Goal: Task Accomplishment & Management: Manage account settings

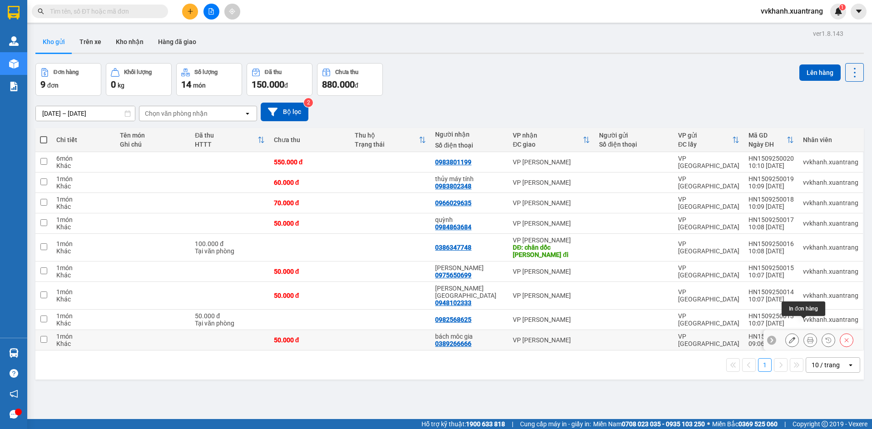
click at [807, 337] on icon at bounding box center [810, 340] width 6 height 6
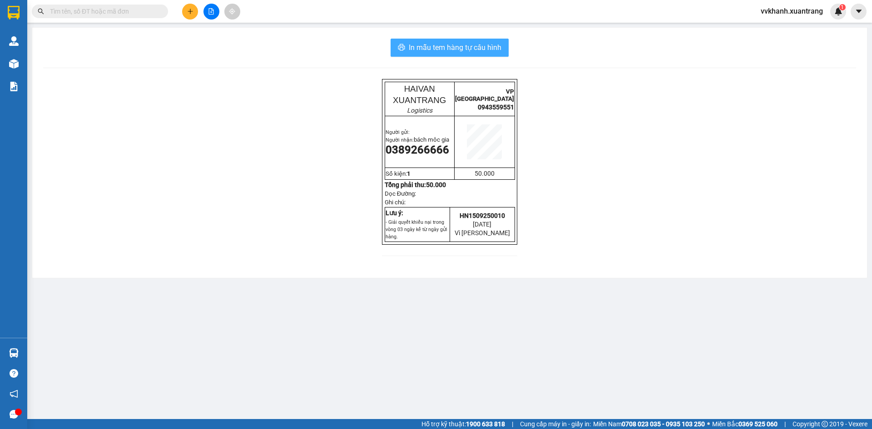
click at [496, 49] on span "In mẫu tem hàng tự cấu hình" at bounding box center [455, 47] width 93 height 11
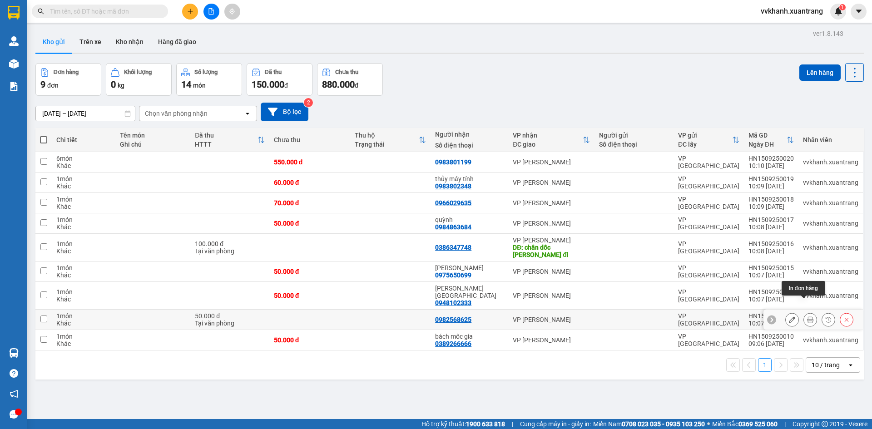
click at [807, 317] on icon at bounding box center [810, 320] width 6 height 6
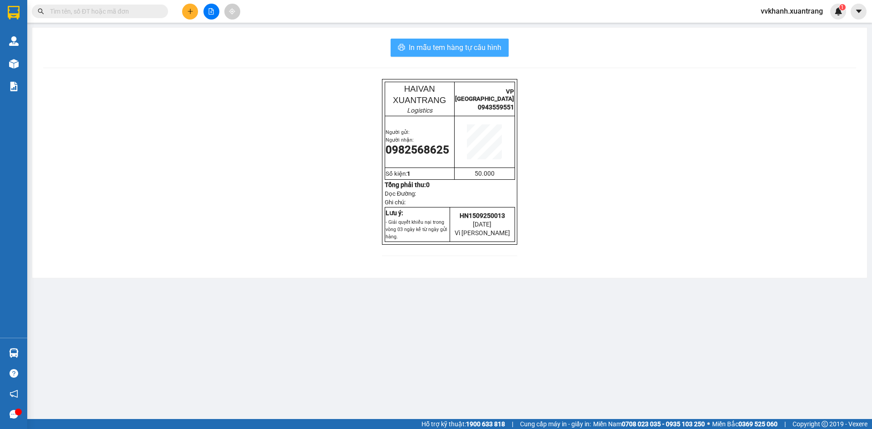
click at [476, 52] on span "In mẫu tem hàng tự cấu hình" at bounding box center [455, 47] width 93 height 11
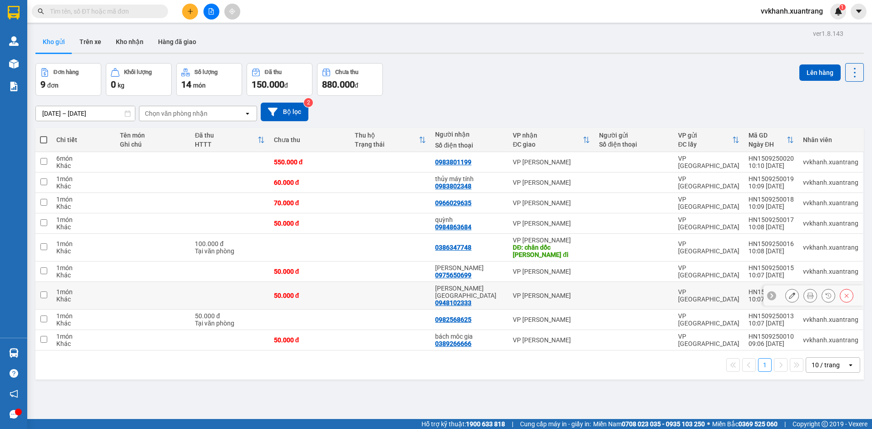
click at [807, 293] on icon at bounding box center [810, 296] width 6 height 6
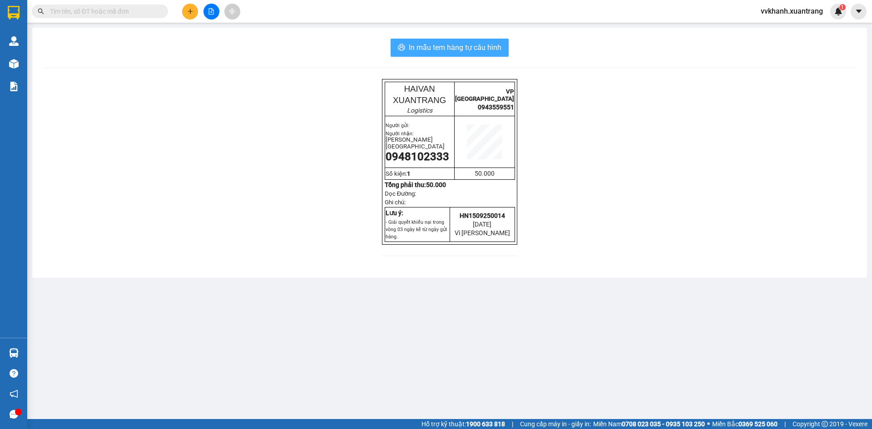
click at [497, 55] on button "In mẫu tem hàng tự cấu hình" at bounding box center [450, 48] width 118 height 18
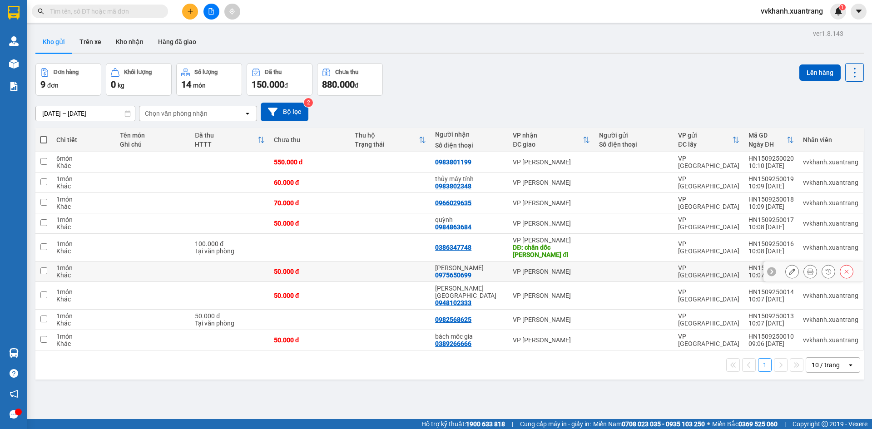
click at [807, 268] on icon at bounding box center [810, 271] width 6 height 6
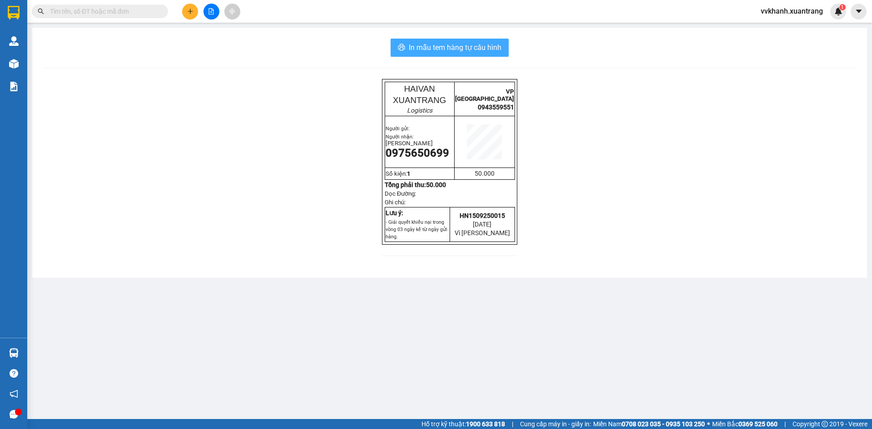
click at [486, 46] on span "In mẫu tem hàng tự cấu hình" at bounding box center [455, 47] width 93 height 11
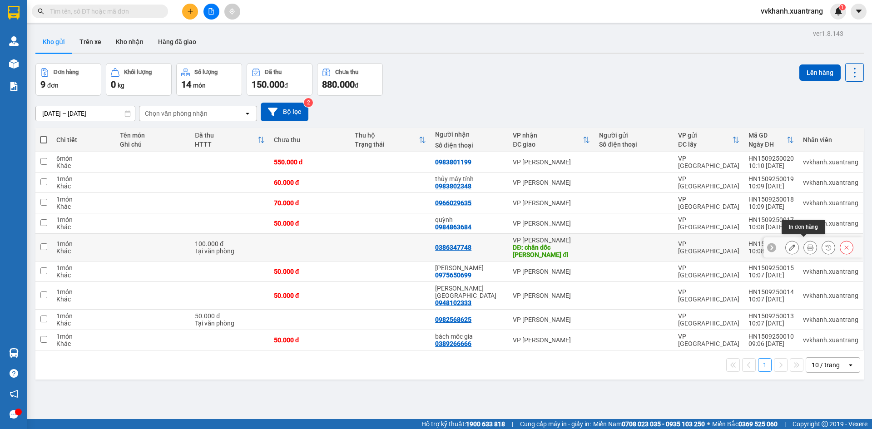
click at [807, 244] on icon at bounding box center [810, 247] width 6 height 6
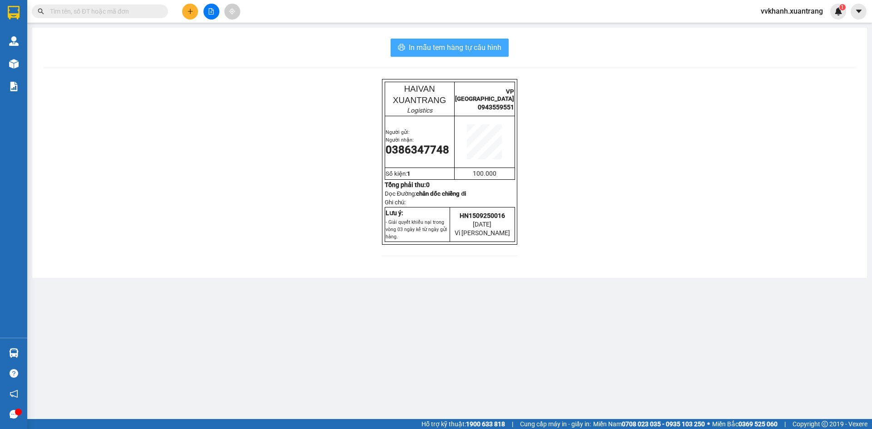
click at [507, 45] on button "In mẫu tem hàng tự cấu hình" at bounding box center [450, 48] width 118 height 18
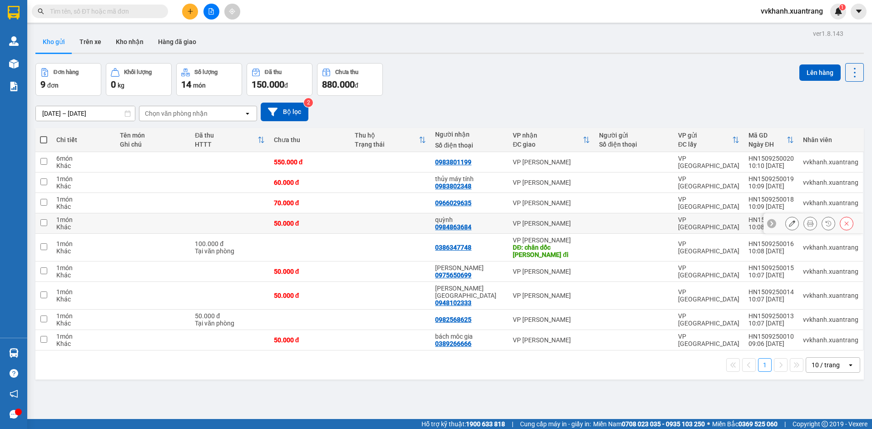
click at [806, 222] on button at bounding box center [810, 224] width 13 height 16
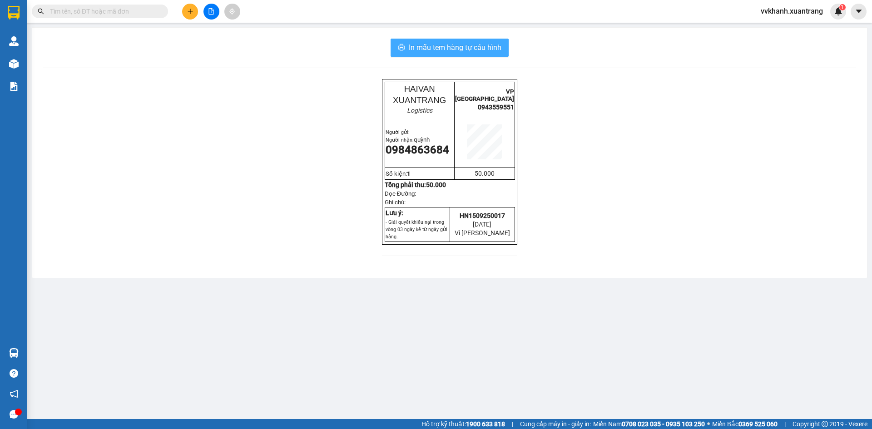
click at [461, 44] on span "In mẫu tem hàng tự cấu hình" at bounding box center [455, 47] width 93 height 11
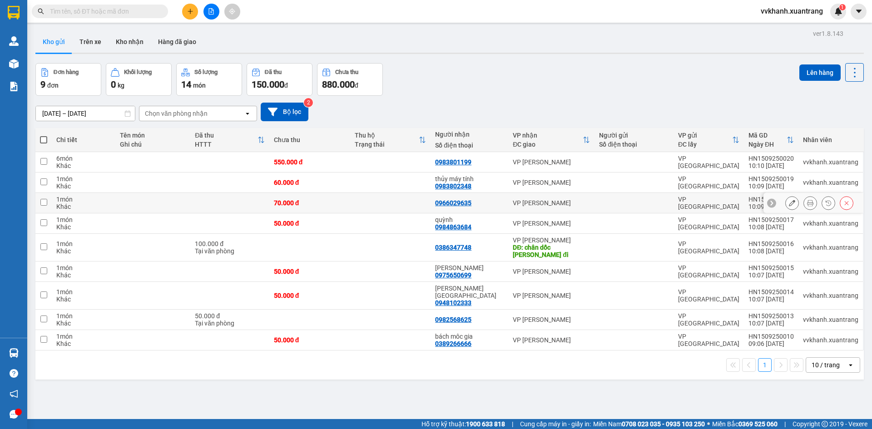
click at [807, 201] on icon at bounding box center [810, 203] width 6 height 6
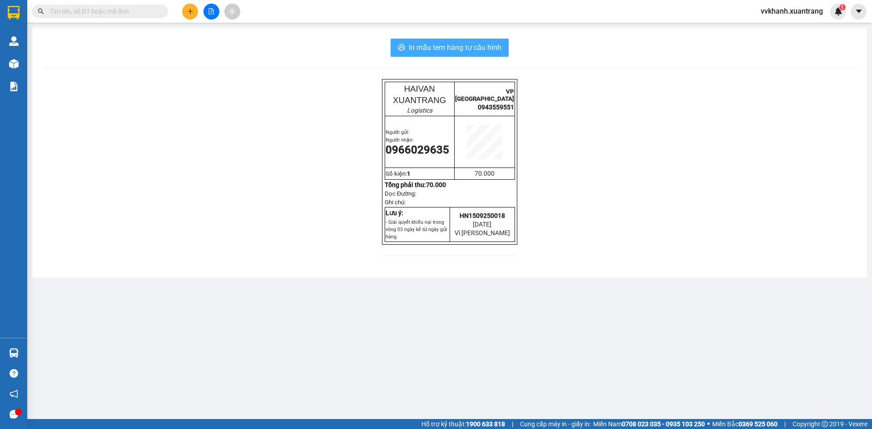
click at [499, 49] on span "In mẫu tem hàng tự cấu hình" at bounding box center [455, 47] width 93 height 11
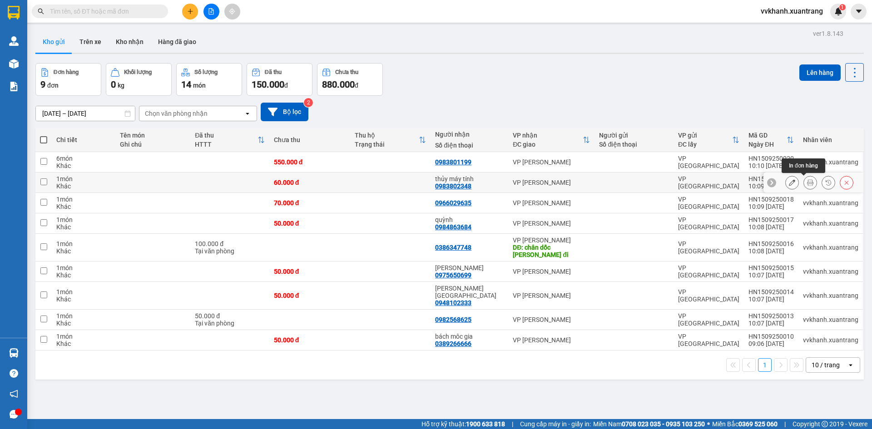
click at [804, 185] on button at bounding box center [810, 183] width 13 height 16
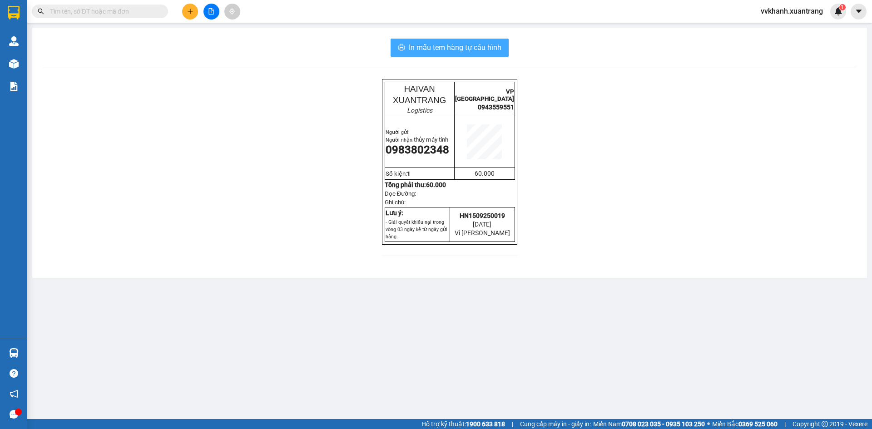
click at [502, 49] on button "In mẫu tem hàng tự cấu hình" at bounding box center [450, 48] width 118 height 18
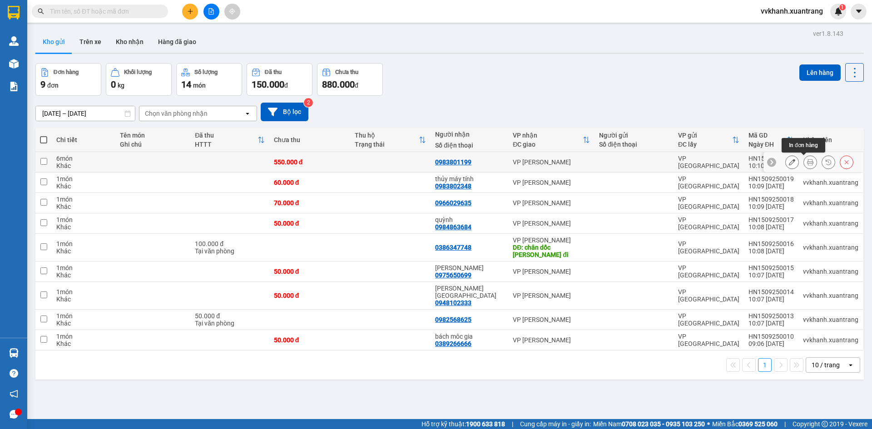
click at [807, 162] on icon at bounding box center [810, 162] width 6 height 6
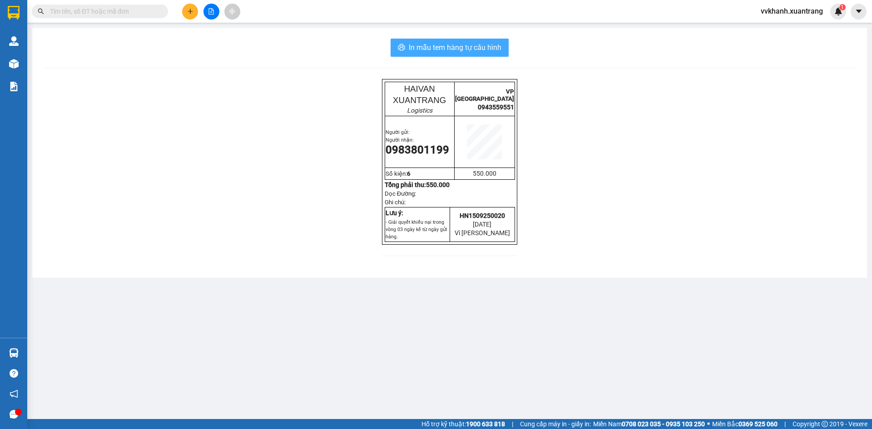
click at [477, 39] on button "In mẫu tem hàng tự cấu hình" at bounding box center [450, 48] width 118 height 18
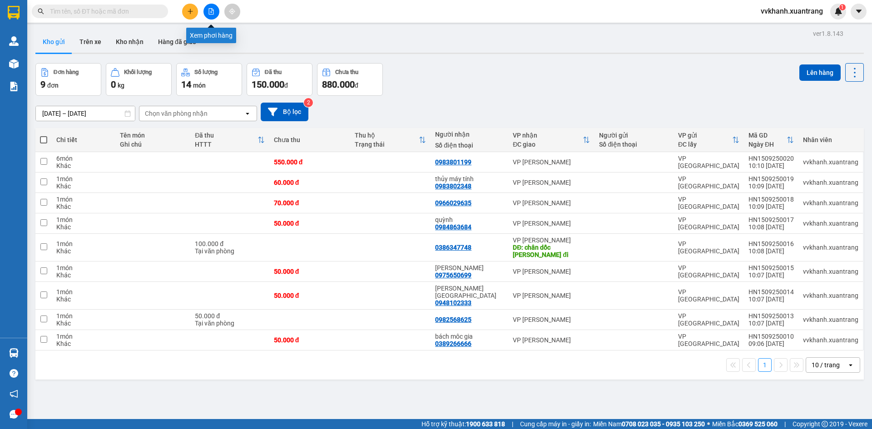
click at [207, 8] on button at bounding box center [212, 12] width 16 height 16
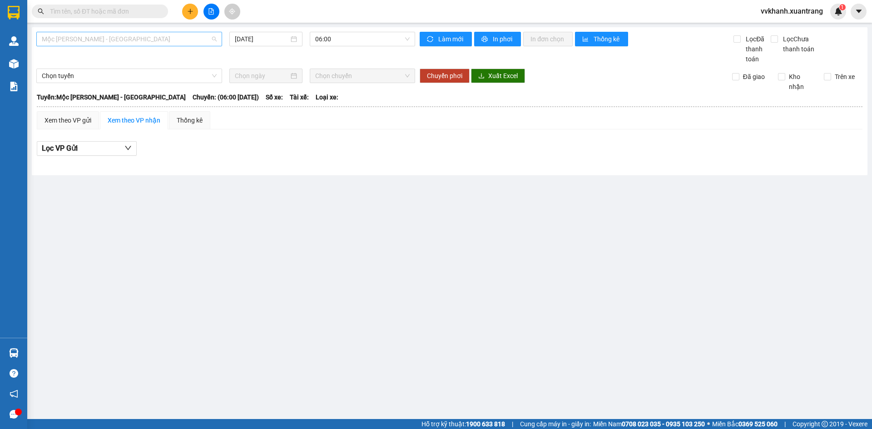
click at [166, 40] on span "Mộc Châu - Mỹ Đình" at bounding box center [129, 39] width 175 height 14
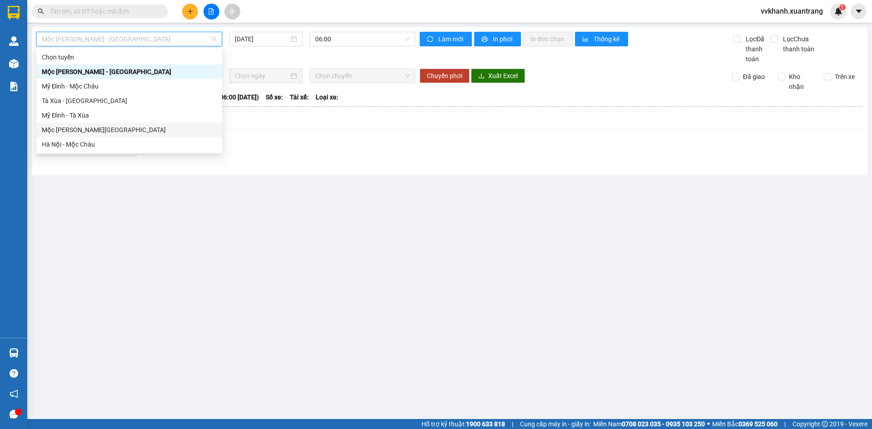
click at [138, 136] on div "Mộc Châu - Hà Nội" at bounding box center [129, 130] width 186 height 15
type input "15/09/2025"
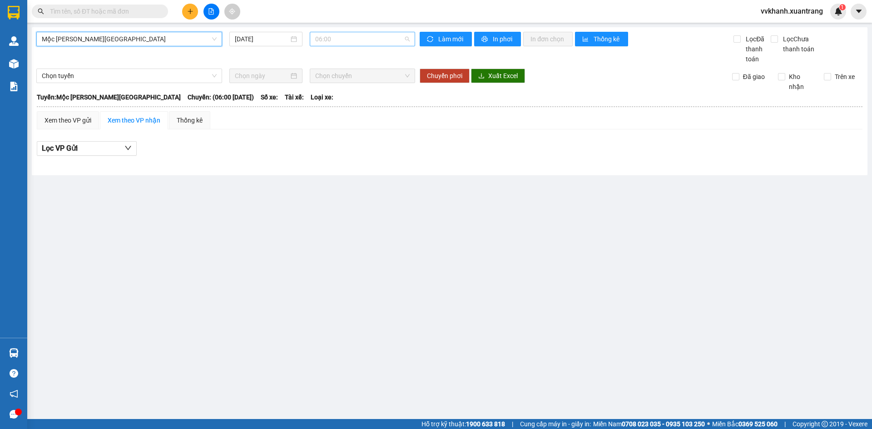
click at [348, 36] on span "06:00" at bounding box center [362, 39] width 94 height 14
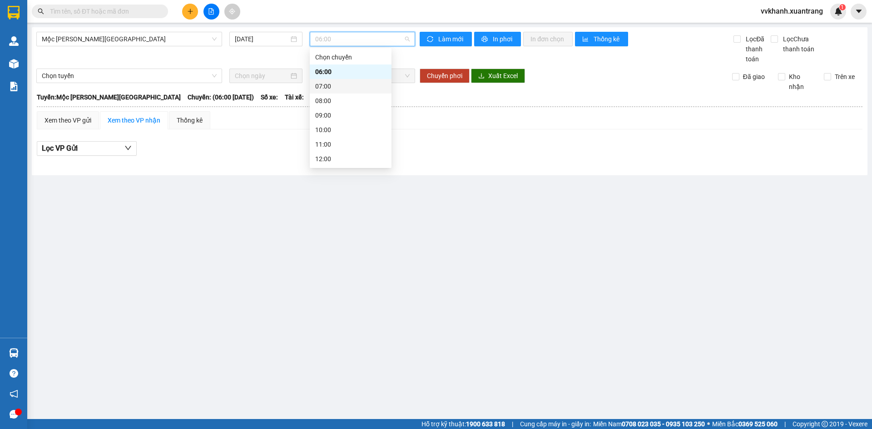
click at [342, 89] on div "07:00" at bounding box center [350, 86] width 71 height 10
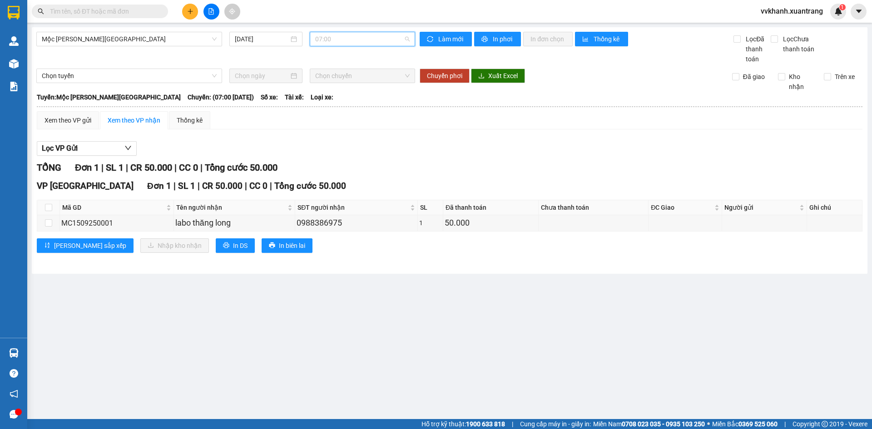
click at [346, 40] on span "07:00" at bounding box center [362, 39] width 94 height 14
click at [343, 75] on div "06:00" at bounding box center [350, 72] width 71 height 10
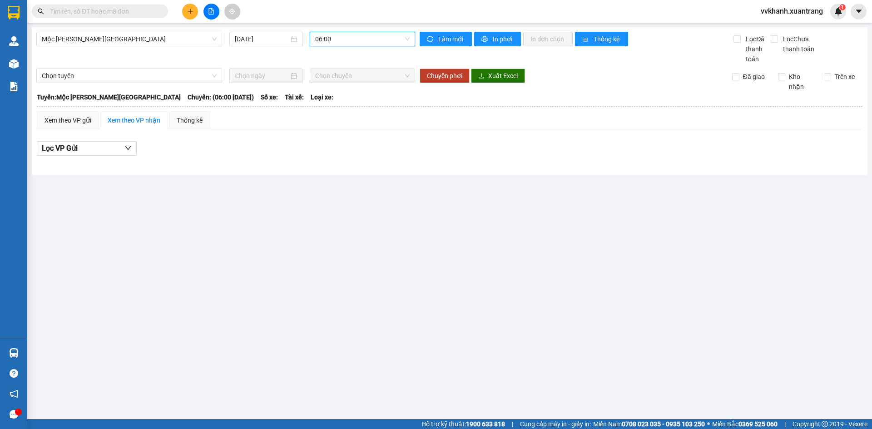
click at [352, 38] on span "06:00" at bounding box center [362, 39] width 94 height 14
click at [339, 106] on div "08:00" at bounding box center [351, 101] width 82 height 15
click at [348, 42] on span "08:00" at bounding box center [362, 39] width 94 height 14
click at [341, 115] on div "09:00" at bounding box center [350, 115] width 71 height 10
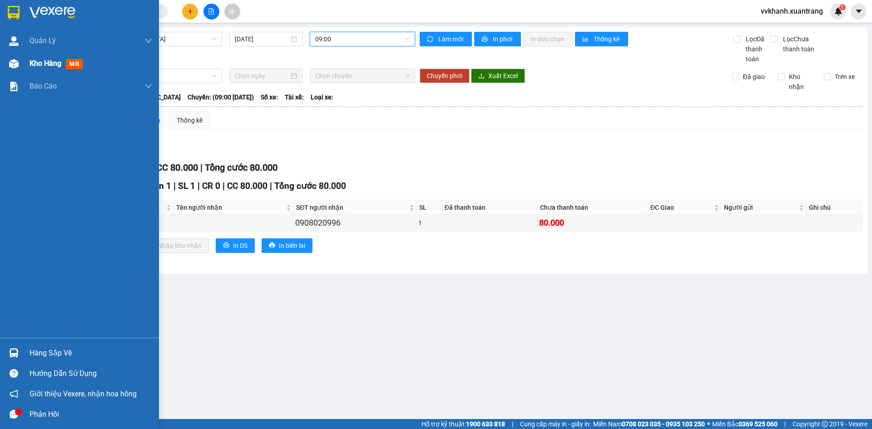
click at [21, 65] on div at bounding box center [14, 64] width 16 height 16
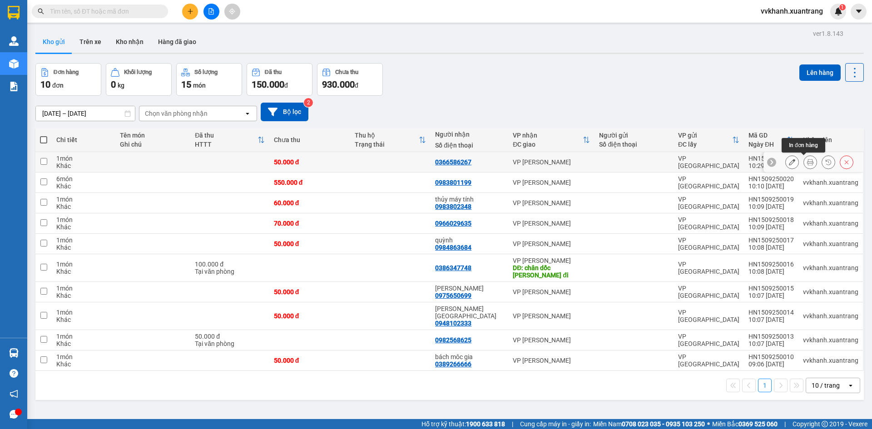
click at [807, 163] on icon at bounding box center [810, 162] width 6 height 6
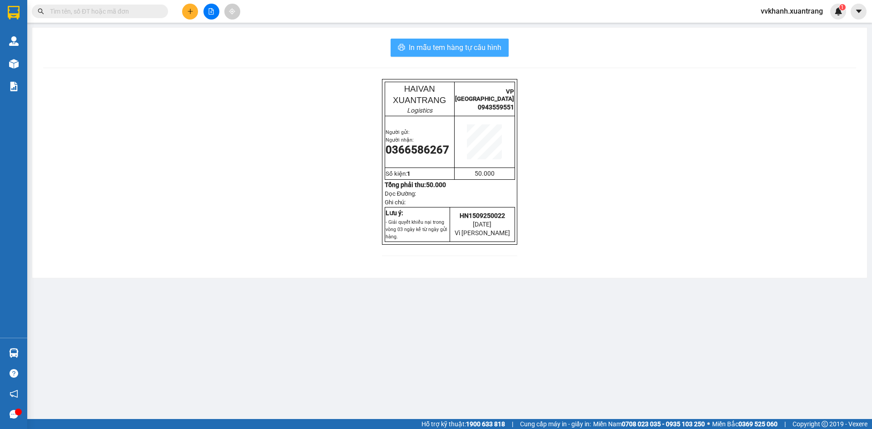
click at [456, 45] on span "In mẫu tem hàng tự cấu hình" at bounding box center [455, 47] width 93 height 11
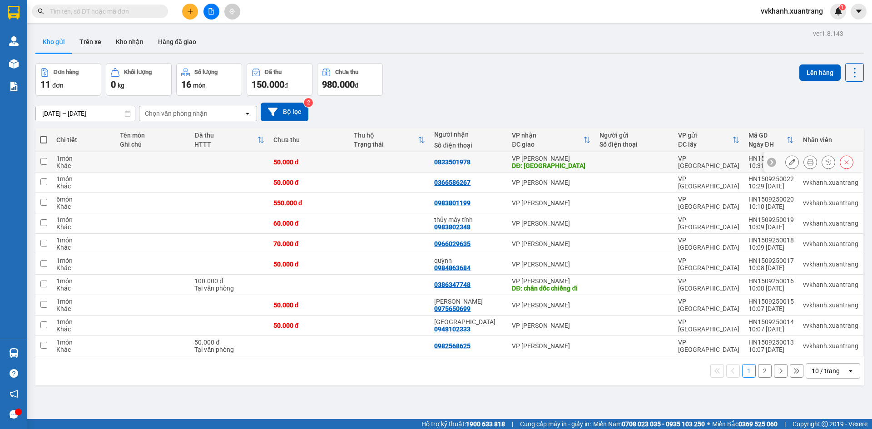
click at [840, 164] on button at bounding box center [846, 162] width 13 height 16
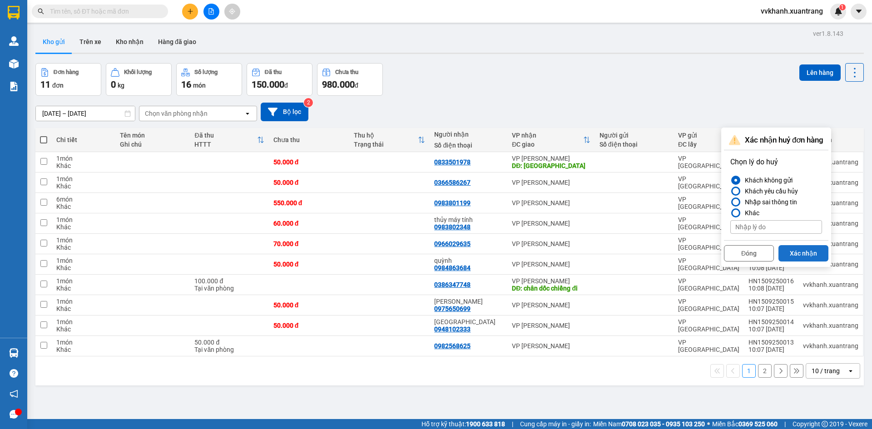
click at [800, 250] on button "Xác nhận" at bounding box center [804, 253] width 50 height 16
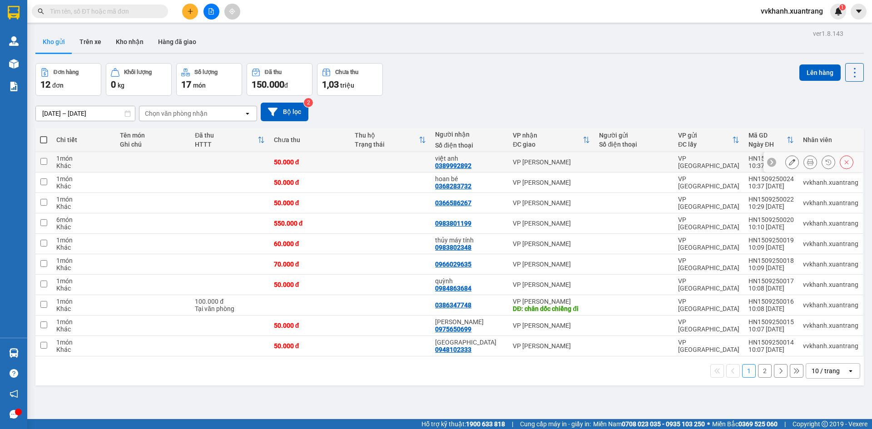
click at [807, 165] on icon at bounding box center [810, 162] width 6 height 6
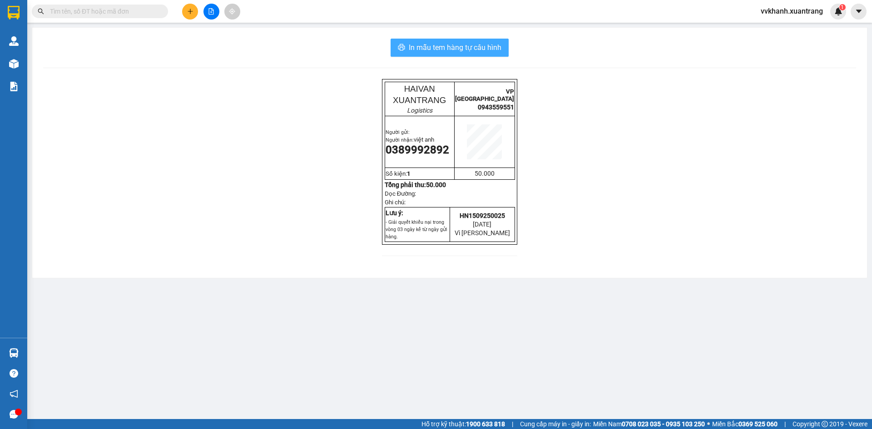
drag, startPoint x: 501, startPoint y: 54, endPoint x: 519, endPoint y: 178, distance: 125.4
click at [501, 54] on button "In mẫu tem hàng tự cấu hình" at bounding box center [450, 48] width 118 height 18
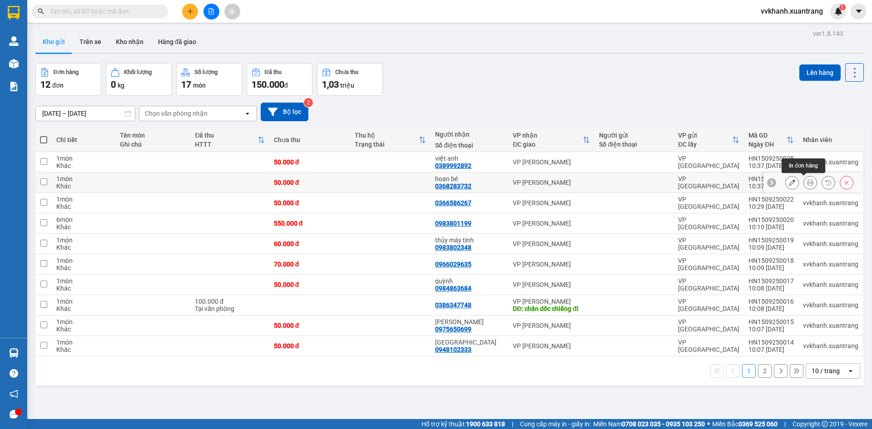
click at [807, 182] on icon at bounding box center [810, 182] width 6 height 6
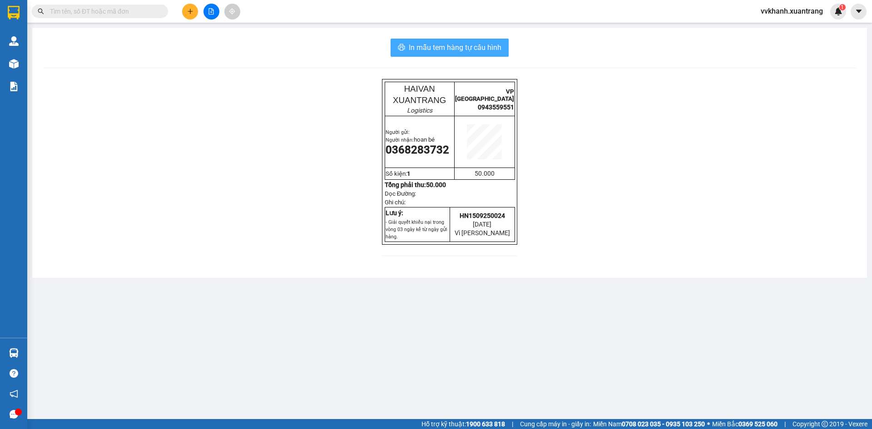
click at [481, 47] on span "In mẫu tem hàng tự cấu hình" at bounding box center [455, 47] width 93 height 11
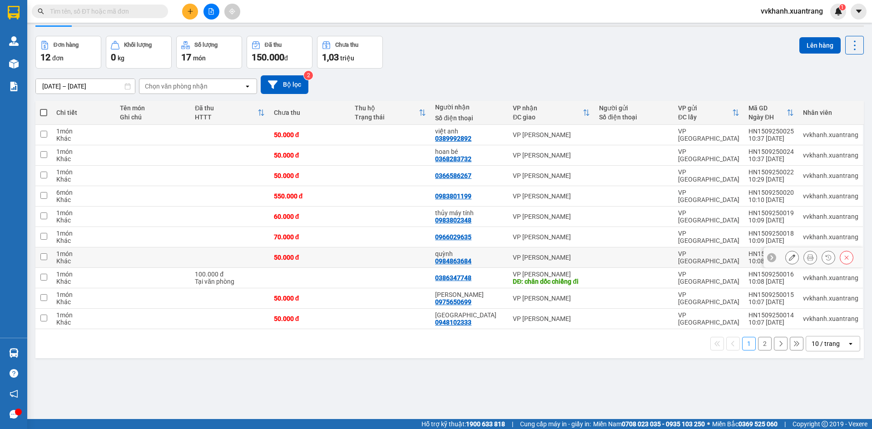
scroll to position [42, 0]
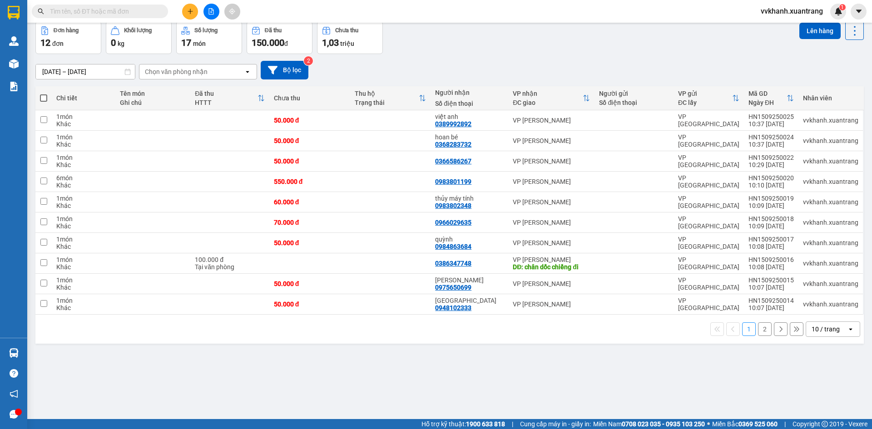
click at [758, 333] on button "2" at bounding box center [765, 330] width 14 height 14
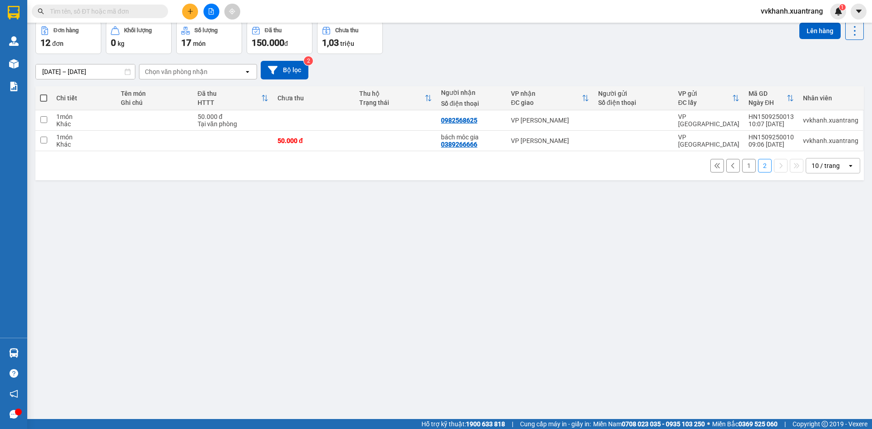
click at [743, 167] on button "1" at bounding box center [749, 166] width 14 height 14
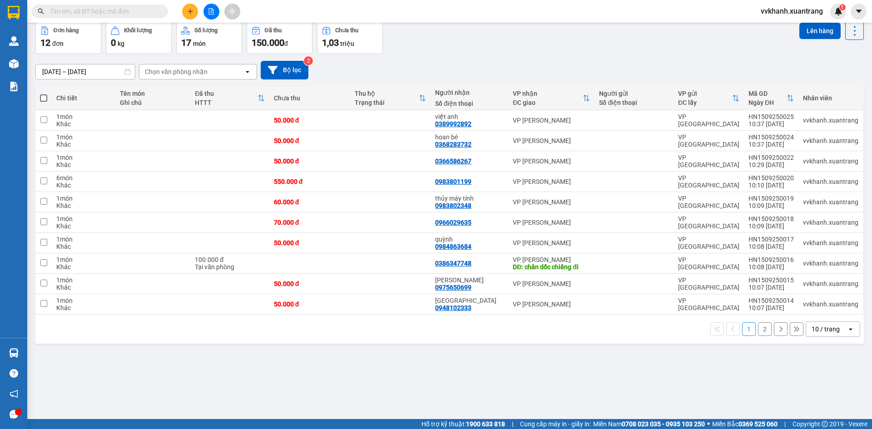
click at [409, 66] on div "01/09/2025 – 15/09/2025 Press the down arrow key to interact with the calendar …" at bounding box center [449, 70] width 829 height 19
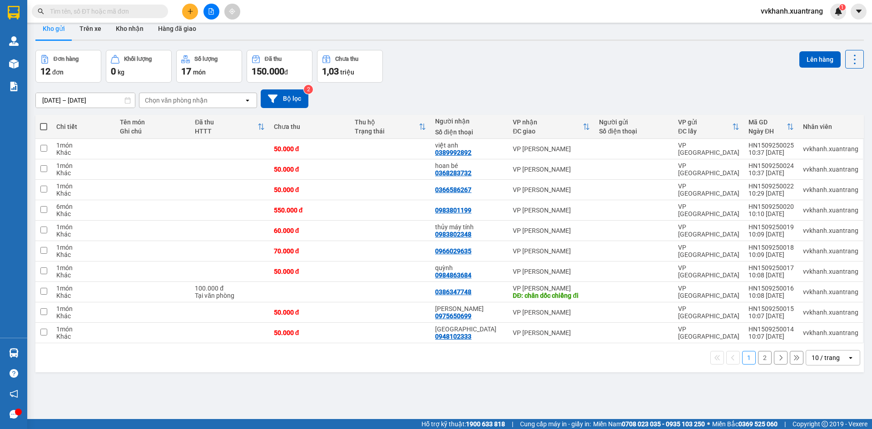
scroll to position [0, 0]
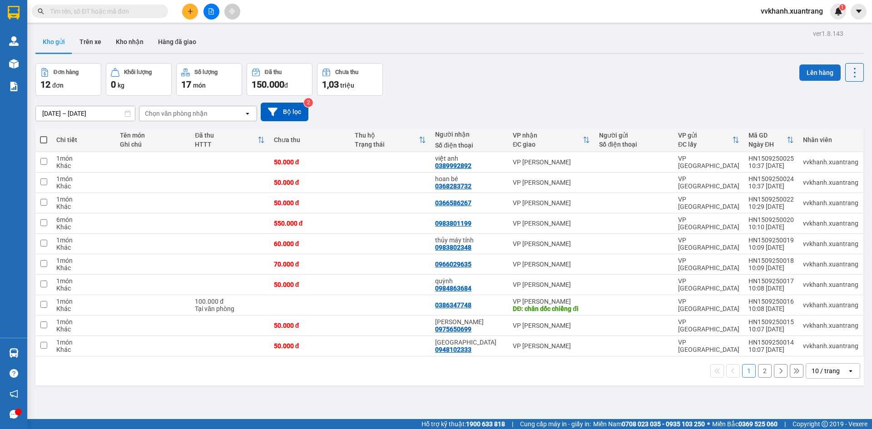
click at [800, 73] on button "Lên hàng" at bounding box center [820, 73] width 41 height 16
click at [45, 223] on input "checkbox" at bounding box center [43, 222] width 7 height 7
checkbox input "true"
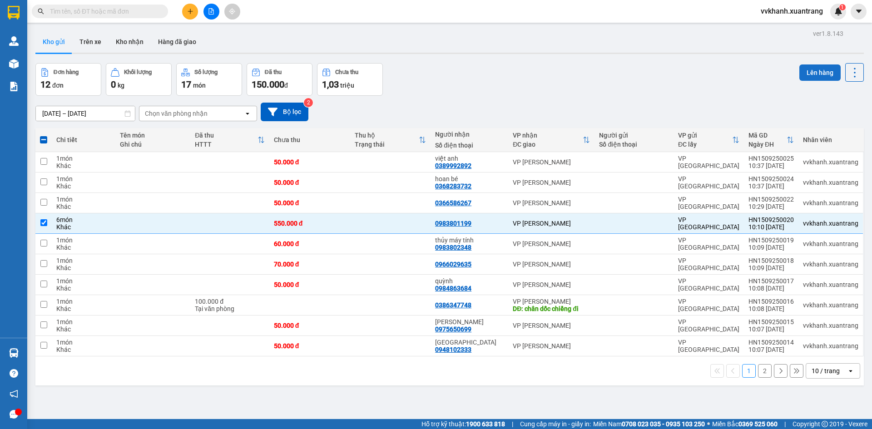
click at [820, 75] on button "Lên hàng" at bounding box center [820, 73] width 41 height 16
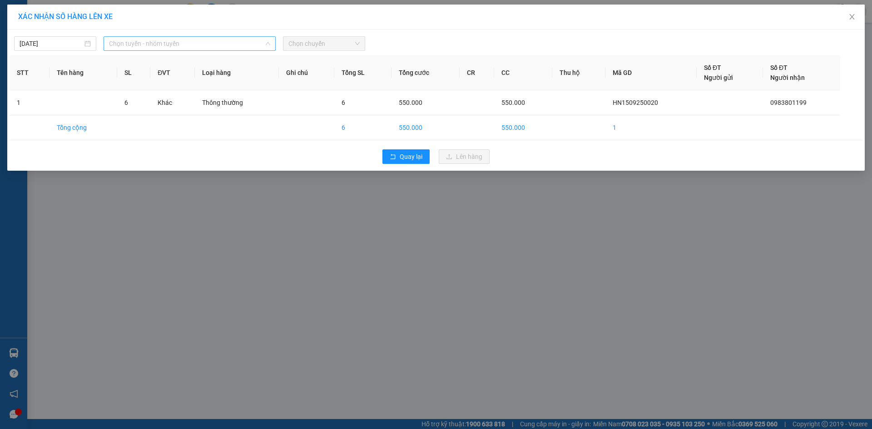
click at [229, 46] on span "Chọn tuyến - nhóm tuyến" at bounding box center [189, 44] width 161 height 14
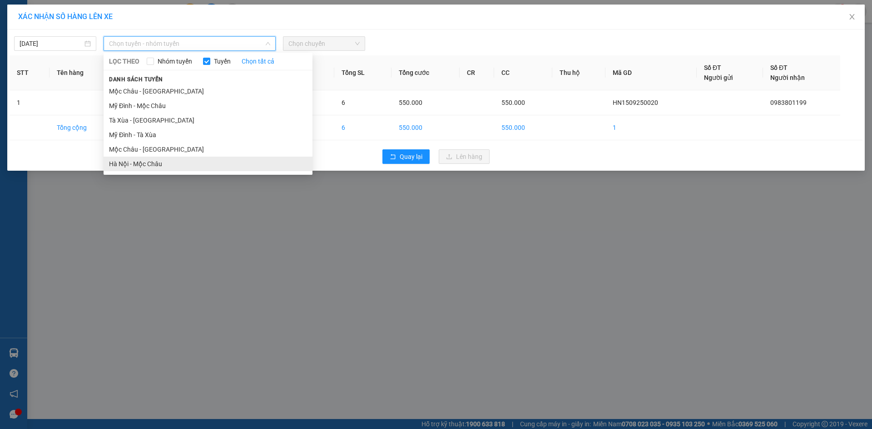
click at [184, 165] on li "Hà Nội - Mộc Châu" at bounding box center [208, 164] width 209 height 15
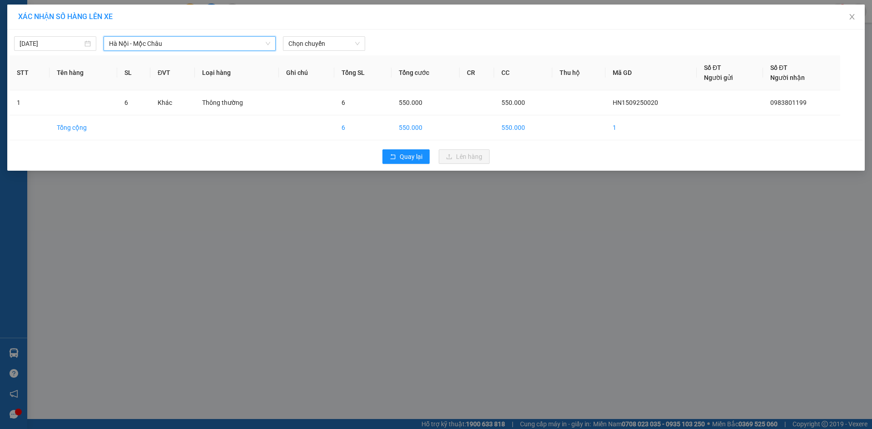
click at [311, 51] on div "15/09/2025 Hà Nội - Mộc Châu Hà Nội - Mộc Châu LỌC THEO Nhóm tuyến Tuyến Chọn t…" at bounding box center [436, 100] width 858 height 141
click at [314, 47] on span "Chọn chuyến" at bounding box center [323, 44] width 71 height 14
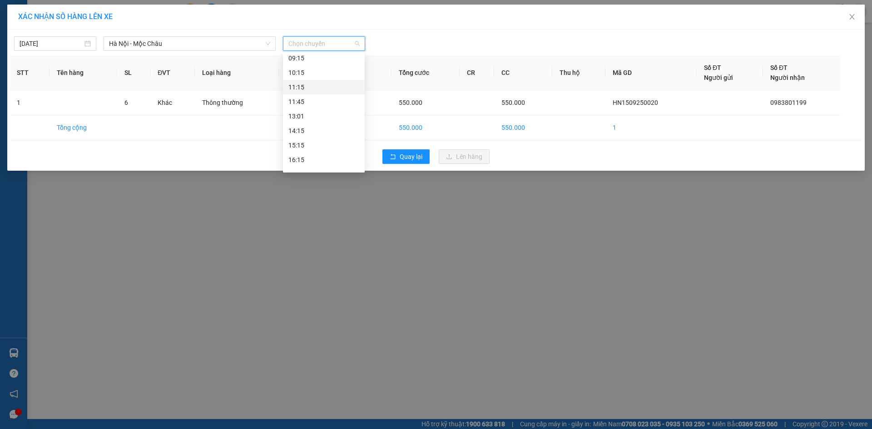
click at [322, 89] on div "11:15" at bounding box center [323, 87] width 71 height 10
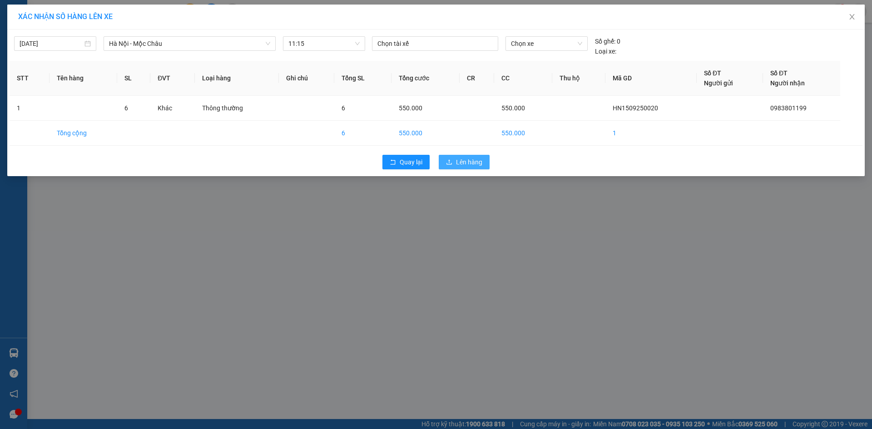
click at [459, 160] on span "Lên hàng" at bounding box center [469, 162] width 26 height 10
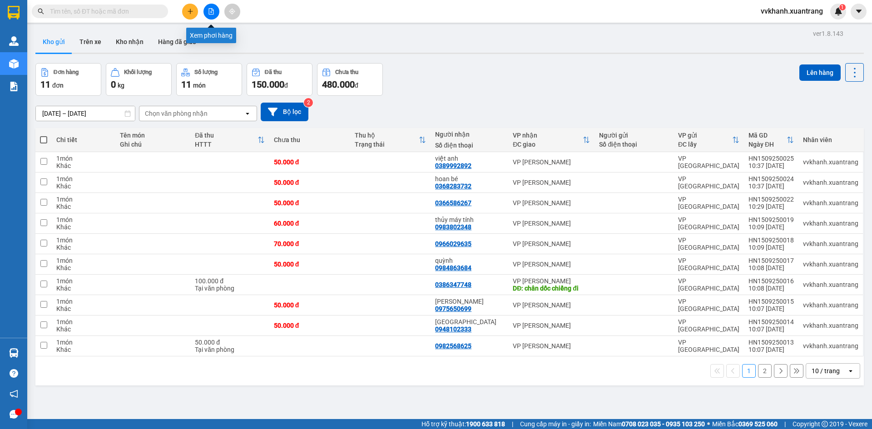
click at [212, 14] on icon "file-add" at bounding box center [211, 11] width 5 height 6
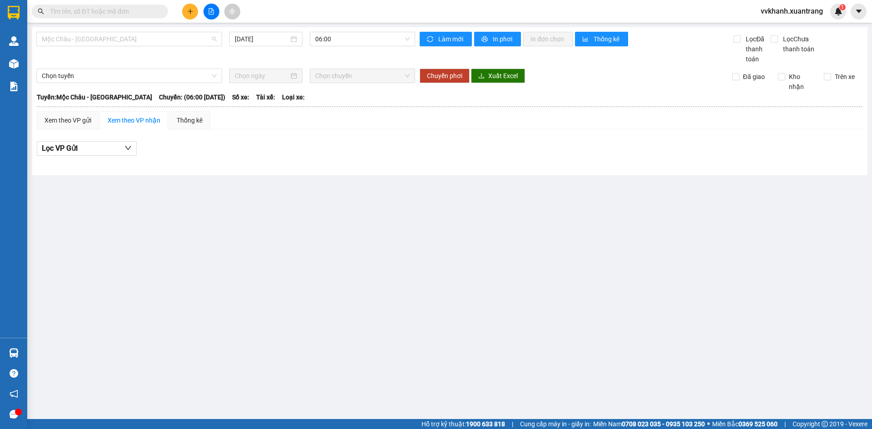
drag, startPoint x: 159, startPoint y: 35, endPoint x: 157, endPoint y: 52, distance: 17.0
click at [159, 35] on span "Mộc Châu - Mỹ Đình" at bounding box center [129, 39] width 175 height 14
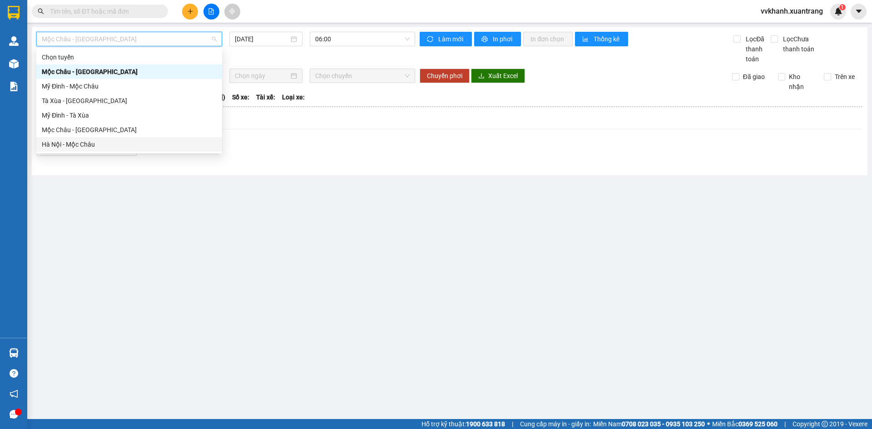
click at [119, 144] on div "Hà Nội - Mộc Châu" at bounding box center [129, 144] width 175 height 10
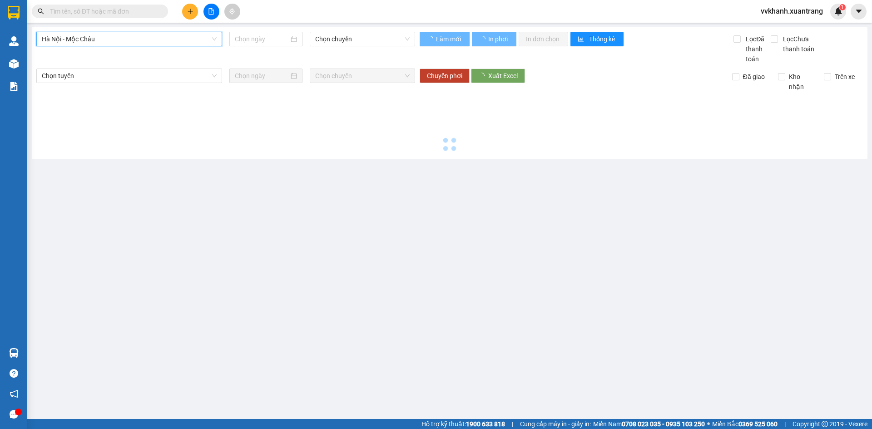
type input "15/09/2025"
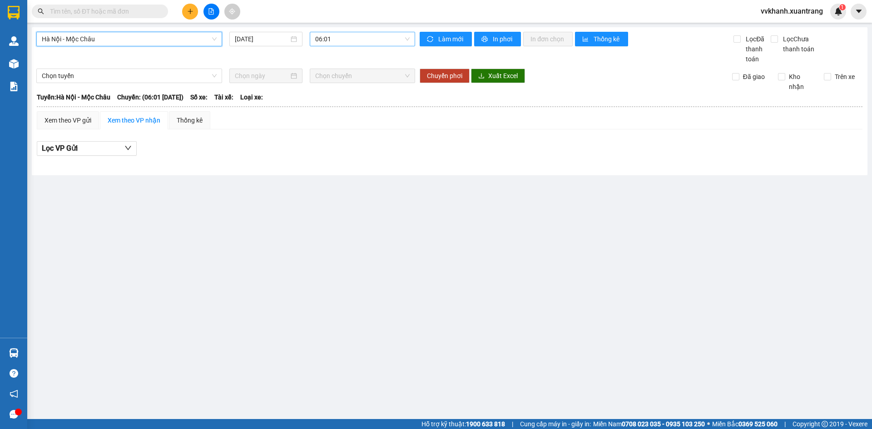
click at [339, 41] on span "06:01" at bounding box center [362, 39] width 94 height 14
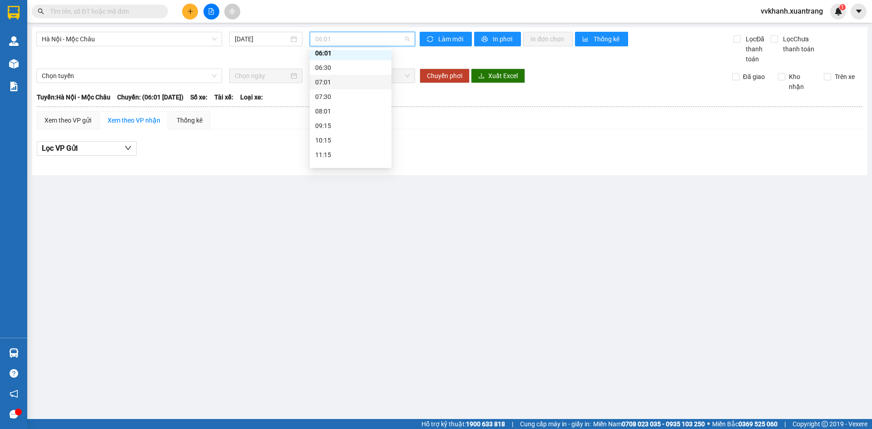
scroll to position [45, 0]
click at [340, 133] on div "11:15" at bounding box center [351, 128] width 82 height 15
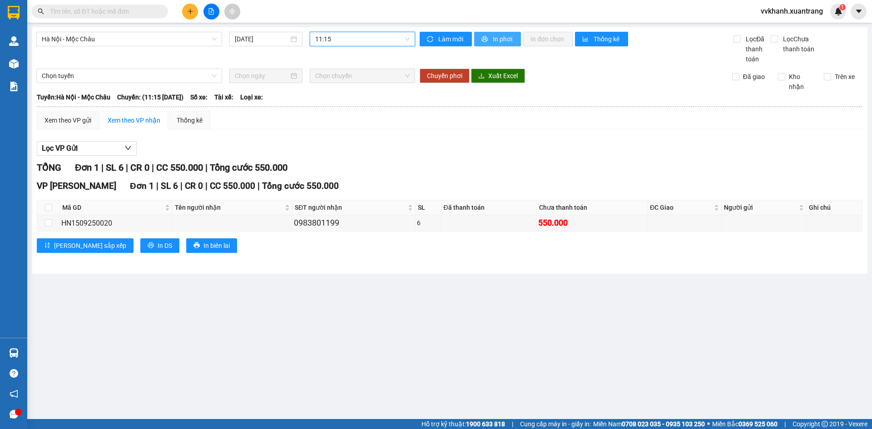
click at [495, 45] on button "In phơi" at bounding box center [497, 39] width 47 height 15
click at [206, 7] on button at bounding box center [212, 12] width 16 height 16
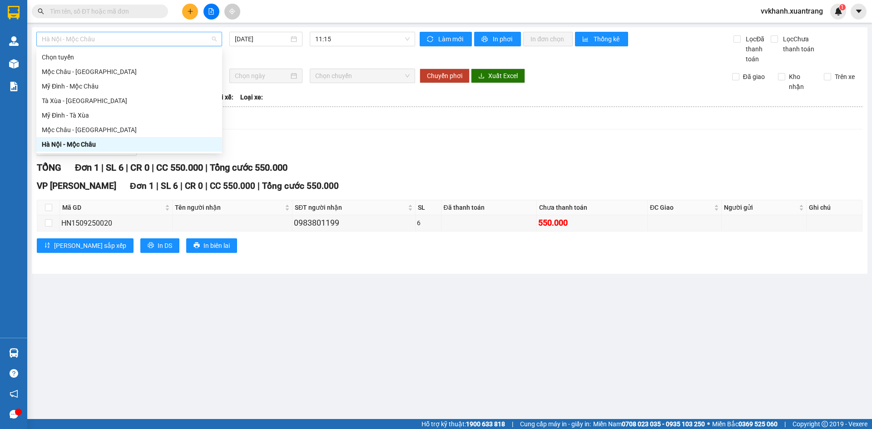
click at [159, 42] on span "Hà Nội - Mộc Châu" at bounding box center [129, 39] width 175 height 14
click at [85, 125] on div "Mộc Châu - Hà Nội" at bounding box center [129, 130] width 175 height 10
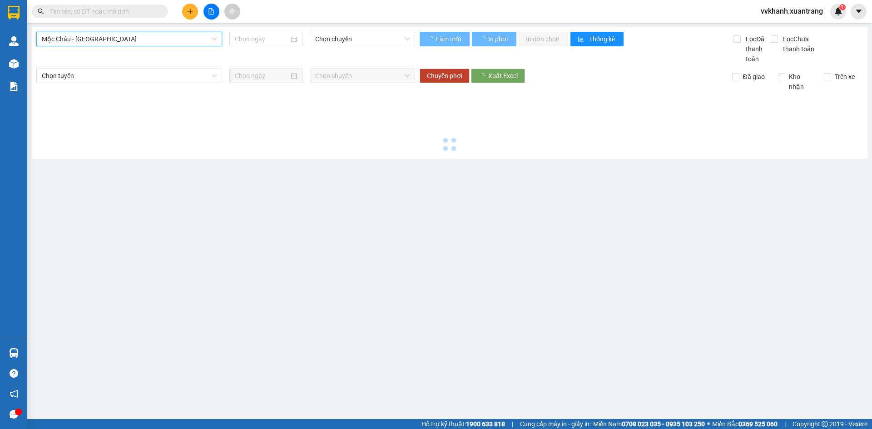
type input "15/09/2025"
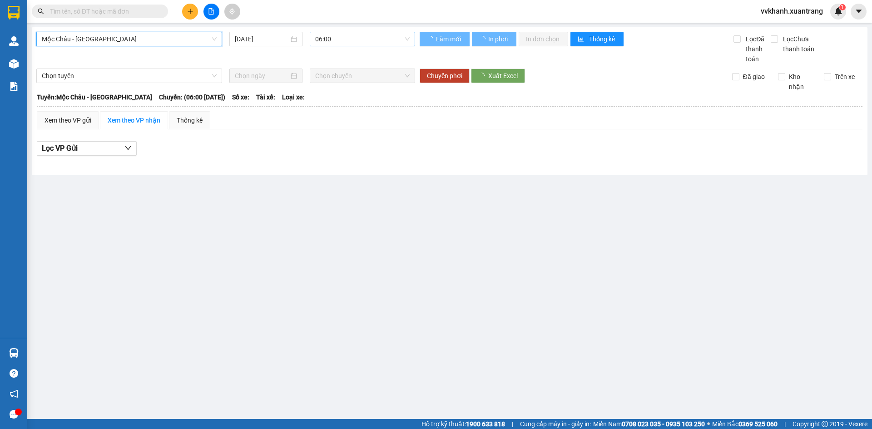
click at [362, 45] on span "06:00" at bounding box center [362, 39] width 94 height 14
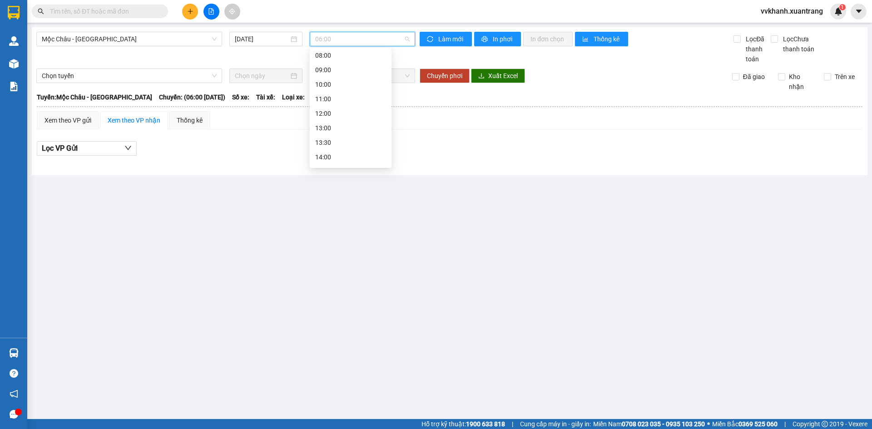
scroll to position [15, 0]
click at [338, 124] on div "11:00" at bounding box center [351, 130] width 82 height 15
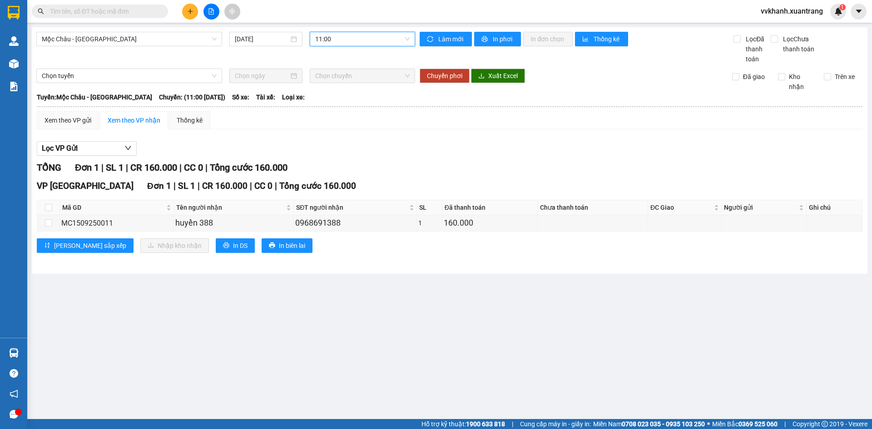
click at [353, 31] on div "Mộc Châu - Hà Nội 15/09/2025 11:00 11:00 Làm mới In phơi In đơn chọn Thống kê L…" at bounding box center [450, 150] width 836 height 247
click at [353, 41] on span "11:00" at bounding box center [362, 39] width 94 height 14
click at [340, 112] on div "10:00" at bounding box center [350, 115] width 71 height 10
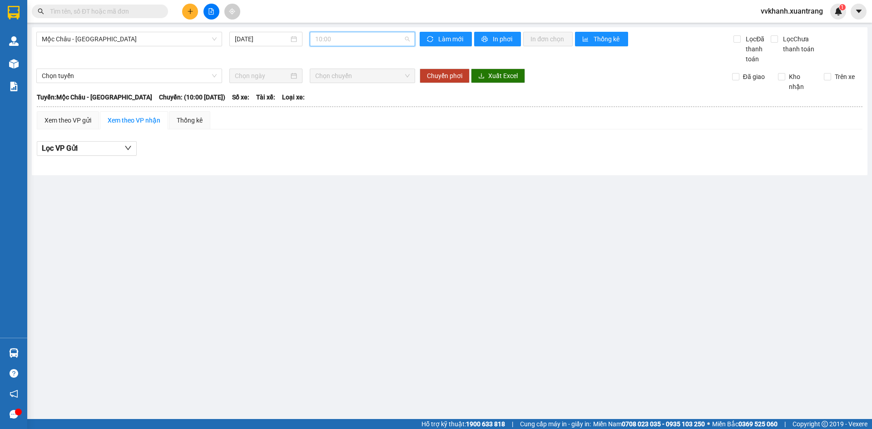
click at [347, 40] on span "10:00" at bounding box center [362, 39] width 94 height 14
click at [320, 125] on div "11:00" at bounding box center [350, 130] width 71 height 10
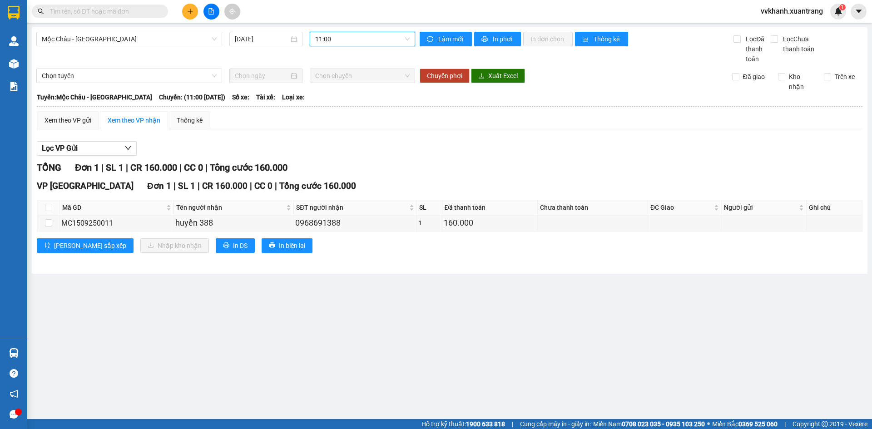
click at [331, 37] on span "11:00" at bounding box center [362, 39] width 94 height 14
click at [336, 145] on div "12:00" at bounding box center [350, 144] width 71 height 10
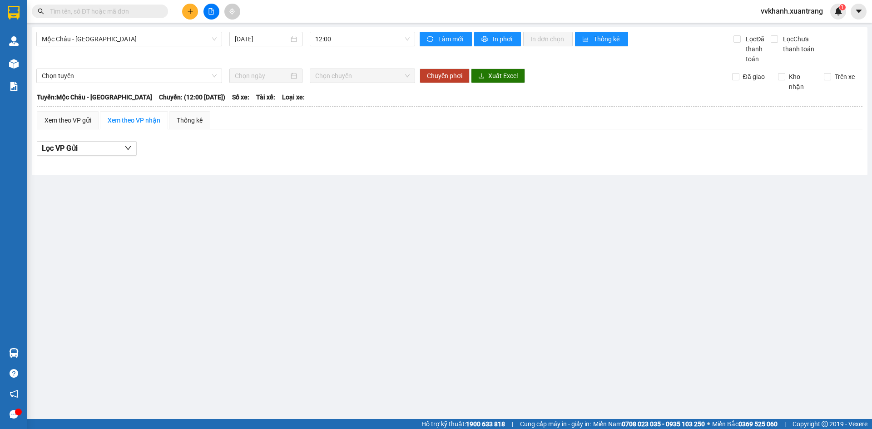
drag, startPoint x: 431, startPoint y: 248, endPoint x: 402, endPoint y: 241, distance: 30.4
click at [431, 248] on main "Mộc Châu - Hà Nội 15/09/2025 12:00 Làm mới In phơi In đơn chọn Thống kê Lọc Đã …" at bounding box center [436, 209] width 872 height 419
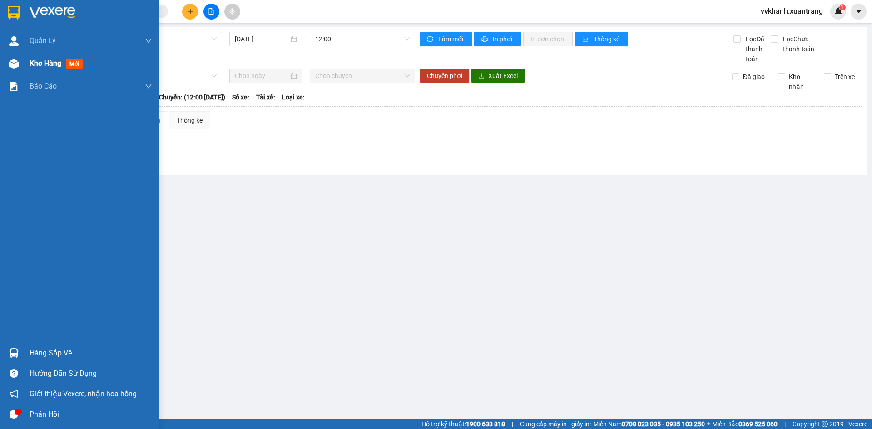
click at [29, 64] on div "Kho hàng mới" at bounding box center [79, 63] width 159 height 23
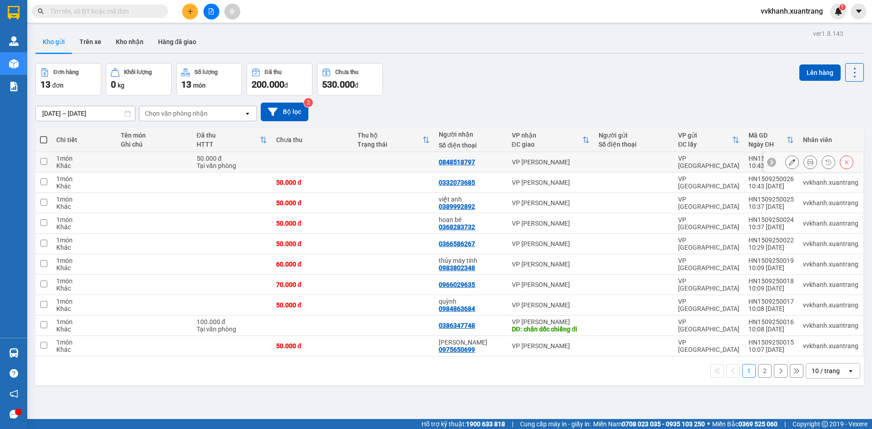
click at [807, 160] on icon at bounding box center [810, 162] width 6 height 6
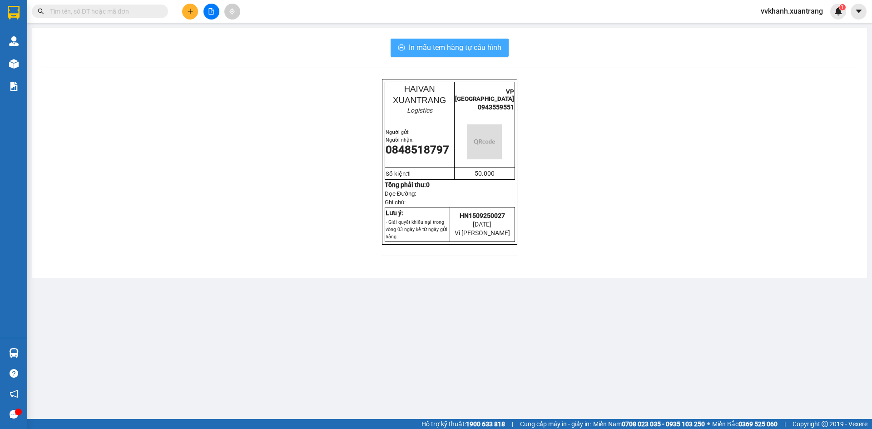
click at [502, 47] on button "In mẫu tem hàng tự cấu hình" at bounding box center [450, 48] width 118 height 18
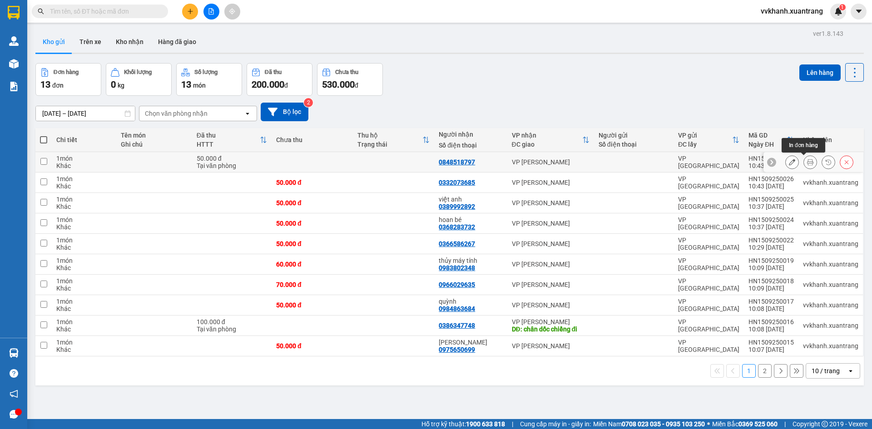
click at [804, 162] on button at bounding box center [810, 162] width 13 height 16
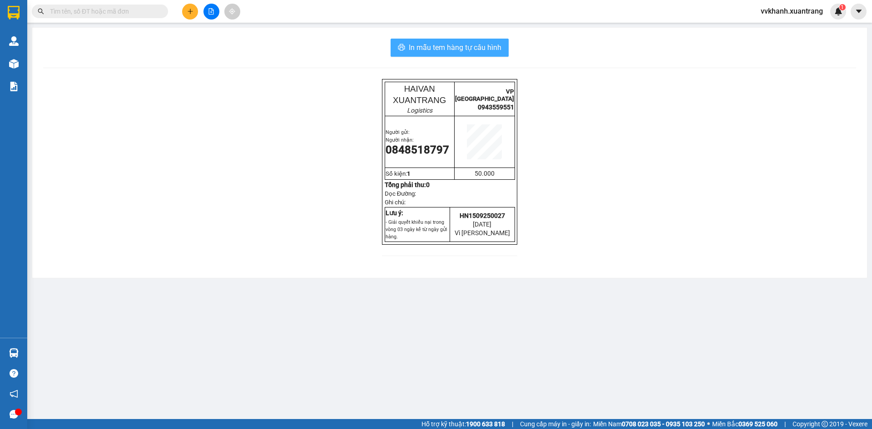
click at [477, 51] on span "In mẫu tem hàng tự cấu hình" at bounding box center [455, 47] width 93 height 11
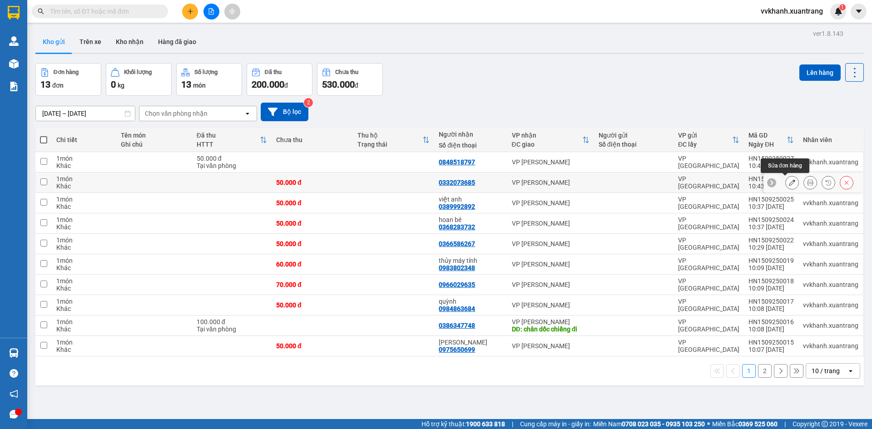
click at [807, 181] on icon at bounding box center [810, 182] width 6 height 6
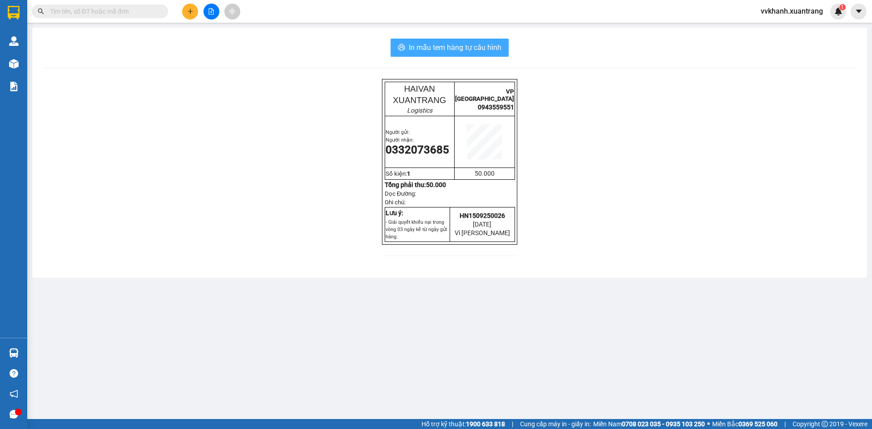
click at [486, 48] on span "In mẫu tem hàng tự cấu hình" at bounding box center [455, 47] width 93 height 11
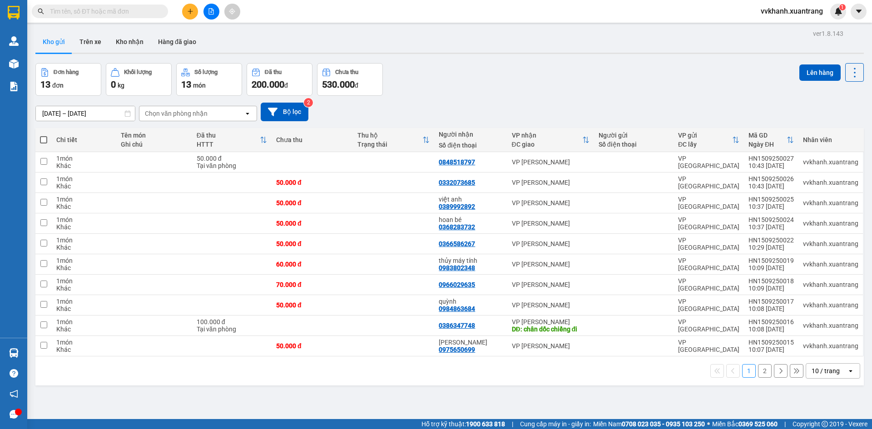
click at [432, 93] on div "Đơn hàng 13 đơn Khối lượng 0 kg Số lượng 13 món Đã thu 200.000 đ Chưa thu 530.0…" at bounding box center [449, 79] width 829 height 33
click at [474, 98] on div "[DATE] – [DATE] Press the down arrow key to interact with the calendar and sele…" at bounding box center [449, 112] width 829 height 32
click at [212, 11] on icon "file-add" at bounding box center [211, 11] width 6 height 6
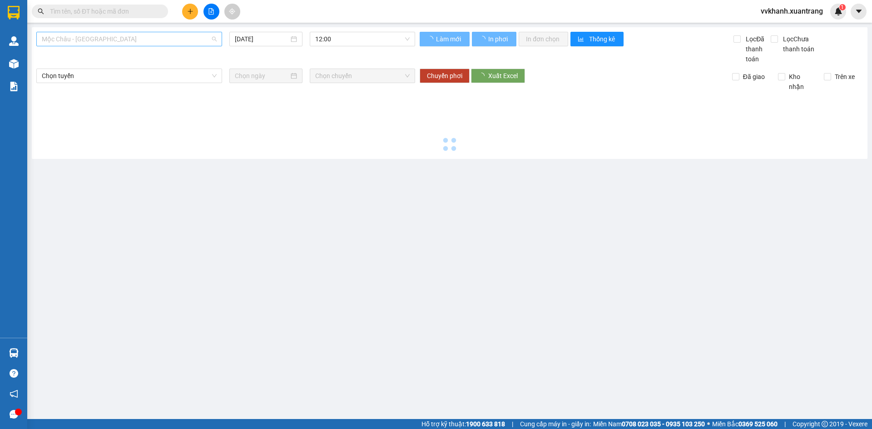
click at [90, 36] on span "Mộc Châu - [GEOGRAPHIC_DATA]" at bounding box center [129, 39] width 175 height 14
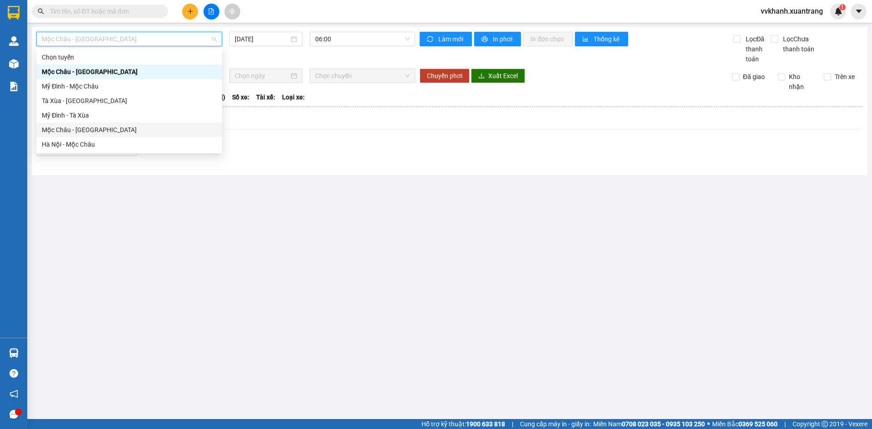
click at [98, 134] on div "Mộc Châu - [GEOGRAPHIC_DATA]" at bounding box center [129, 130] width 175 height 10
type input "[DATE]"
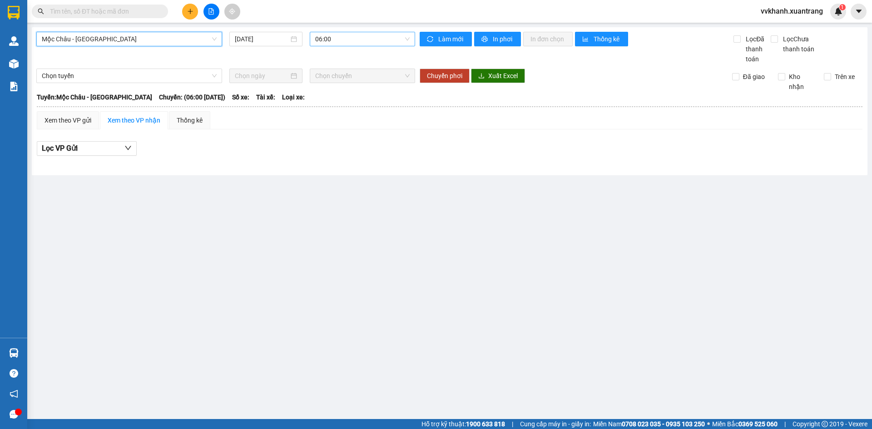
click at [338, 41] on span "06:00" at bounding box center [362, 39] width 94 height 14
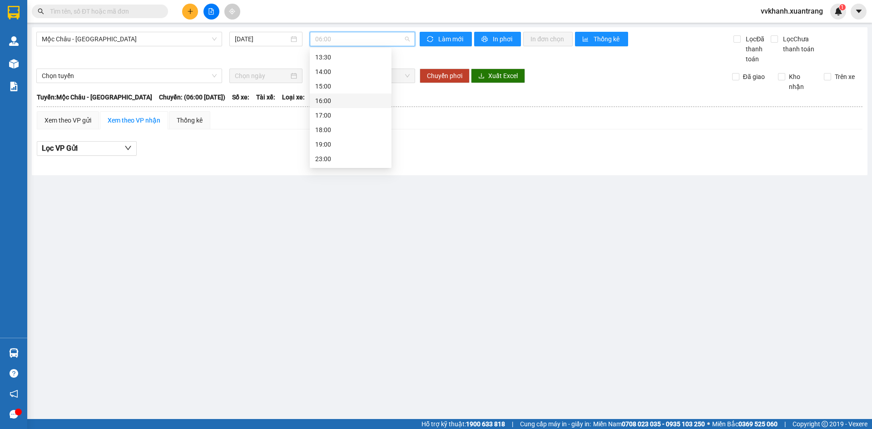
scroll to position [85, 0]
click at [333, 61] on div "11:00" at bounding box center [350, 59] width 71 height 10
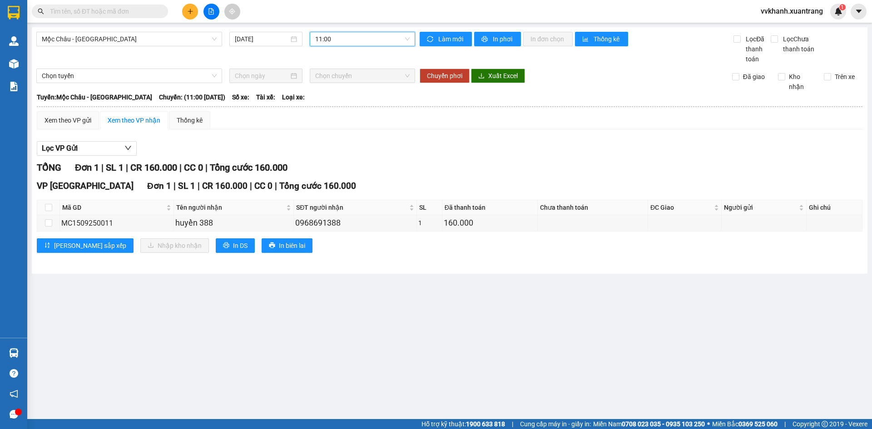
click at [338, 40] on span "11:00" at bounding box center [362, 39] width 94 height 14
click at [330, 76] on div "12:00" at bounding box center [350, 74] width 71 height 10
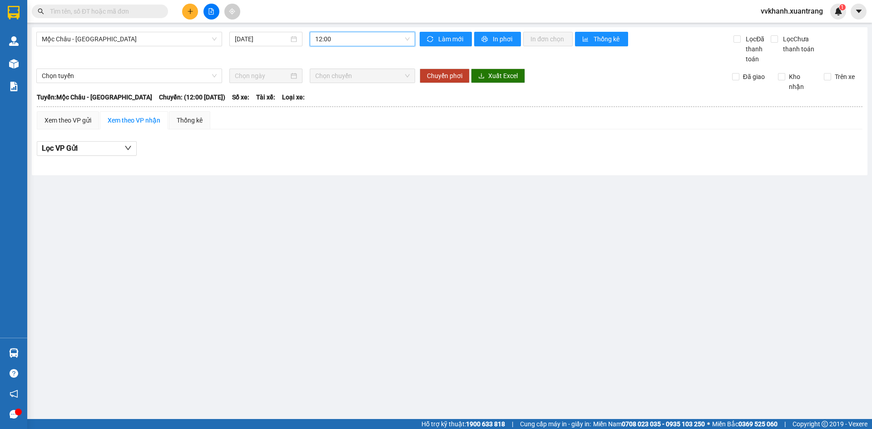
click at [337, 39] on span "12:00" at bounding box center [362, 39] width 94 height 14
click at [337, 85] on div "13:00" at bounding box center [350, 88] width 71 height 10
click at [338, 44] on span "13:00" at bounding box center [362, 39] width 94 height 14
click at [337, 85] on div "07:00" at bounding box center [350, 86] width 71 height 10
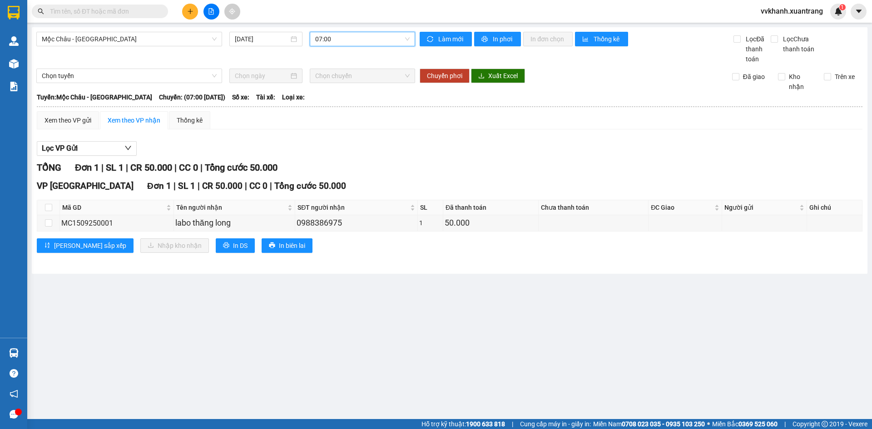
click at [338, 40] on span "07:00" at bounding box center [362, 39] width 94 height 14
click at [338, 91] on div "07:00" at bounding box center [351, 86] width 82 height 15
click at [339, 43] on span "07:00" at bounding box center [362, 39] width 94 height 14
click at [338, 101] on div "08:00" at bounding box center [350, 101] width 71 height 10
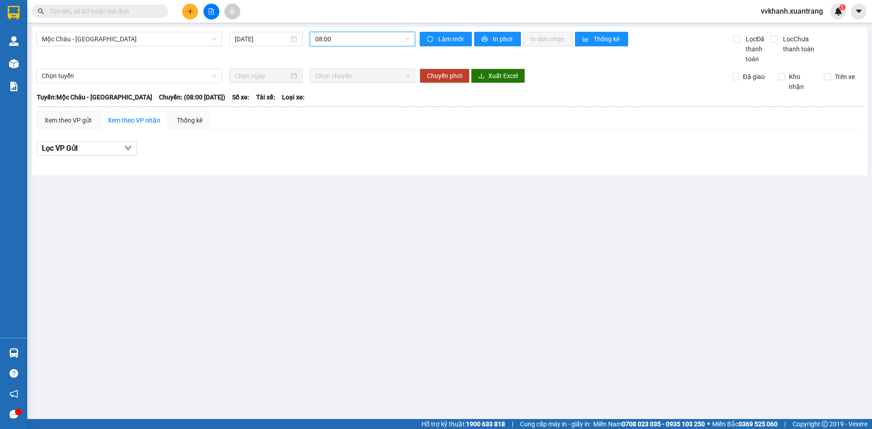
click at [341, 40] on span "08:00" at bounding box center [362, 39] width 94 height 14
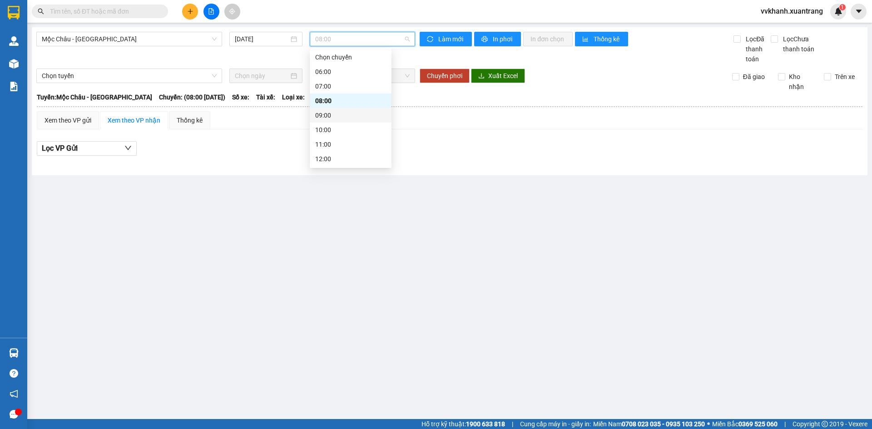
click at [337, 111] on div "09:00" at bounding box center [350, 115] width 71 height 10
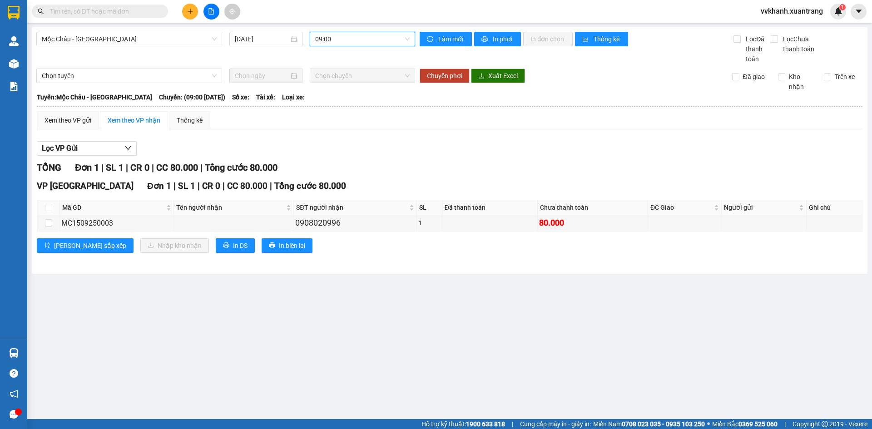
click at [337, 40] on span "09:00" at bounding box center [362, 39] width 94 height 14
click at [338, 127] on div "10:00" at bounding box center [350, 130] width 71 height 10
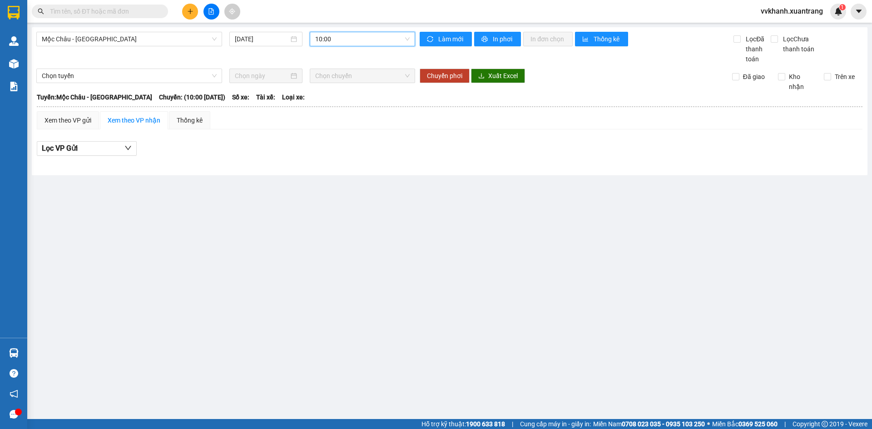
click at [341, 42] on span "10:00" at bounding box center [362, 39] width 94 height 14
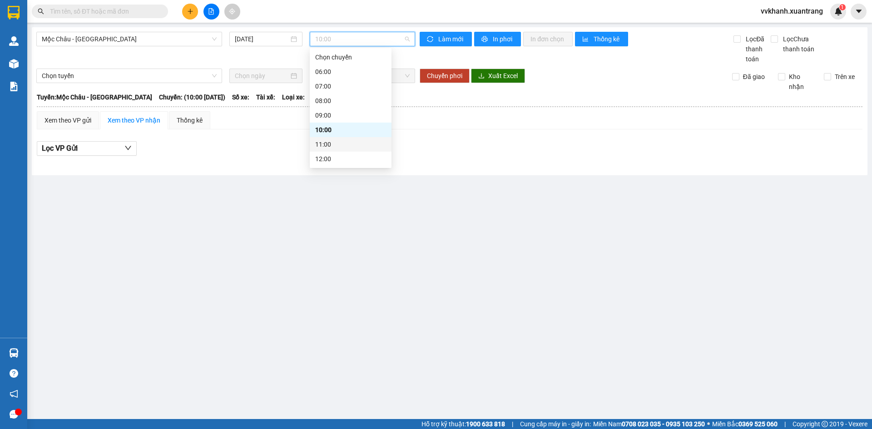
click at [334, 146] on div "11:00" at bounding box center [350, 144] width 71 height 10
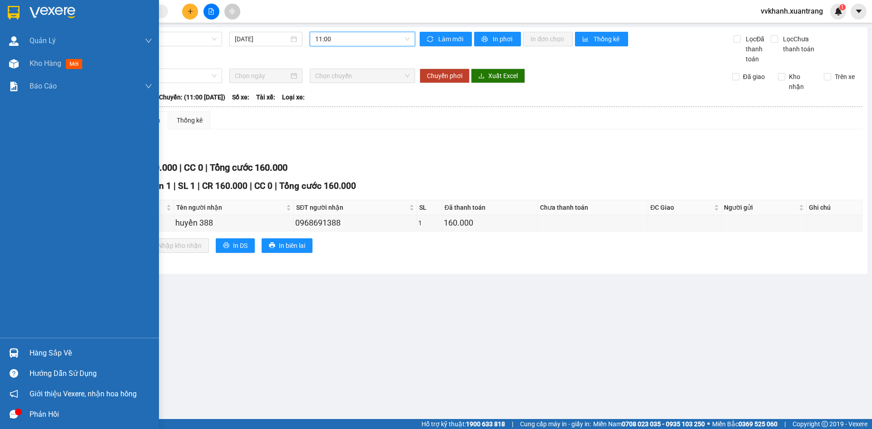
click at [25, 63] on div "Kho hàng mới" at bounding box center [79, 63] width 159 height 23
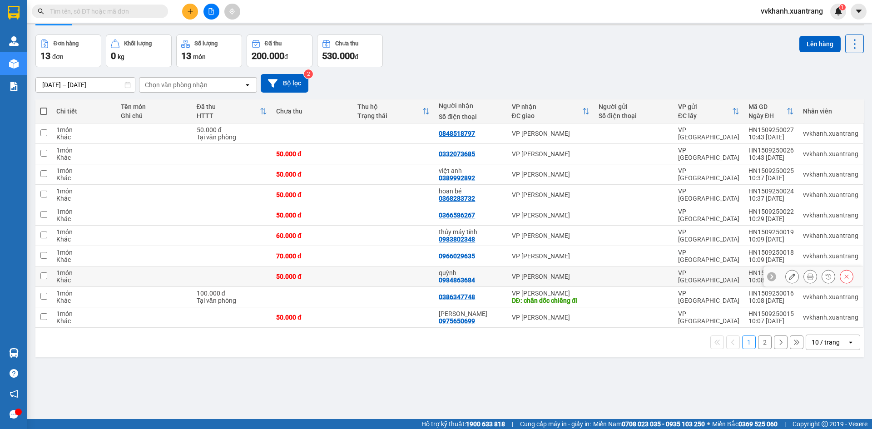
scroll to position [42, 0]
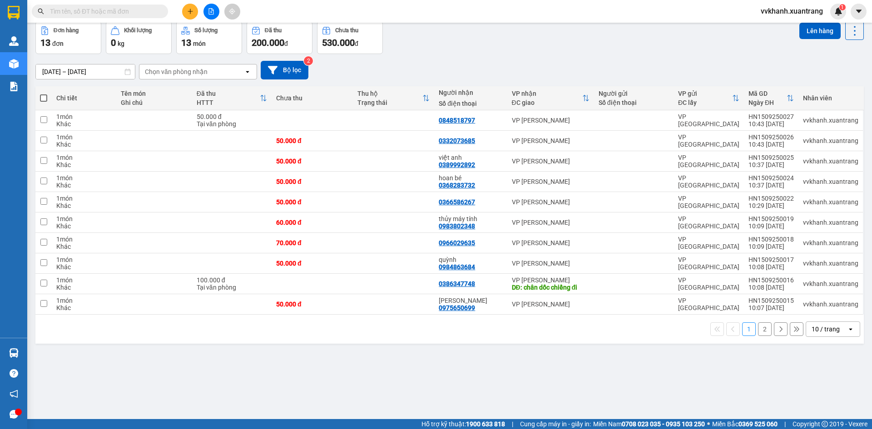
click at [522, 370] on div "ver 1.8.143 Kho gửi Trên xe Kho nhận Hàng đã giao Đơn hàng 13 đơn Khối lượng 0 …" at bounding box center [450, 199] width 836 height 429
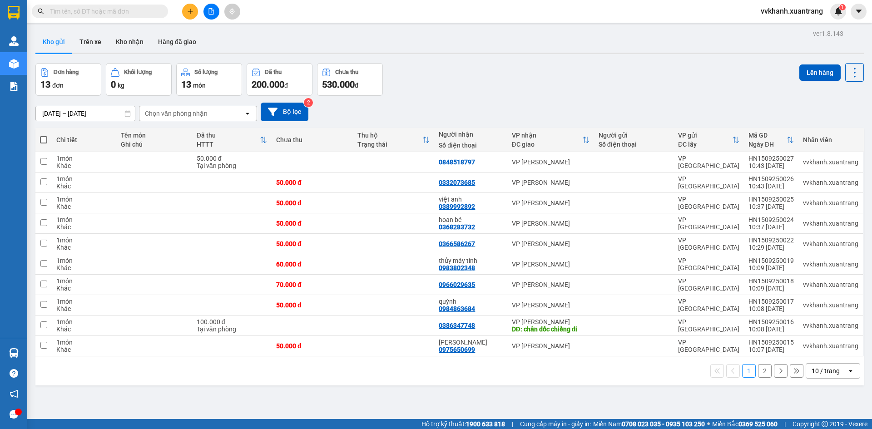
click at [762, 370] on button "2" at bounding box center [765, 371] width 14 height 14
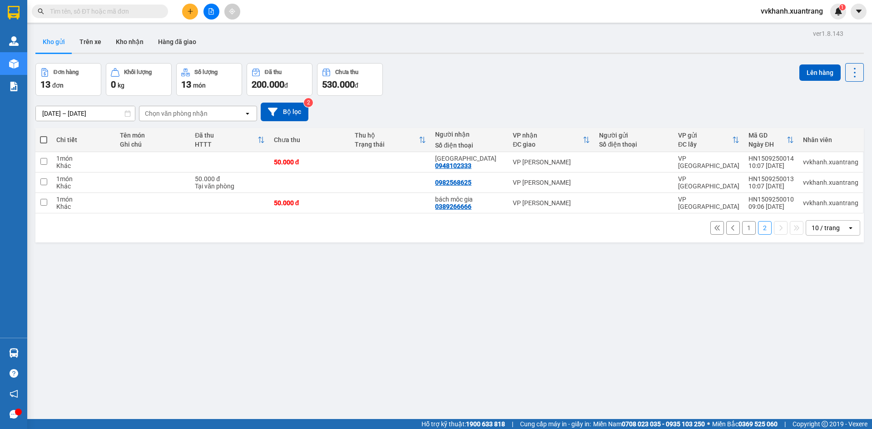
click at [743, 229] on button "1" at bounding box center [749, 228] width 14 height 14
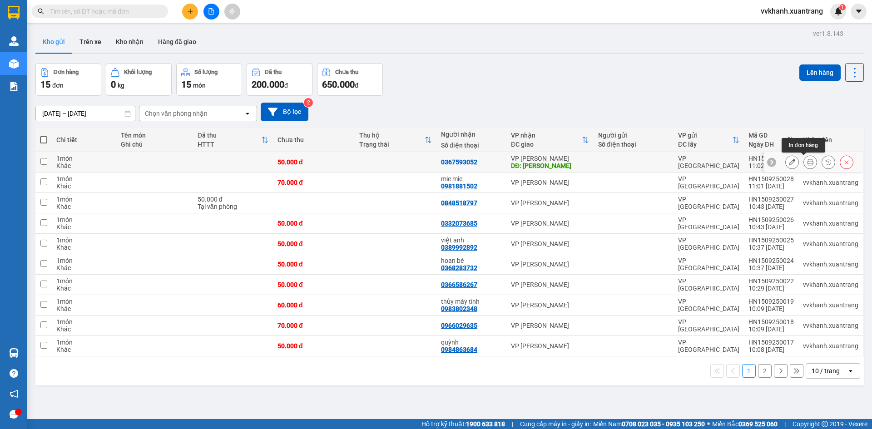
click at [804, 164] on button at bounding box center [810, 162] width 13 height 16
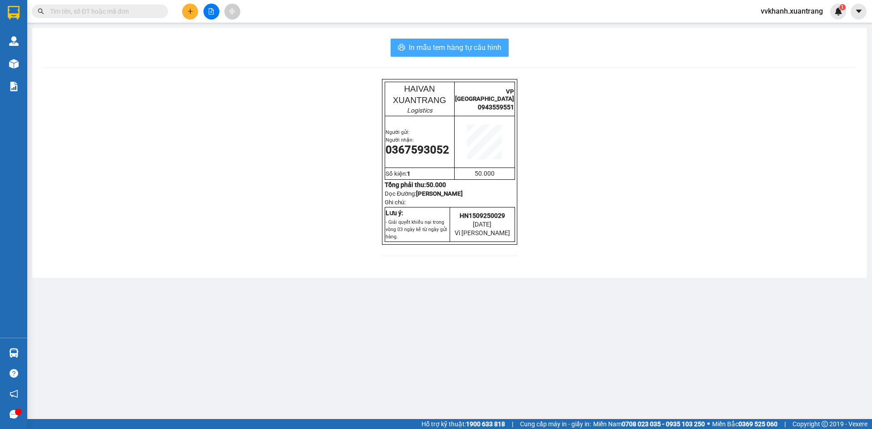
click at [427, 46] on span "In mẫu tem hàng tự cấu hình" at bounding box center [455, 47] width 93 height 11
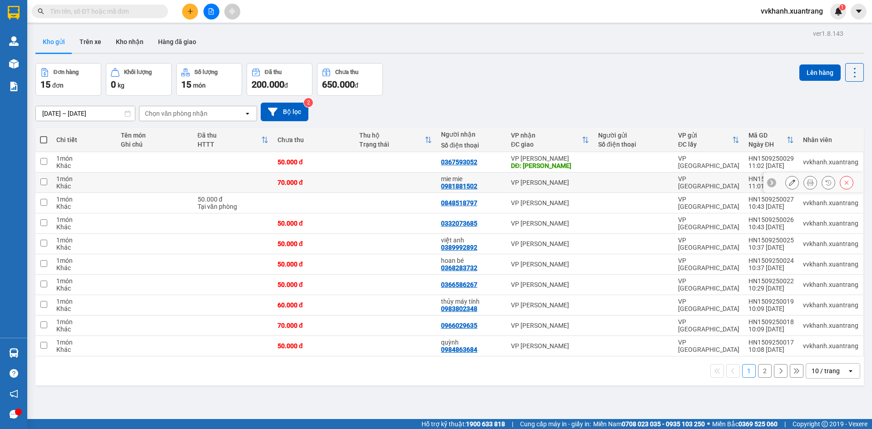
click at [807, 183] on button at bounding box center [810, 183] width 13 height 16
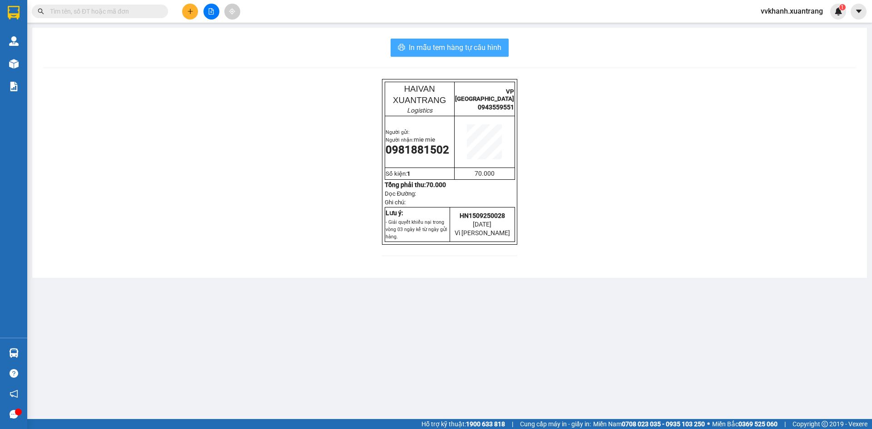
click at [432, 49] on span "In mẫu tem hàng tự cấu hình" at bounding box center [455, 47] width 93 height 11
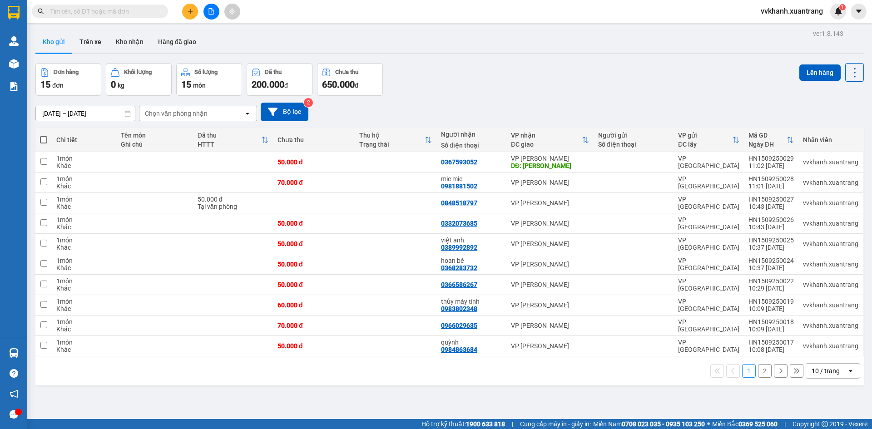
click at [190, 9] on icon "plus" at bounding box center [190, 11] width 6 height 6
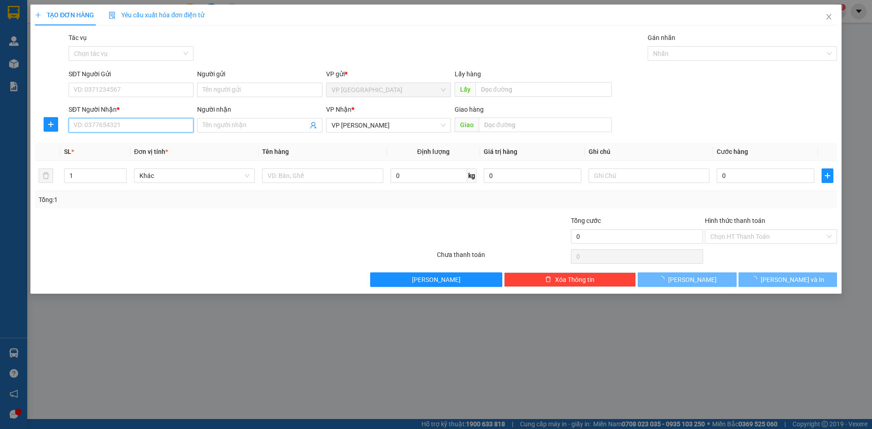
click at [94, 123] on input "SĐT Người Nhận *" at bounding box center [131, 125] width 125 height 15
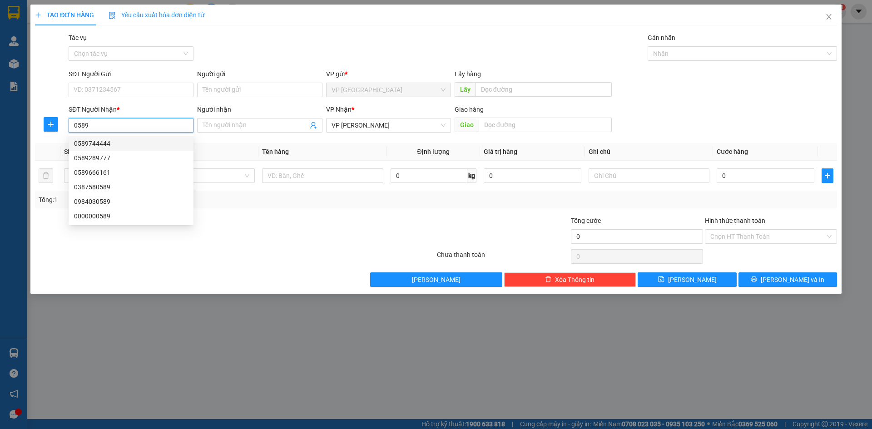
drag, startPoint x: 99, startPoint y: 132, endPoint x: 66, endPoint y: 128, distance: 32.5
click at [67, 128] on div "SĐT Người Nhận * 0589" at bounding box center [131, 120] width 129 height 32
click at [101, 143] on div "0965530859" at bounding box center [131, 144] width 114 height 10
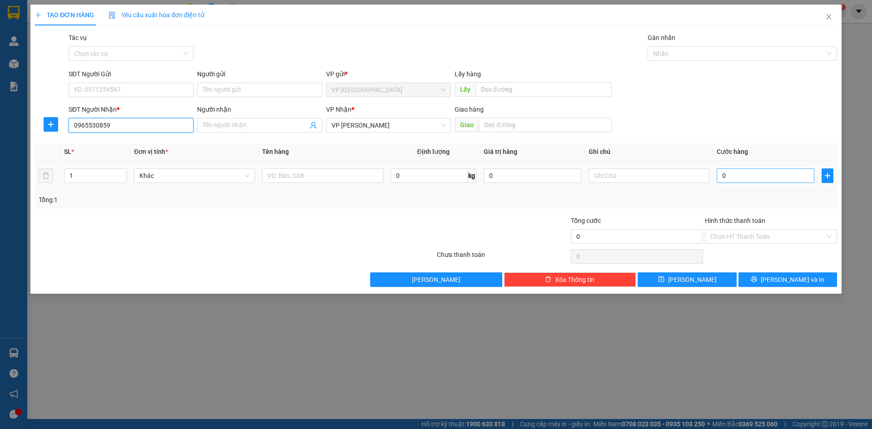
type input "0965530859"
click at [736, 170] on input "0" at bounding box center [766, 176] width 98 height 15
type input "5"
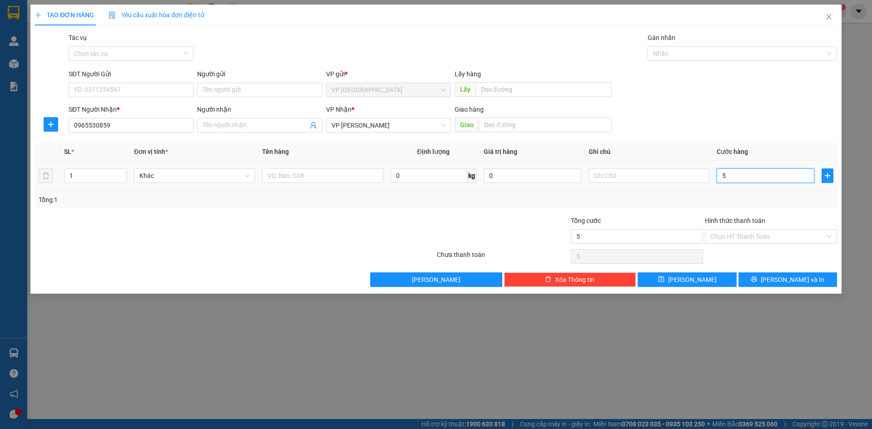
type input "50"
type input "50.000"
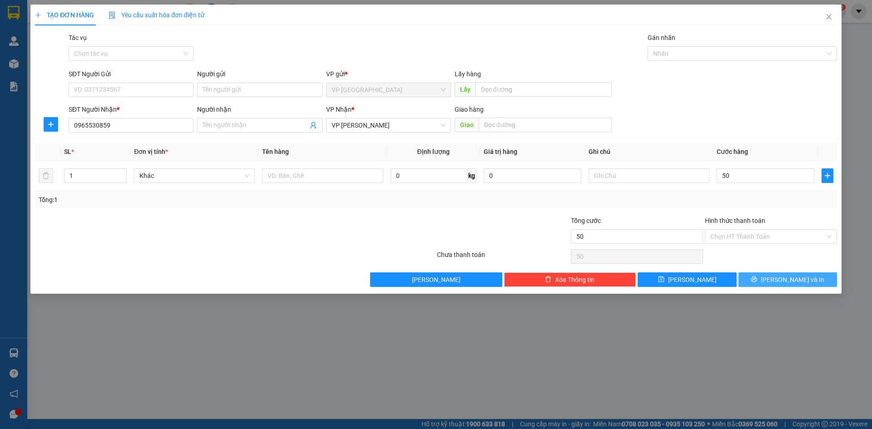
type input "50.000"
click at [806, 281] on button "Lưu và In" at bounding box center [788, 280] width 99 height 15
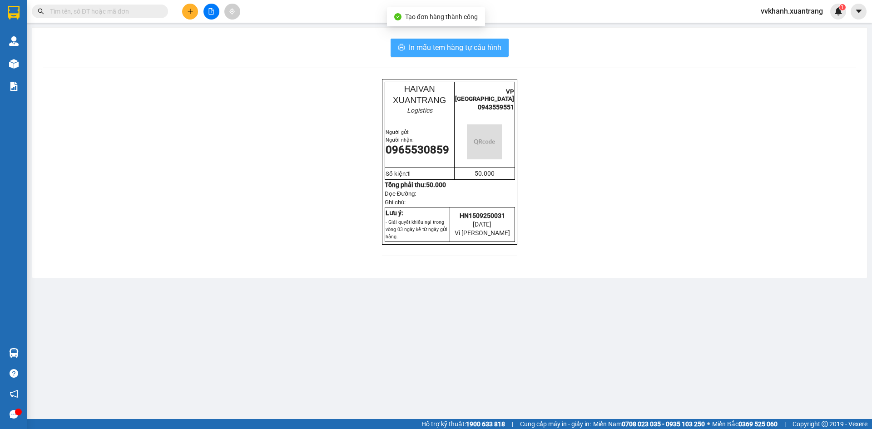
click at [469, 44] on span "In mẫu tem hàng tự cấu hình" at bounding box center [455, 47] width 93 height 11
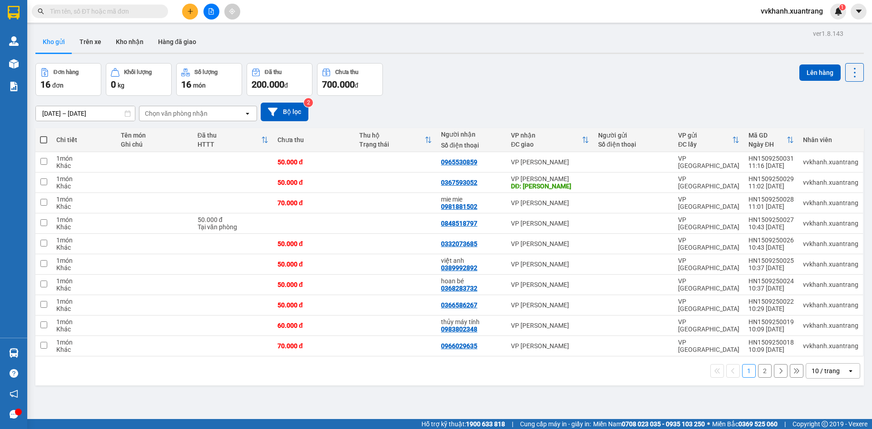
click at [493, 94] on div "Đơn hàng 16 đơn Khối lượng 0 kg Số lượng 16 món Đã thu 200.000 đ Chưa thu 700.0…" at bounding box center [449, 79] width 829 height 33
click at [498, 85] on div "Đơn hàng 16 đơn Khối lượng 0 kg Số lượng 16 món Đã thu 200.000 đ Chưa thu 700.0…" at bounding box center [449, 79] width 829 height 33
click at [158, 9] on span at bounding box center [100, 12] width 136 height 14
click at [188, 9] on icon "plus" at bounding box center [190, 11] width 6 height 6
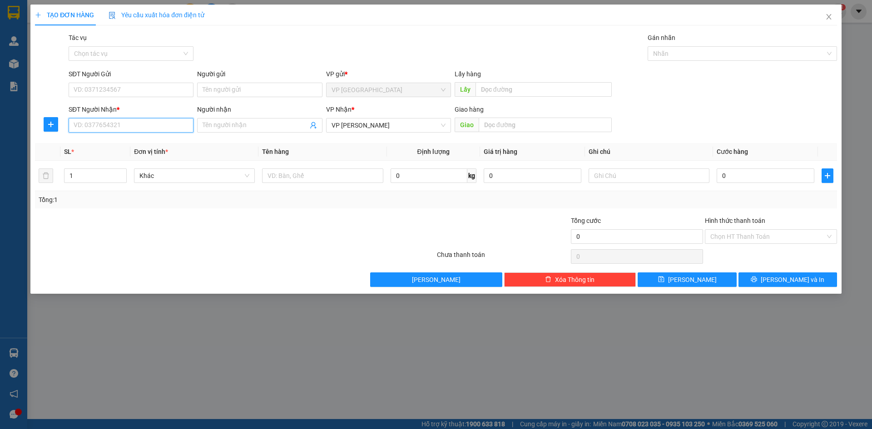
click at [111, 126] on input "SĐT Người Nhận *" at bounding box center [131, 125] width 125 height 15
click at [136, 137] on div "0888133666 - răng thảo nguyên" at bounding box center [131, 143] width 125 height 15
type input "0888133666"
type input "răng thảo nguyên"
type input "0888133666"
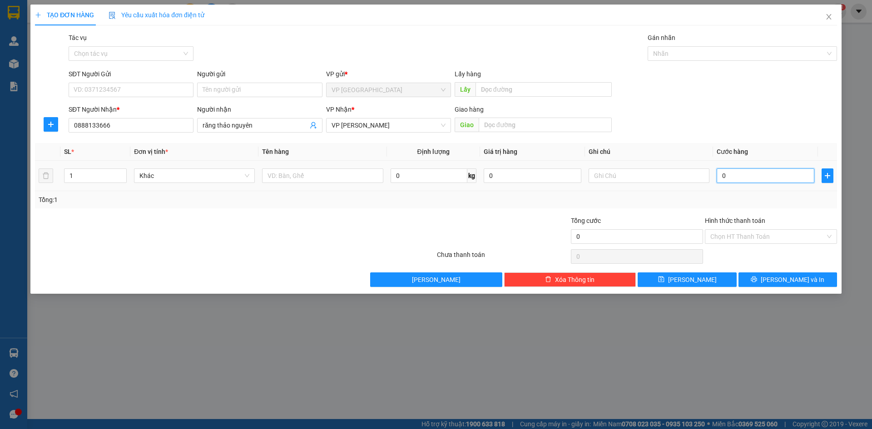
click at [774, 180] on input "0" at bounding box center [766, 176] width 98 height 15
type input "5"
type input "50"
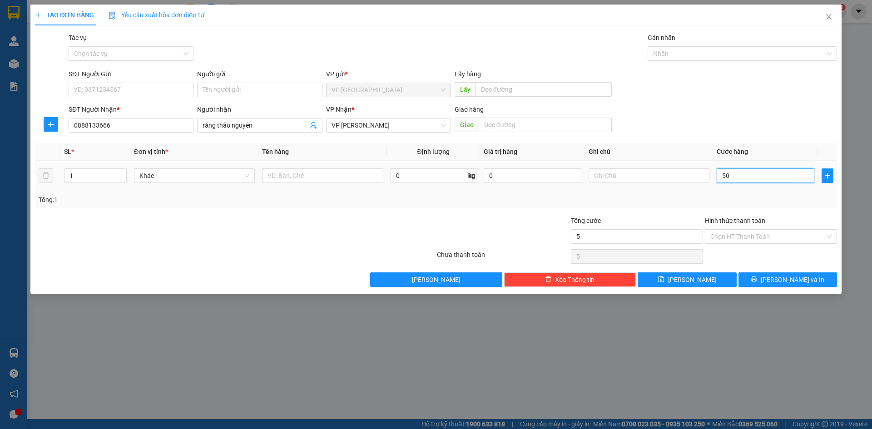
type input "50"
type input "50.000"
click at [744, 235] on input "Hình thức thanh toán" at bounding box center [768, 237] width 115 height 14
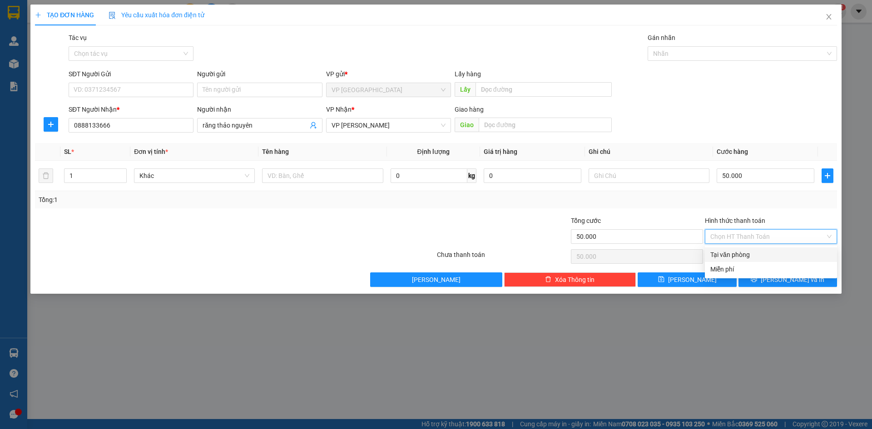
click at [751, 258] on div "Tại văn phòng" at bounding box center [771, 255] width 121 height 10
type input "0"
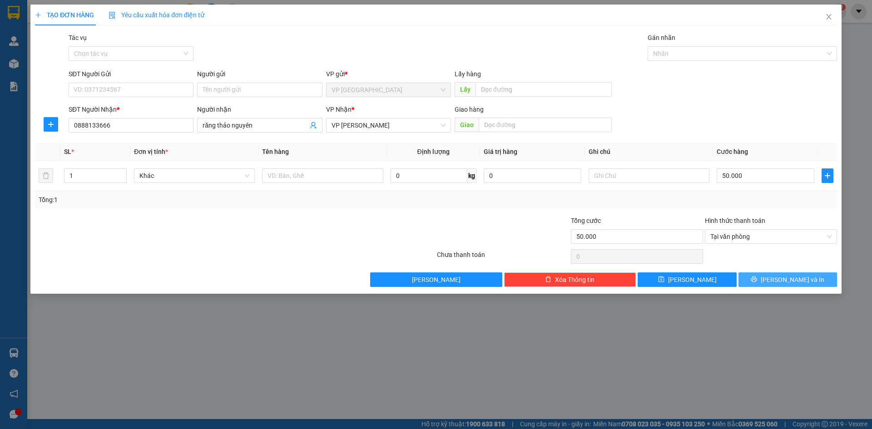
click at [795, 278] on span "[PERSON_NAME] và In" at bounding box center [793, 280] width 64 height 10
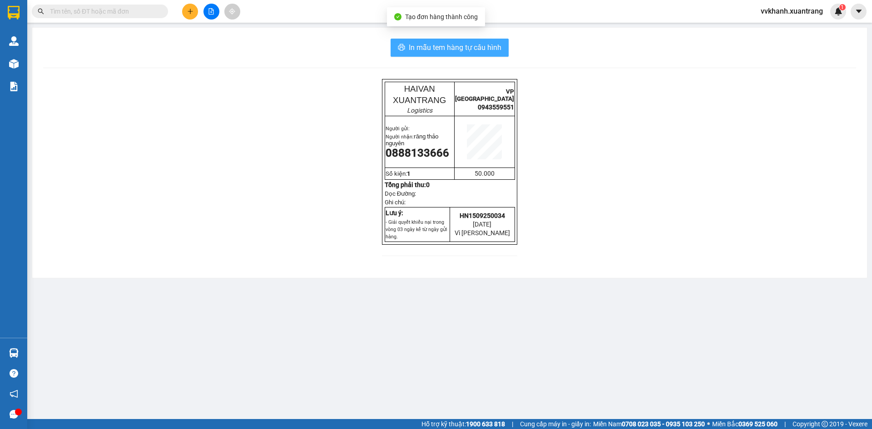
click at [495, 55] on button "In mẫu tem hàng tự cấu hình" at bounding box center [450, 48] width 118 height 18
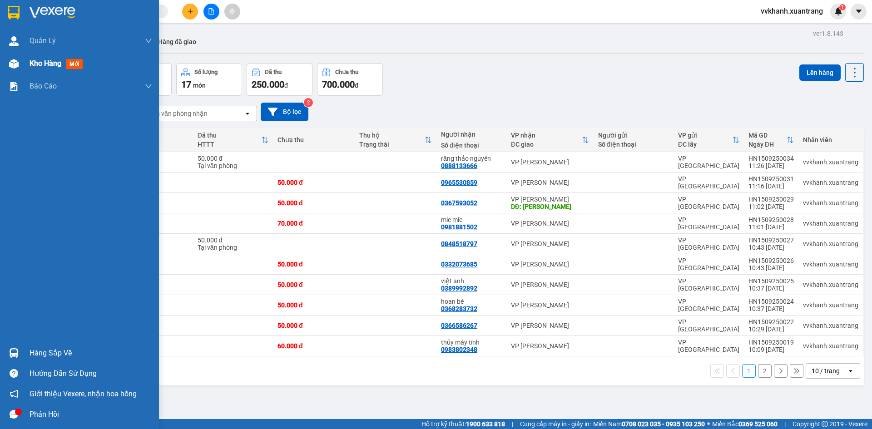
click at [20, 65] on div at bounding box center [14, 64] width 16 height 16
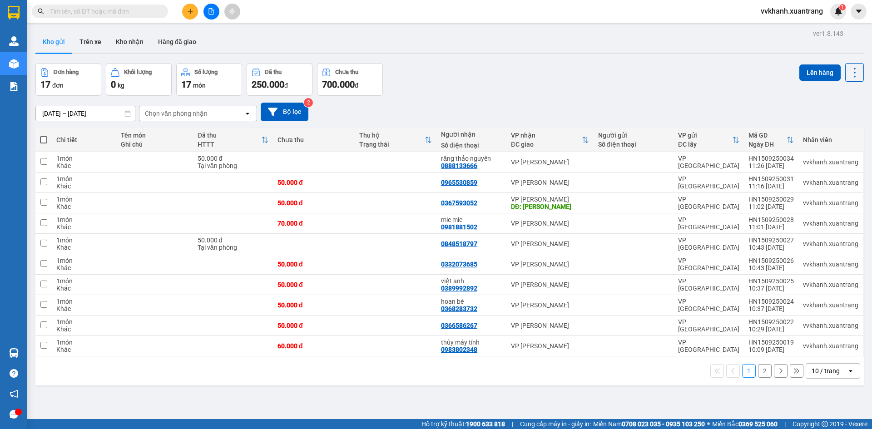
click at [457, 75] on div "Đơn hàng 17 đơn Khối lượng 0 kg Số lượng 17 món Đã thu 250.000 đ Chưa thu 700.0…" at bounding box center [449, 79] width 829 height 33
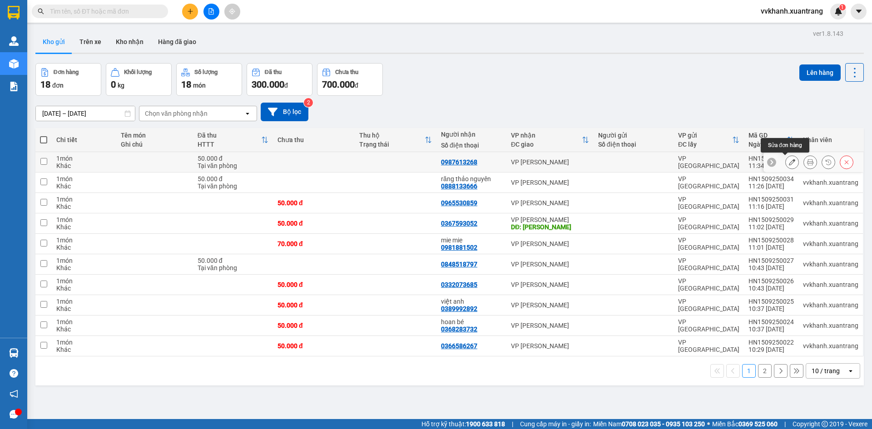
click at [807, 163] on icon at bounding box center [810, 162] width 6 height 6
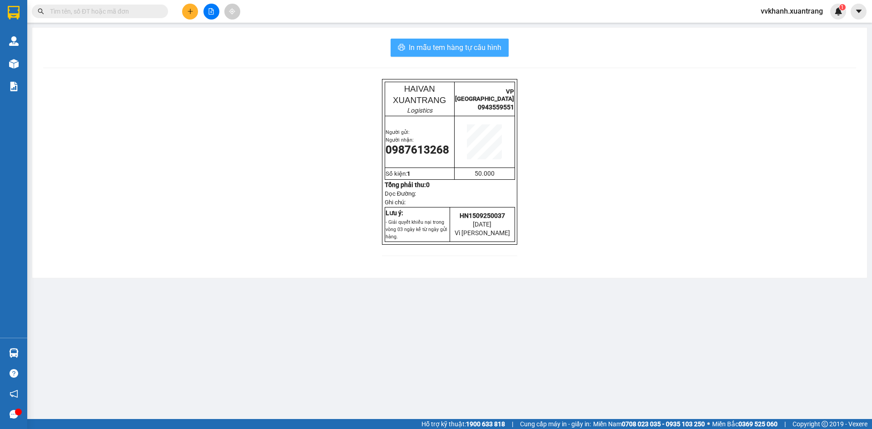
click at [506, 53] on button "In mẫu tem hàng tự cấu hình" at bounding box center [450, 48] width 118 height 18
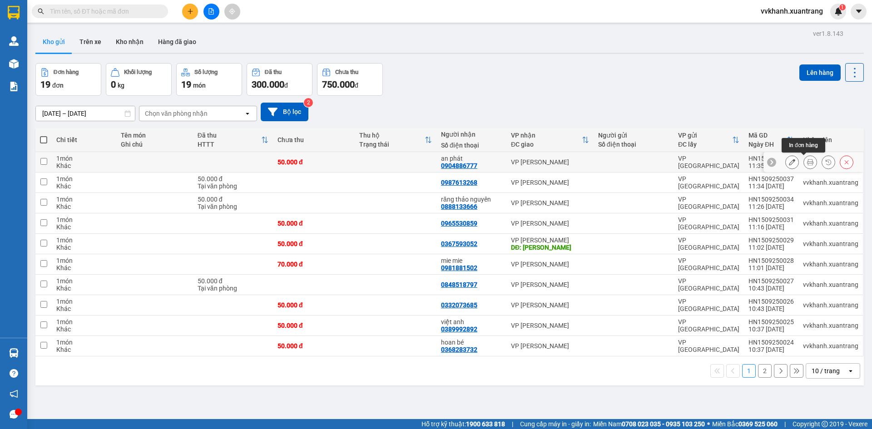
click at [807, 161] on icon at bounding box center [810, 162] width 6 height 6
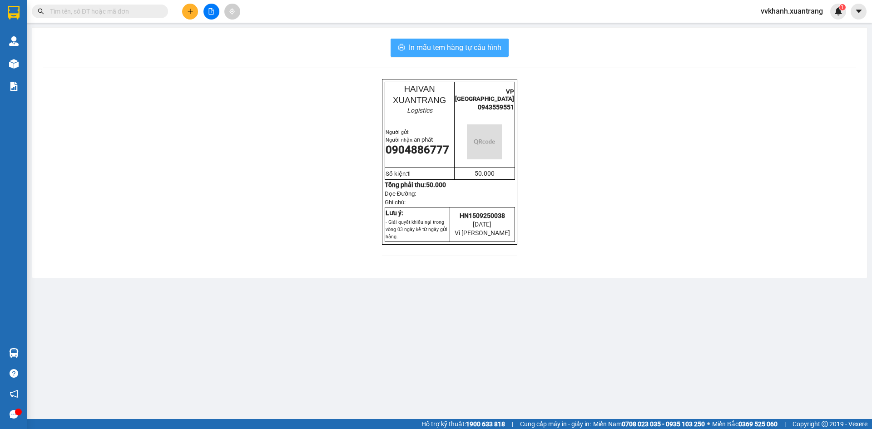
click at [458, 45] on span "In mẫu tem hàng tự cấu hình" at bounding box center [455, 47] width 93 height 11
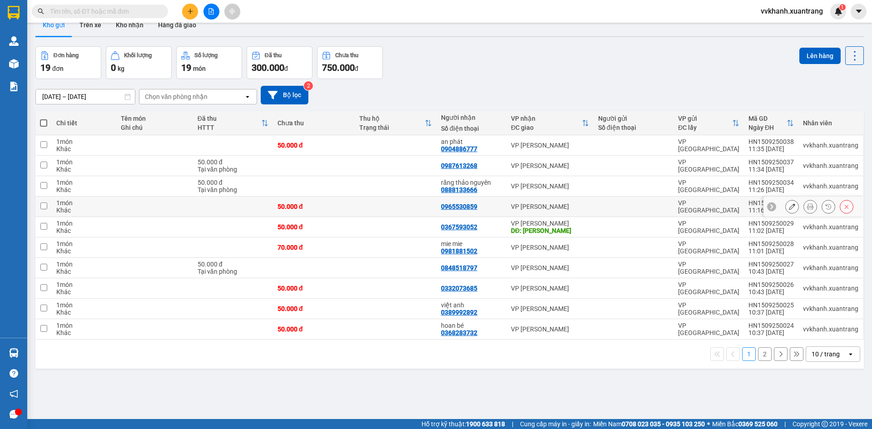
scroll to position [42, 0]
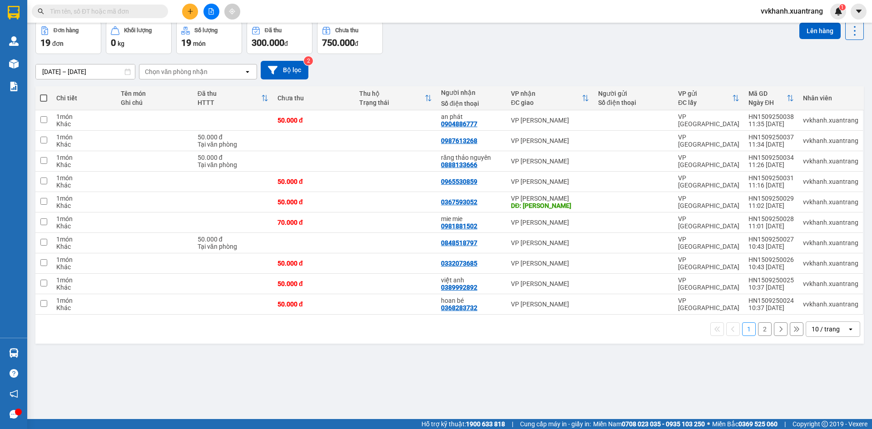
click at [758, 332] on button "2" at bounding box center [765, 330] width 14 height 14
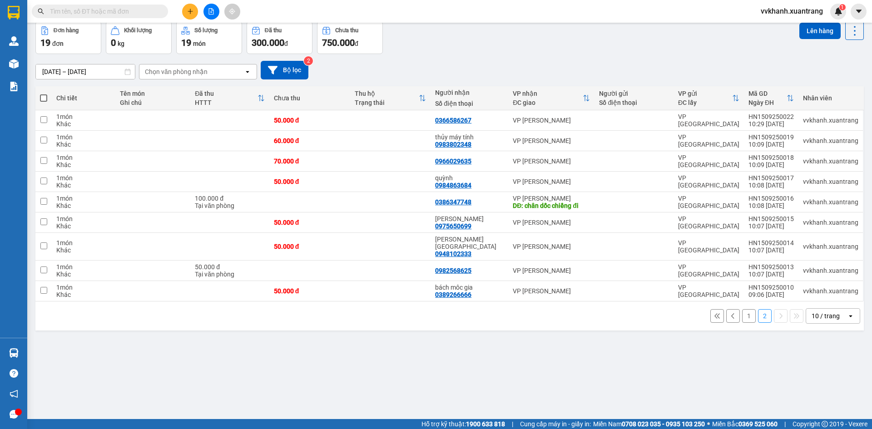
click at [746, 312] on button "1" at bounding box center [749, 316] width 14 height 14
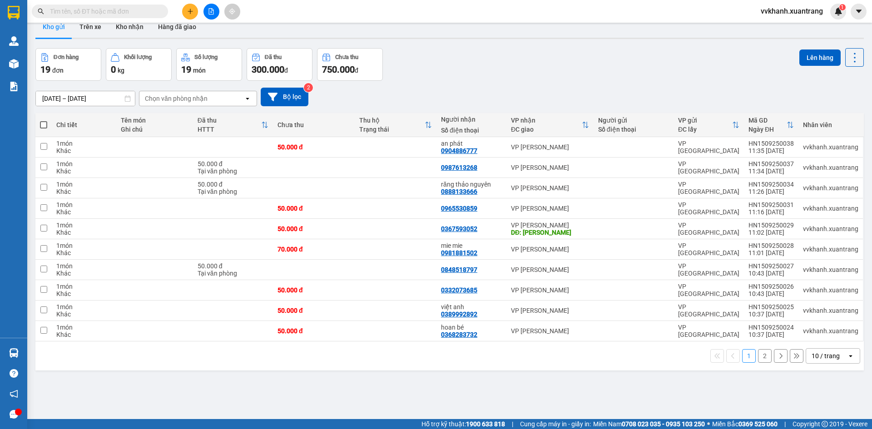
scroll to position [0, 0]
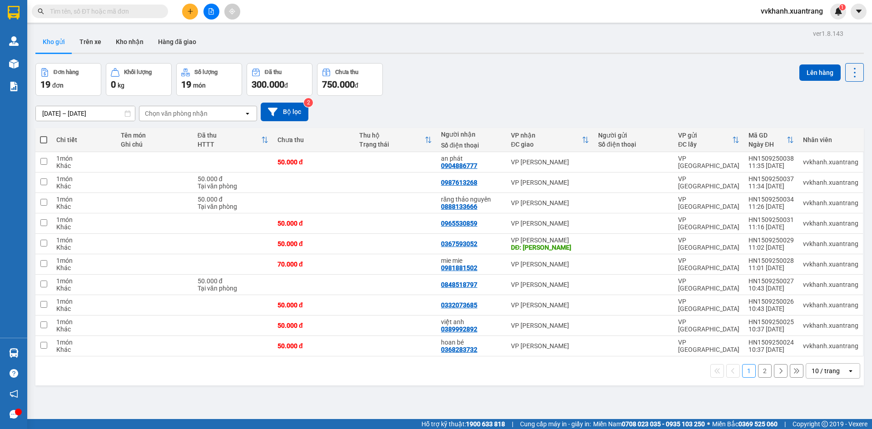
click at [758, 374] on button "2" at bounding box center [765, 371] width 14 height 14
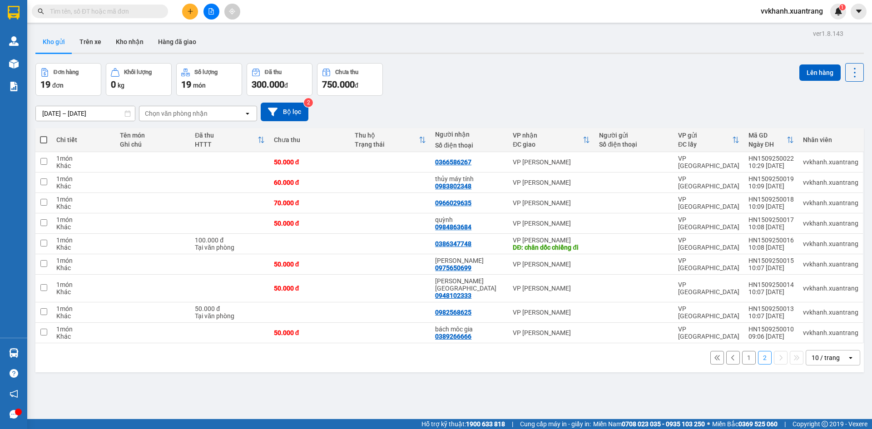
click at [744, 351] on button "1" at bounding box center [749, 358] width 14 height 14
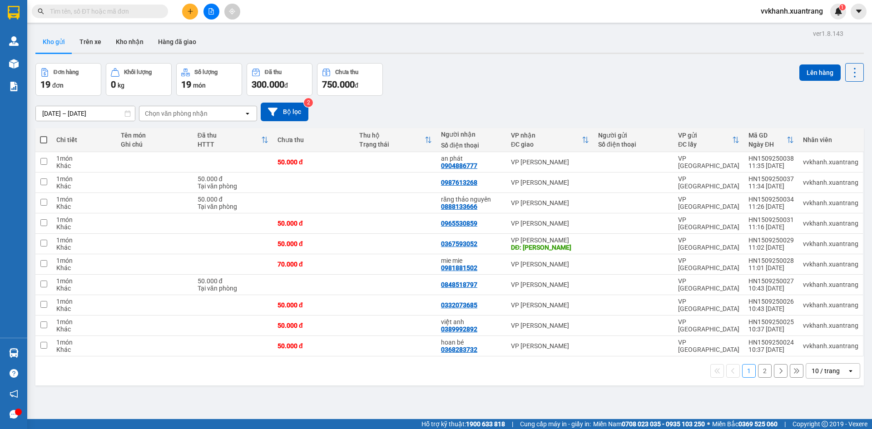
click at [41, 139] on span at bounding box center [43, 139] width 7 height 7
click at [44, 135] on input "checkbox" at bounding box center [44, 135] width 0 height 0
checkbox input "true"
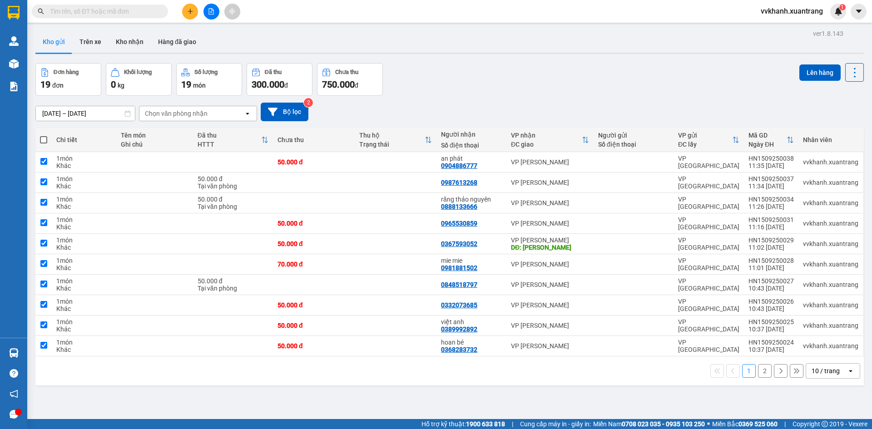
checkbox input "true"
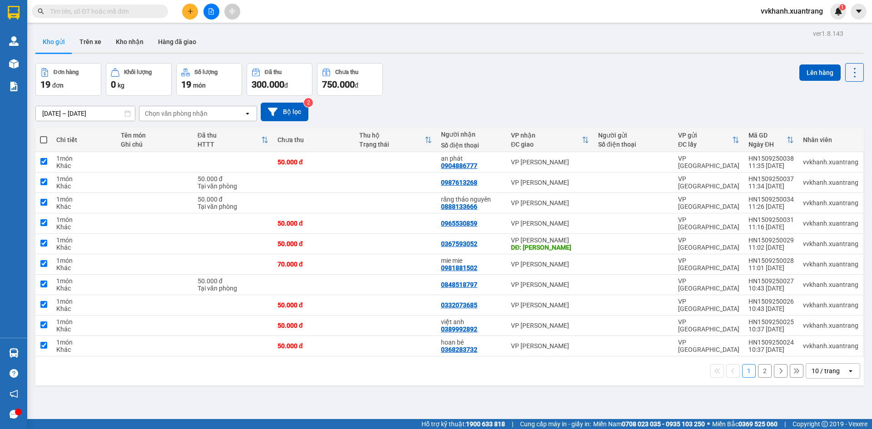
checkbox input "true"
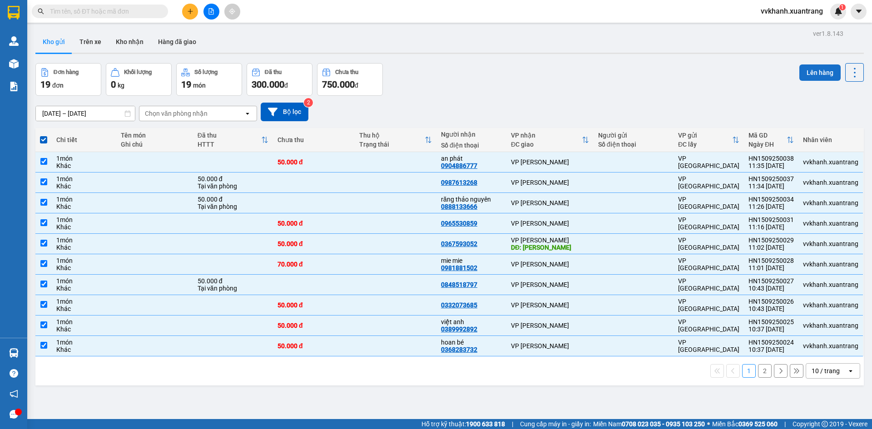
click at [813, 72] on button "Lên hàng" at bounding box center [820, 73] width 41 height 16
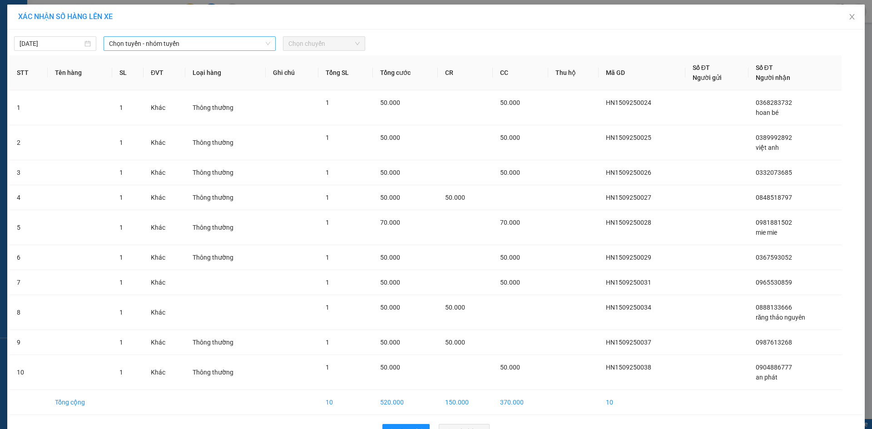
click at [204, 40] on span "Chọn tuyến - nhóm tuyến" at bounding box center [189, 44] width 161 height 14
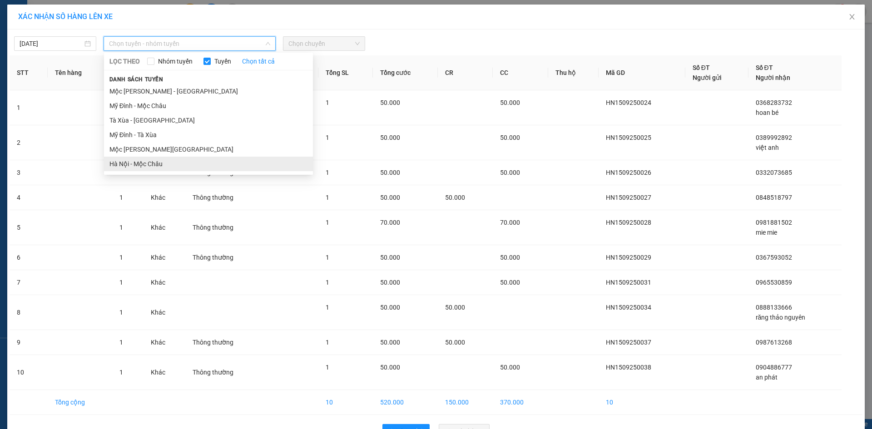
click at [168, 160] on li "Hà Nội - Mộc Châu" at bounding box center [208, 164] width 209 height 15
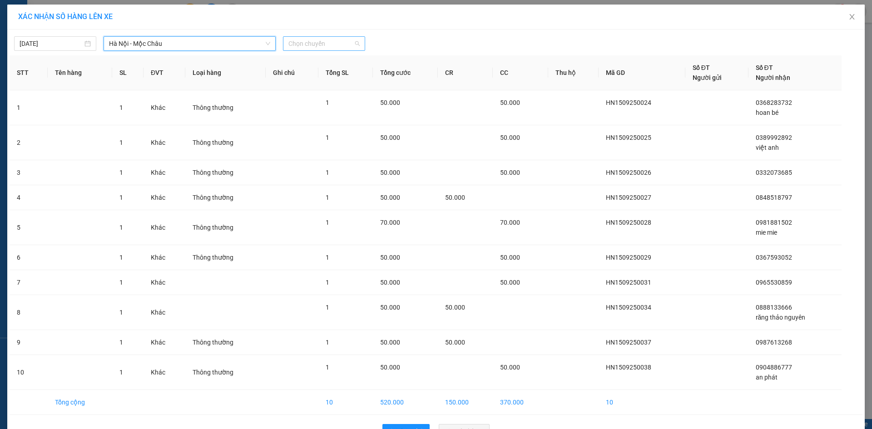
click at [309, 43] on span "Chọn chuyến" at bounding box center [323, 44] width 71 height 14
click at [310, 60] on div "11:45" at bounding box center [320, 62] width 71 height 10
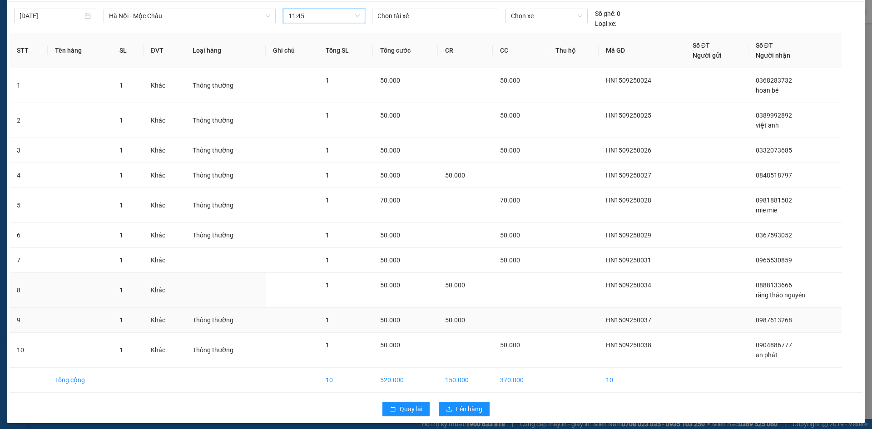
scroll to position [33, 0]
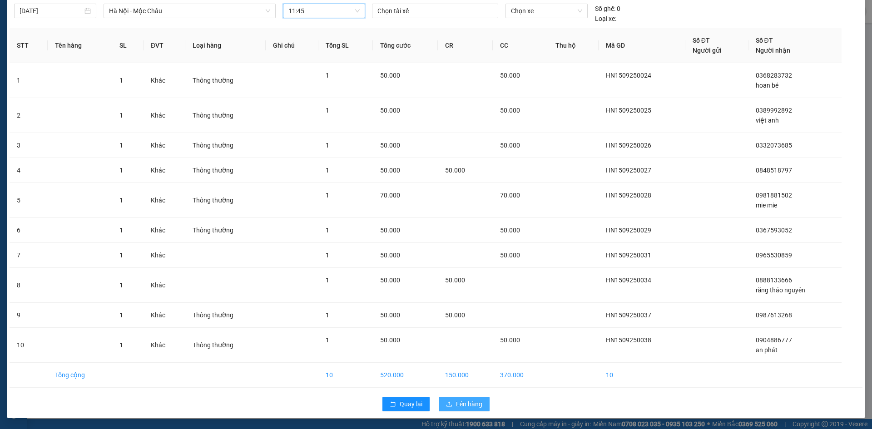
click at [453, 411] on button "Lên hàng" at bounding box center [464, 404] width 51 height 15
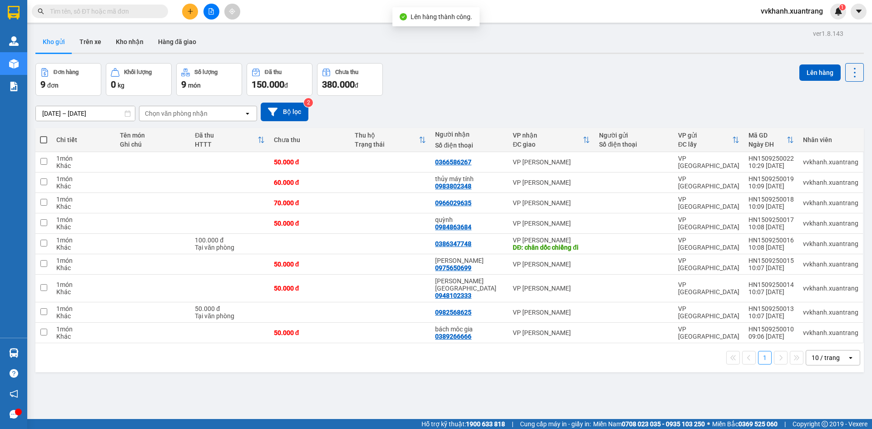
click at [45, 136] on span at bounding box center [43, 139] width 7 height 7
click at [44, 135] on input "checkbox" at bounding box center [44, 135] width 0 height 0
checkbox input "true"
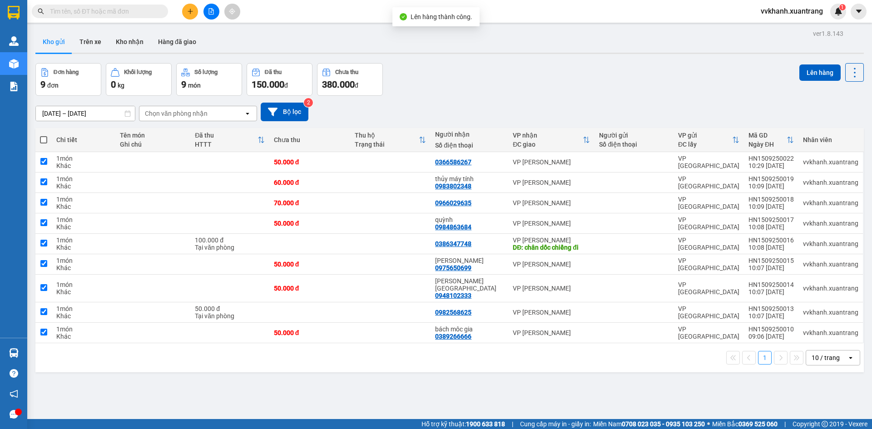
checkbox input "true"
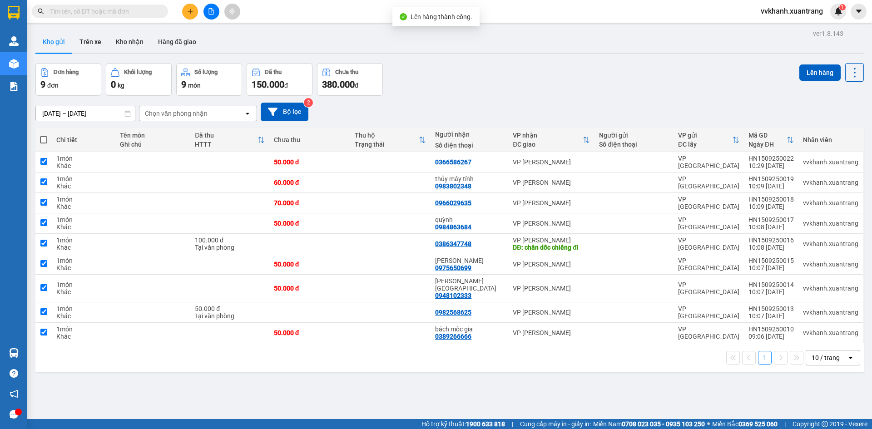
checkbox input "true"
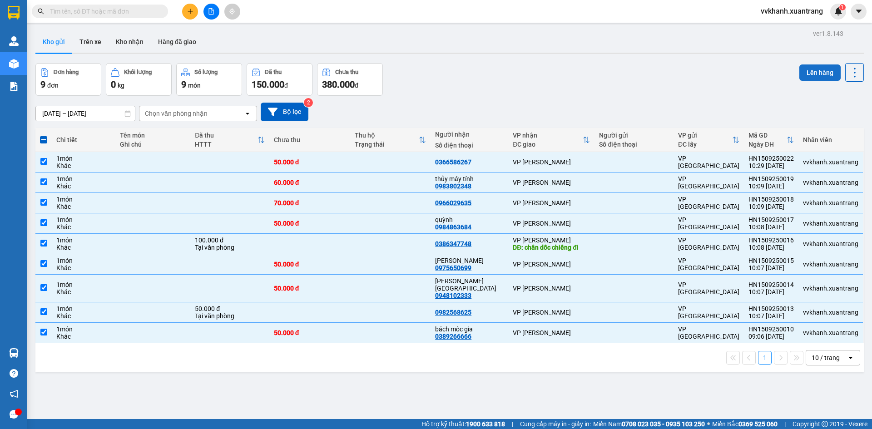
click at [801, 77] on button "Lên hàng" at bounding box center [820, 73] width 41 height 16
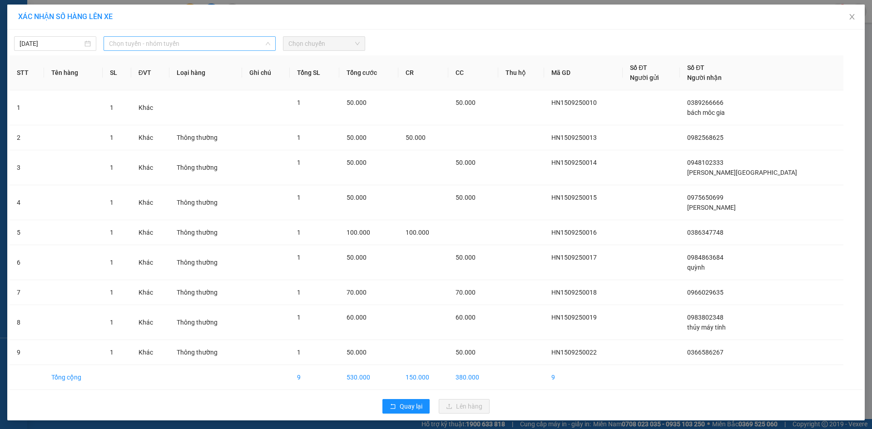
click at [230, 50] on span "Chọn tuyến - nhóm tuyến" at bounding box center [189, 44] width 161 height 14
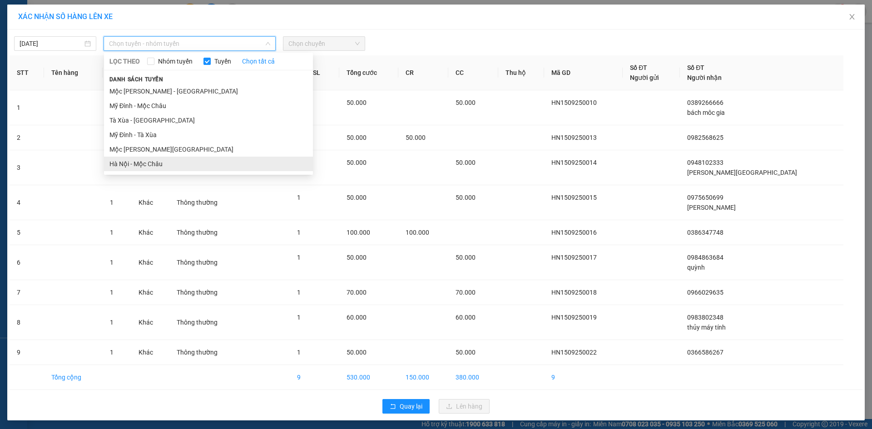
click at [199, 158] on li "Hà Nội - Mộc Châu" at bounding box center [208, 164] width 209 height 15
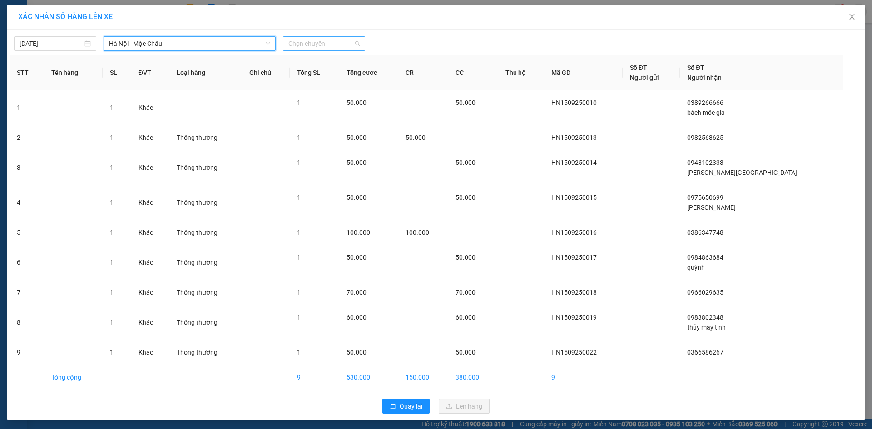
click at [345, 42] on span "Chọn chuyến" at bounding box center [323, 44] width 71 height 14
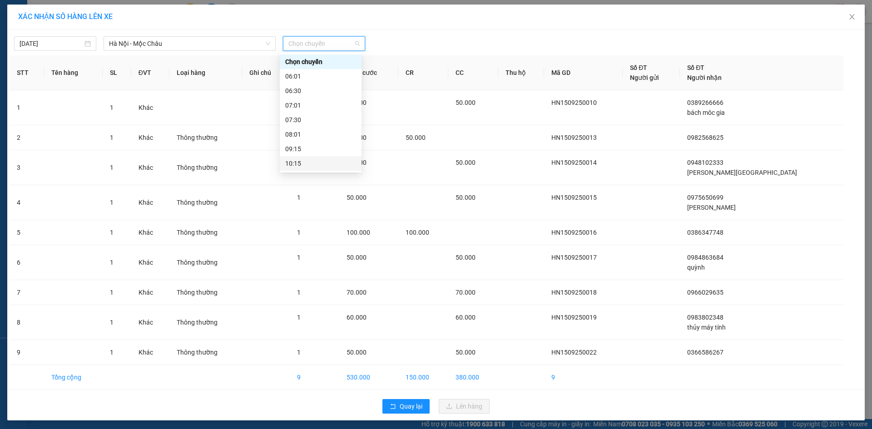
scroll to position [131, 0]
click at [322, 65] on div "11:45" at bounding box center [320, 62] width 71 height 10
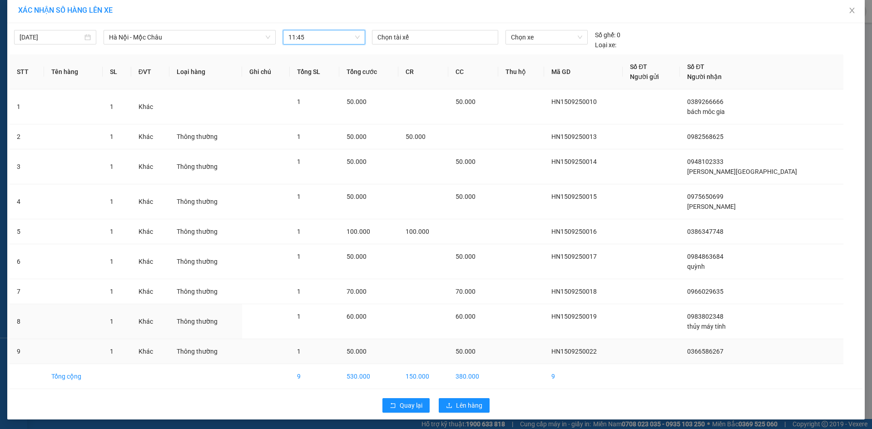
scroll to position [8, 0]
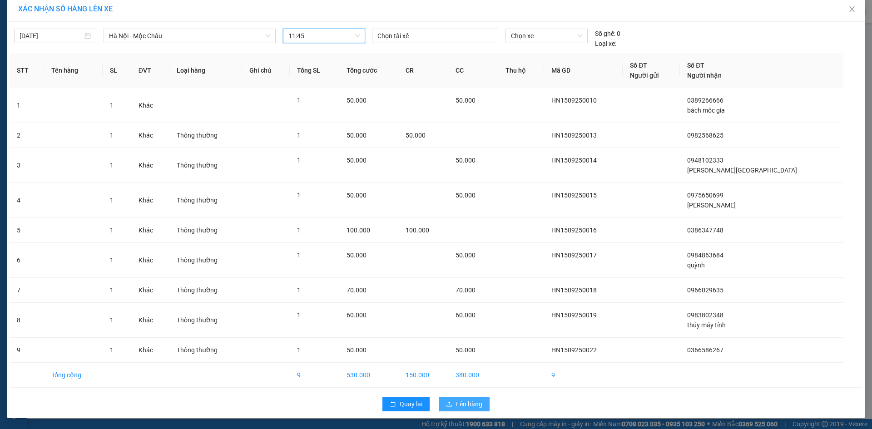
click at [483, 406] on button "Lên hàng" at bounding box center [464, 404] width 51 height 15
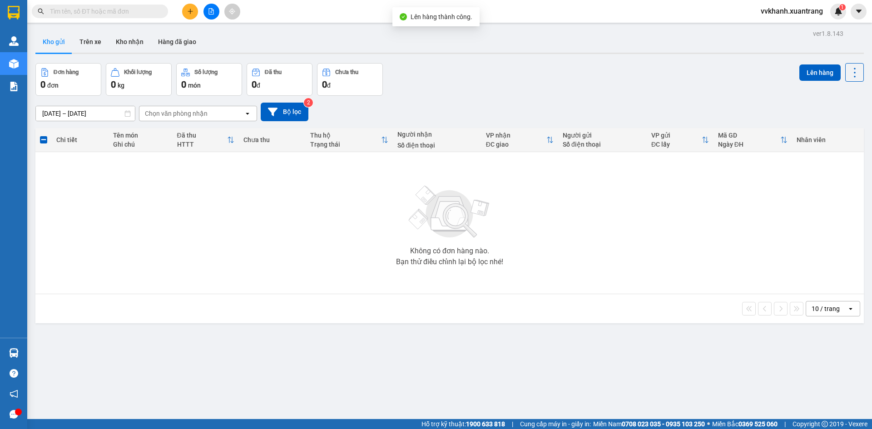
click at [214, 16] on button at bounding box center [212, 12] width 16 height 16
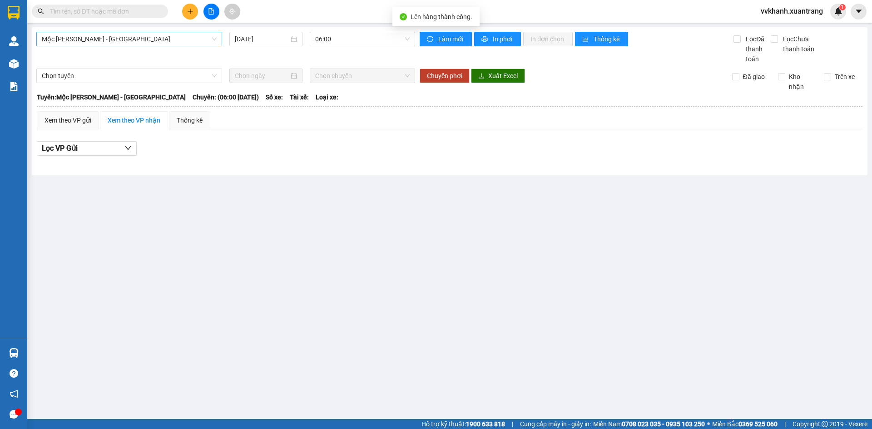
click at [160, 41] on span "Mộc Châu - [GEOGRAPHIC_DATA]" at bounding box center [129, 39] width 175 height 14
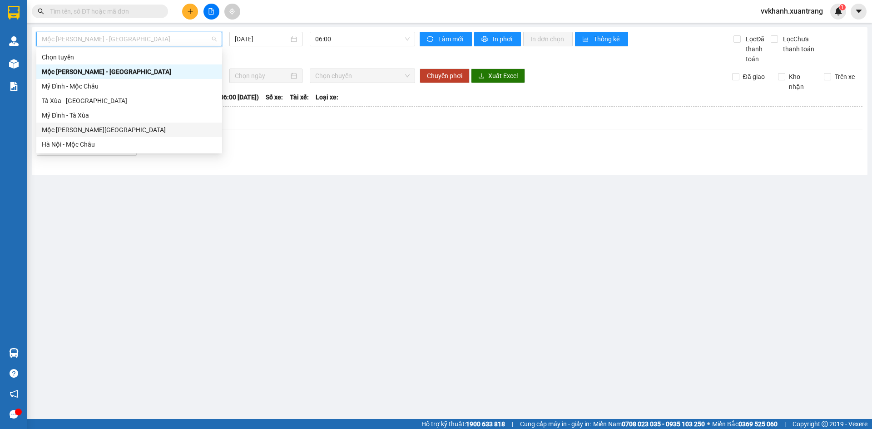
click at [135, 135] on div "Mộc Châu - [GEOGRAPHIC_DATA]" at bounding box center [129, 130] width 186 height 15
type input "[DATE]"
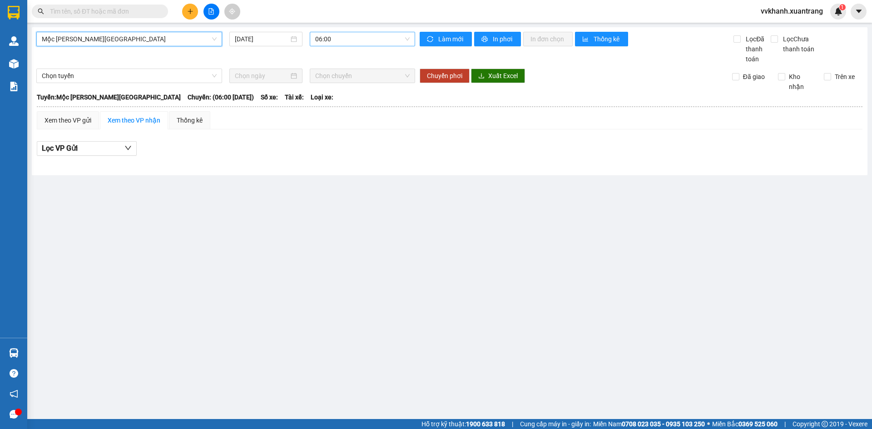
click at [335, 41] on span "06:00" at bounding box center [362, 39] width 94 height 14
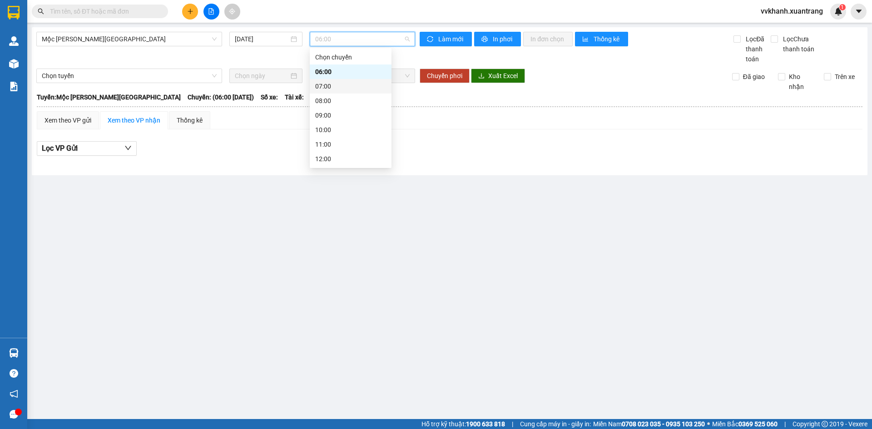
click at [328, 86] on div "07:00" at bounding box center [350, 86] width 71 height 10
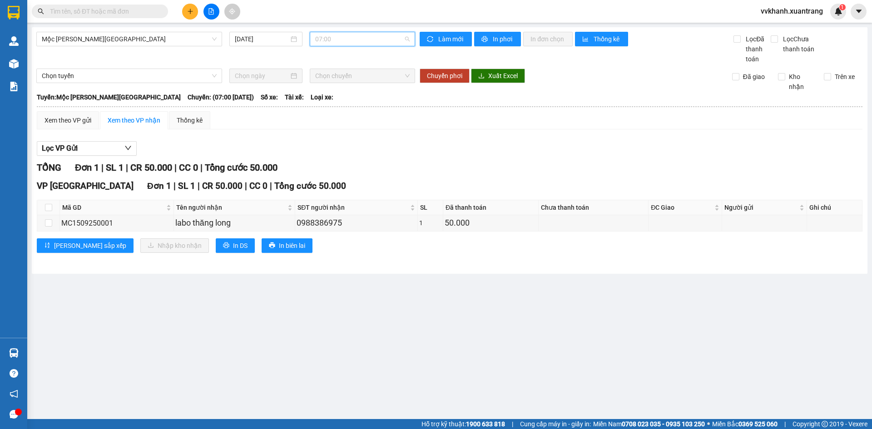
click at [333, 44] on span "07:00" at bounding box center [362, 39] width 94 height 14
click at [330, 98] on div "08:00" at bounding box center [350, 101] width 71 height 10
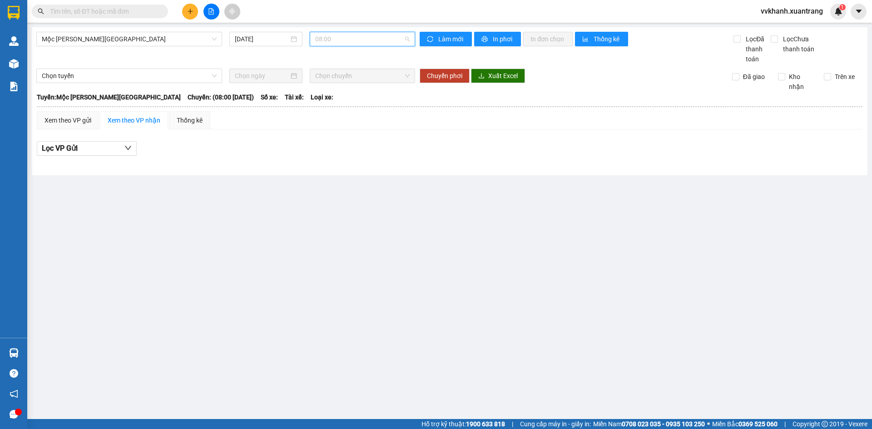
click at [338, 41] on span "08:00" at bounding box center [362, 39] width 94 height 14
drag, startPoint x: 337, startPoint y: 114, endPoint x: 336, endPoint y: 82, distance: 32.7
click at [336, 114] on div "09:00" at bounding box center [350, 115] width 71 height 10
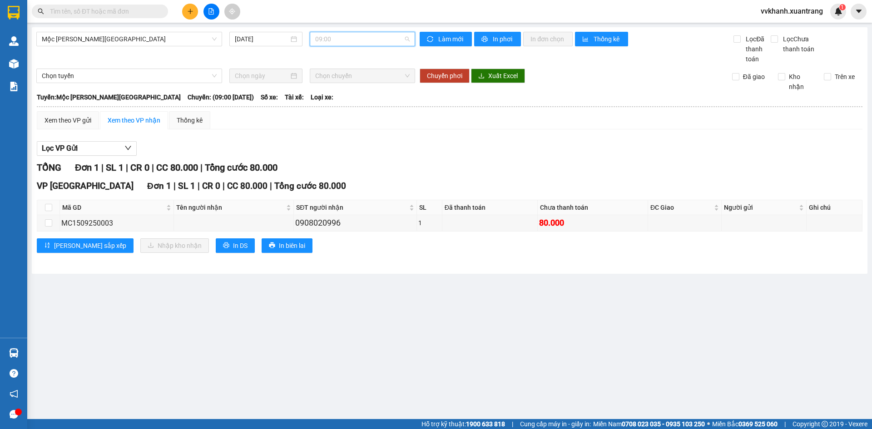
click at [339, 45] on span "09:00" at bounding box center [362, 39] width 94 height 14
click at [339, 123] on div "10:00" at bounding box center [351, 130] width 82 height 15
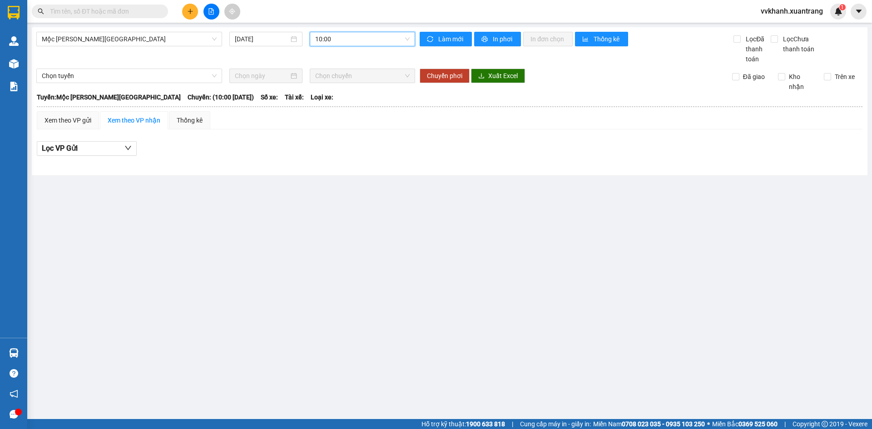
click at [348, 43] on span "10:00" at bounding box center [362, 39] width 94 height 14
click at [335, 143] on div "11:00" at bounding box center [350, 144] width 71 height 10
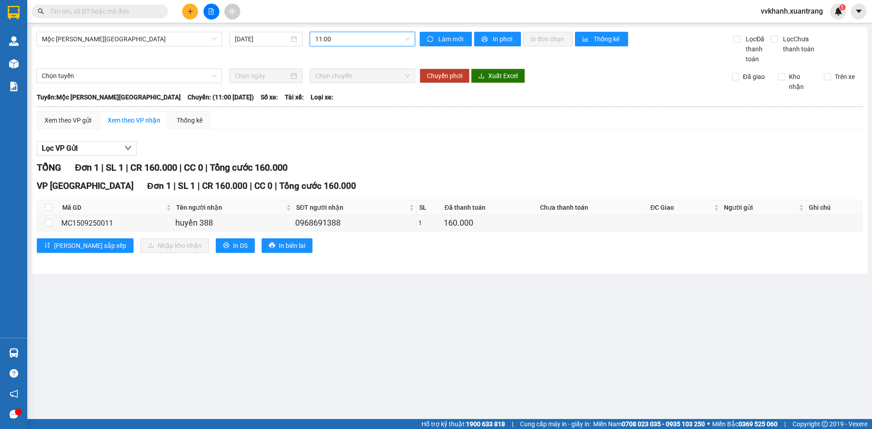
click at [344, 41] on span "11:00" at bounding box center [362, 39] width 94 height 14
click at [344, 122] on div "13:00" at bounding box center [351, 128] width 82 height 15
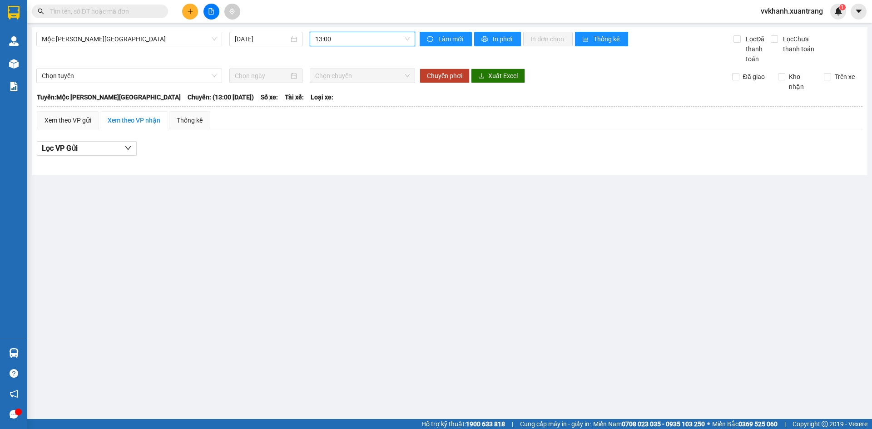
click at [343, 40] on span "13:00" at bounding box center [362, 39] width 94 height 14
click at [336, 118] on div "12:00" at bounding box center [350, 114] width 71 height 10
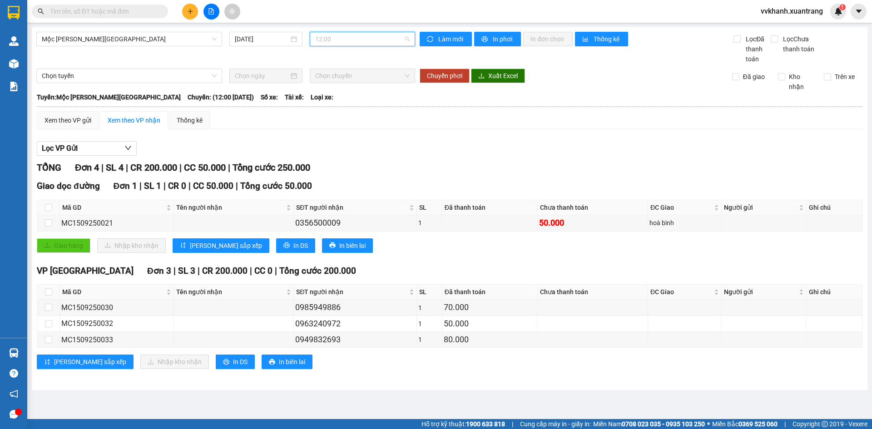
click at [347, 37] on span "12:00" at bounding box center [362, 39] width 94 height 14
click at [338, 139] on div "13:30" at bounding box center [350, 143] width 71 height 10
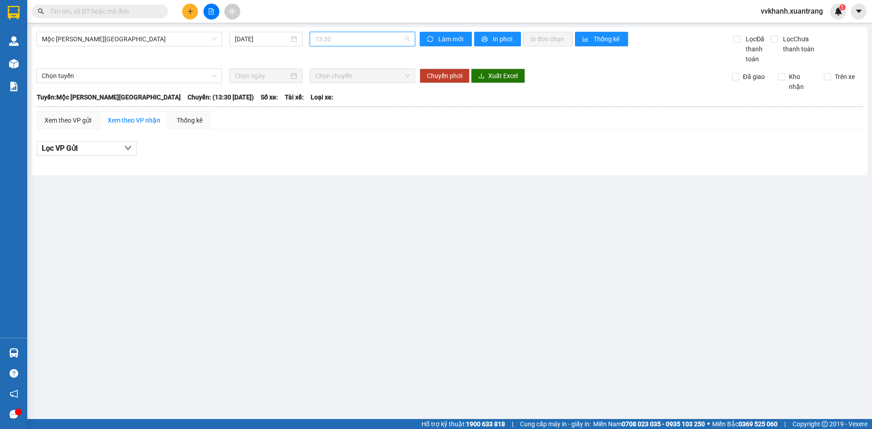
click at [350, 45] on span "13:30" at bounding box center [362, 39] width 94 height 14
click at [415, 186] on main "Mộc Châu - Hà Nội 15/09/2025 13:30 Làm mới In phơi In đơn chọn Thống kê Lọc Đã …" at bounding box center [436, 209] width 872 height 419
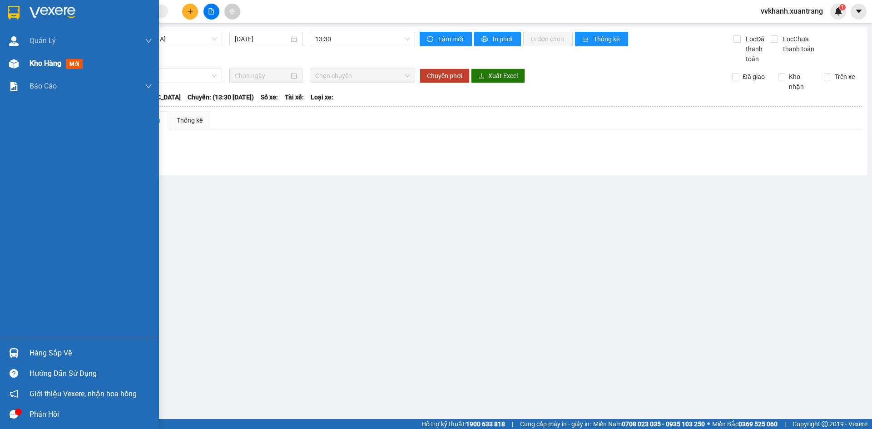
click at [26, 69] on div "Kho hàng mới" at bounding box center [79, 63] width 159 height 23
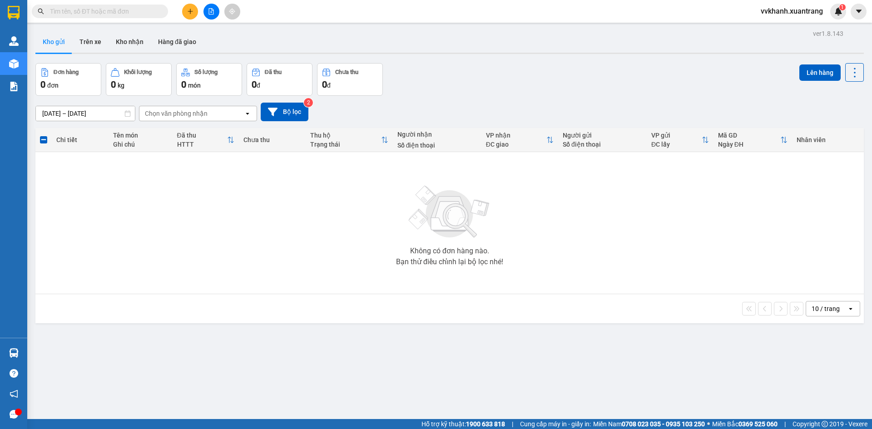
click at [210, 19] on button at bounding box center [212, 12] width 16 height 16
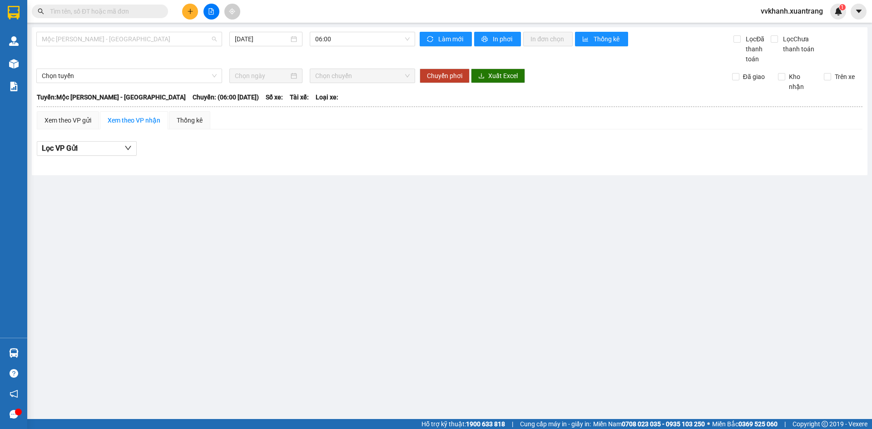
drag, startPoint x: 176, startPoint y: 45, endPoint x: 130, endPoint y: 64, distance: 49.5
click at [175, 45] on span "Mộc Châu - [GEOGRAPHIC_DATA]" at bounding box center [129, 39] width 175 height 14
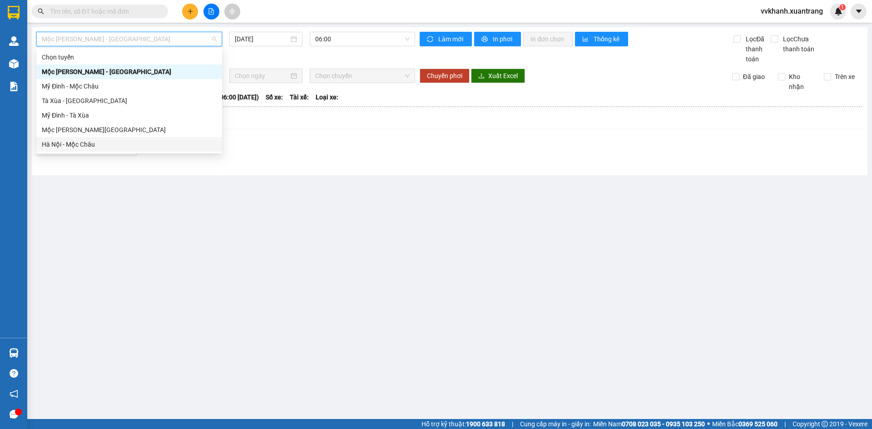
click at [111, 142] on div "Hà Nội - Mộc Châu" at bounding box center [129, 144] width 175 height 10
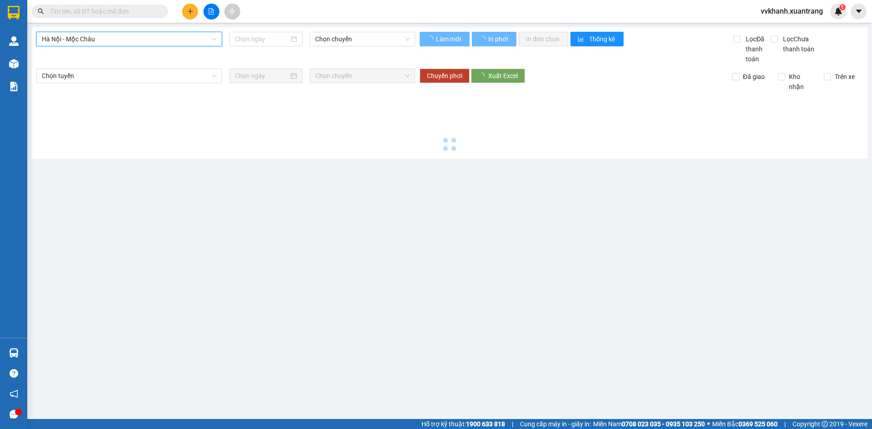
type input "[DATE]"
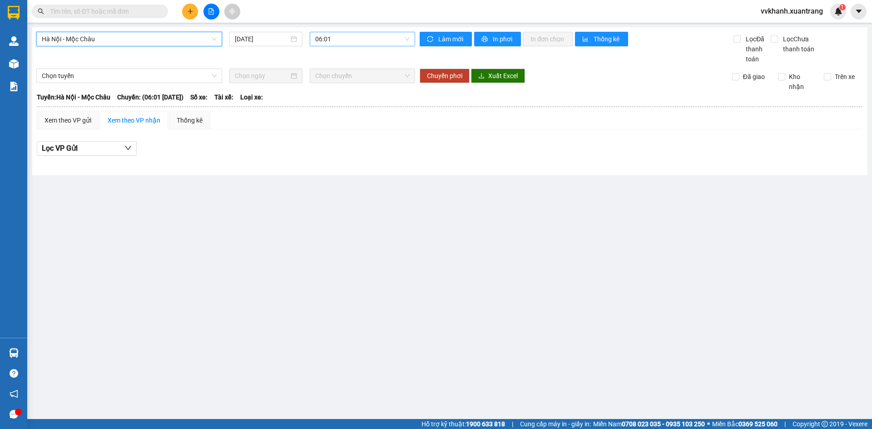
click at [336, 45] on span "06:01" at bounding box center [362, 39] width 94 height 14
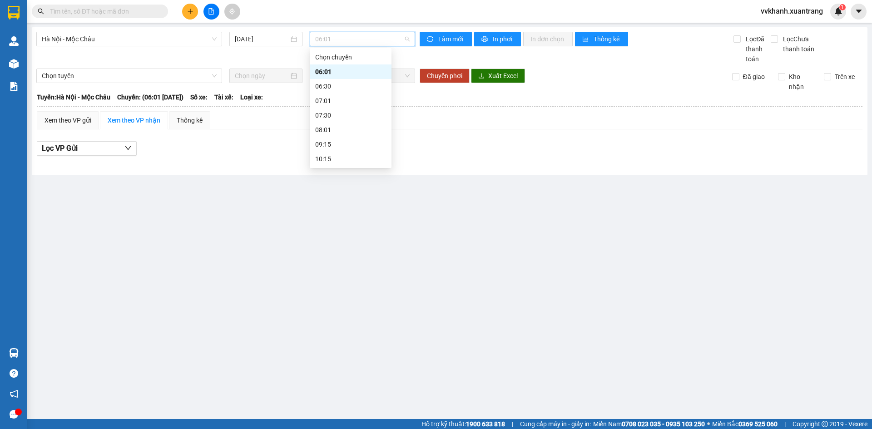
click at [327, 84] on div "06:30" at bounding box center [350, 86] width 71 height 10
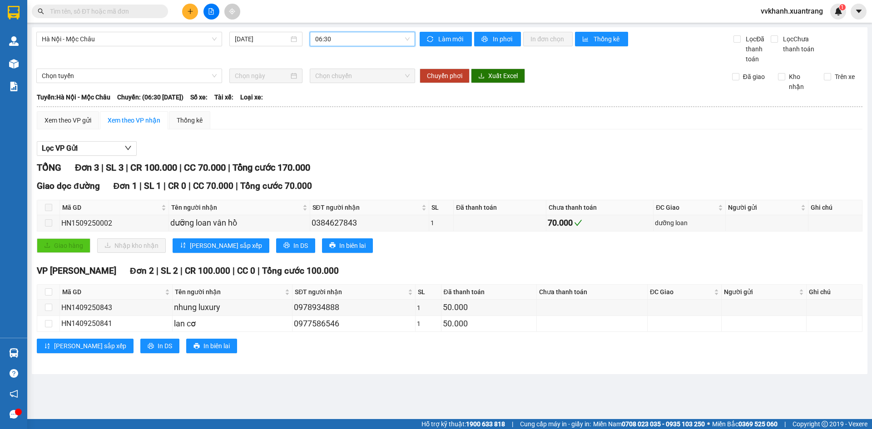
click at [336, 39] on span "06:30" at bounding box center [362, 39] width 94 height 14
click at [340, 99] on div "07:01" at bounding box center [350, 101] width 71 height 10
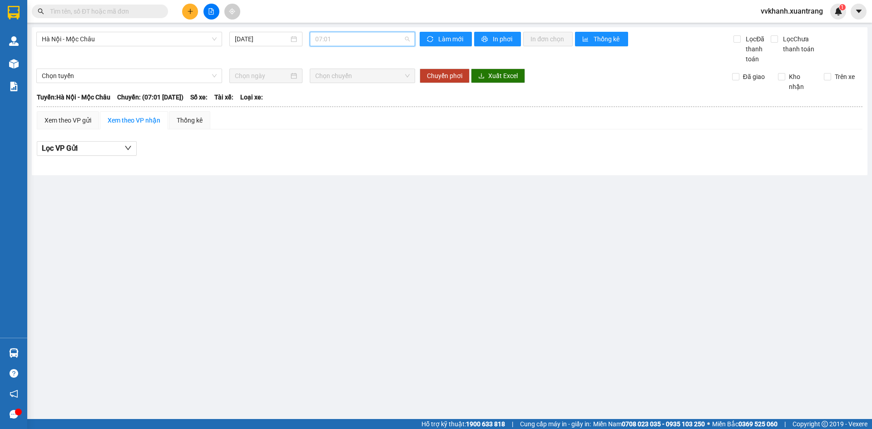
click at [344, 43] on span "07:01" at bounding box center [362, 39] width 94 height 14
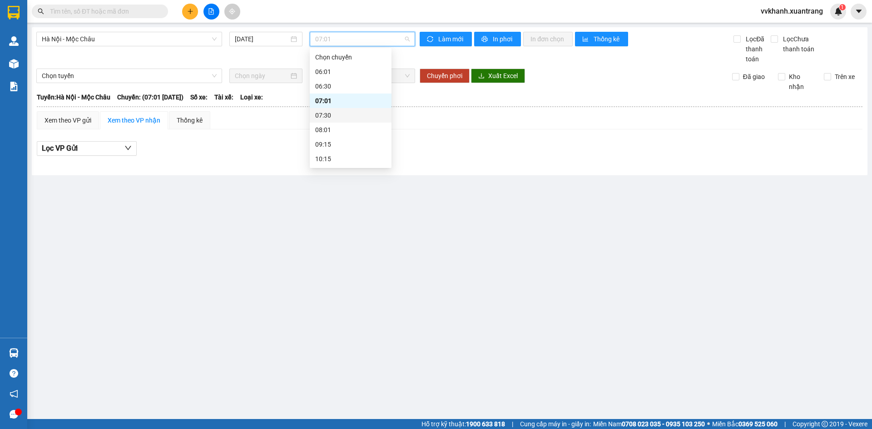
click at [331, 113] on div "07:30" at bounding box center [350, 115] width 71 height 10
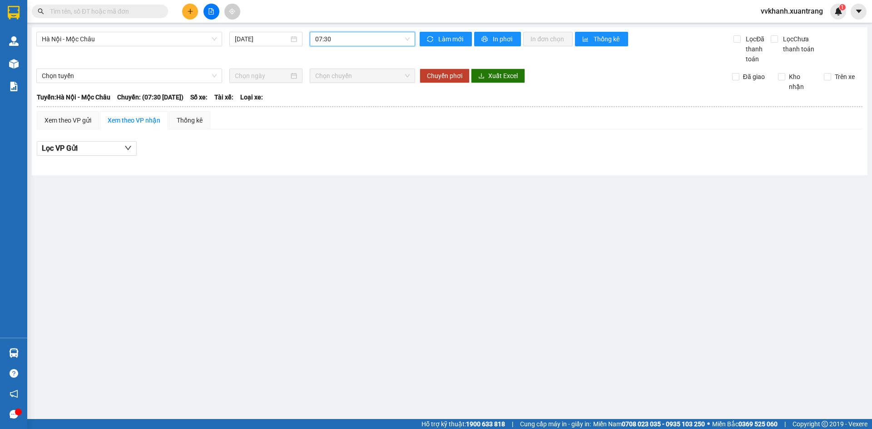
click at [336, 47] on div "Hà Nội - Mộc Châu 15/09/2025 07:30 07:30" at bounding box center [225, 48] width 379 height 32
click at [338, 43] on span "07:30" at bounding box center [362, 39] width 94 height 14
click at [330, 125] on div "08:01" at bounding box center [350, 130] width 71 height 10
click at [339, 38] on span "08:01" at bounding box center [362, 39] width 94 height 14
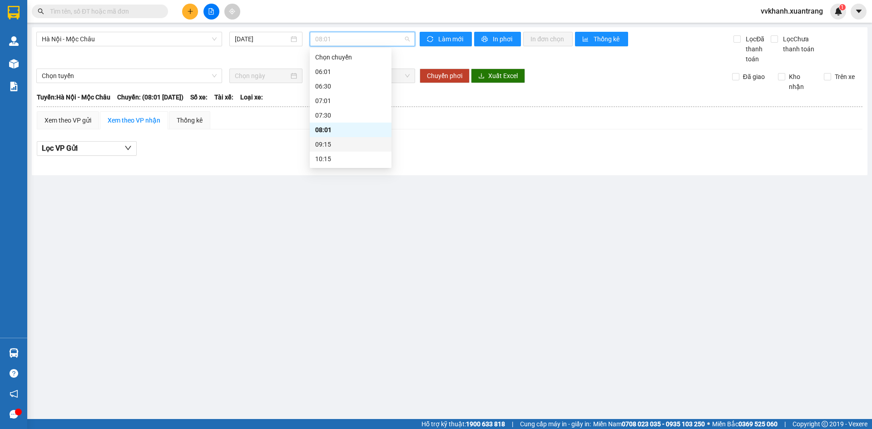
click at [338, 142] on div "09:15" at bounding box center [350, 144] width 71 height 10
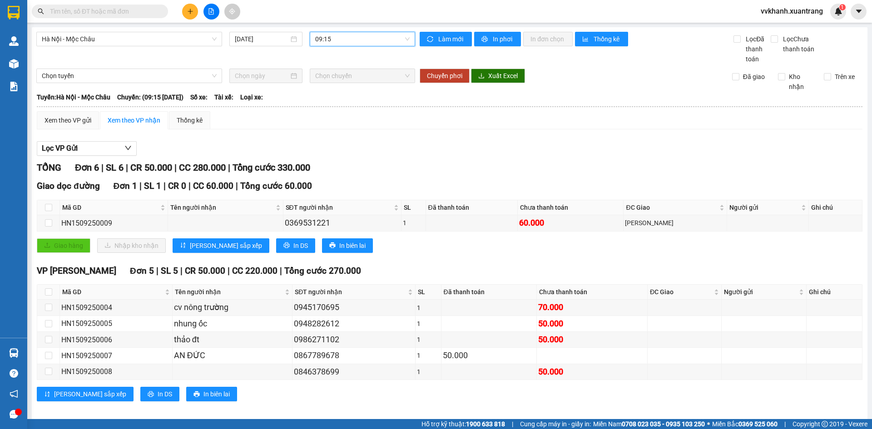
click at [349, 43] on span "09:15" at bounding box center [362, 39] width 94 height 14
click at [342, 111] on div "10:15" at bounding box center [348, 114] width 71 height 10
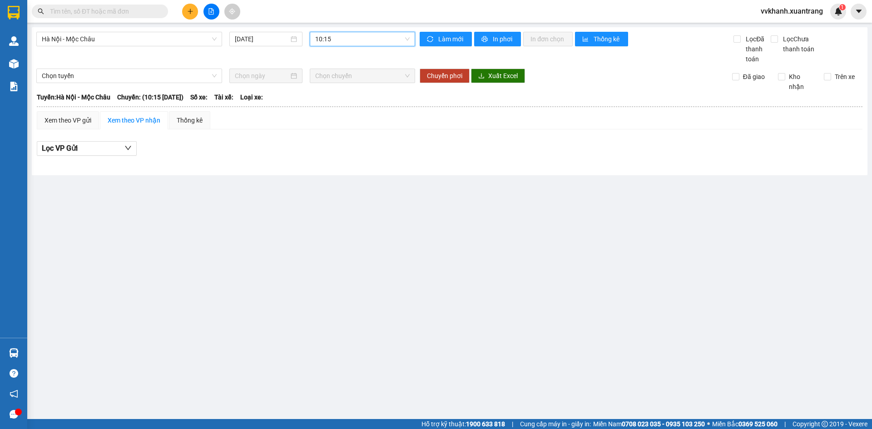
click at [343, 40] on span "10:15" at bounding box center [362, 39] width 94 height 14
click at [344, 126] on div "11:15" at bounding box center [350, 128] width 71 height 10
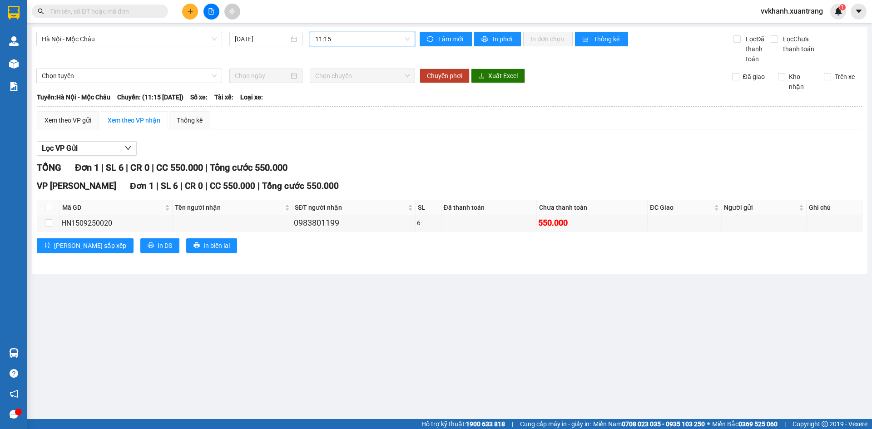
click at [347, 40] on span "11:15" at bounding box center [362, 39] width 94 height 14
click at [337, 139] on div "11:45" at bounding box center [350, 143] width 71 height 10
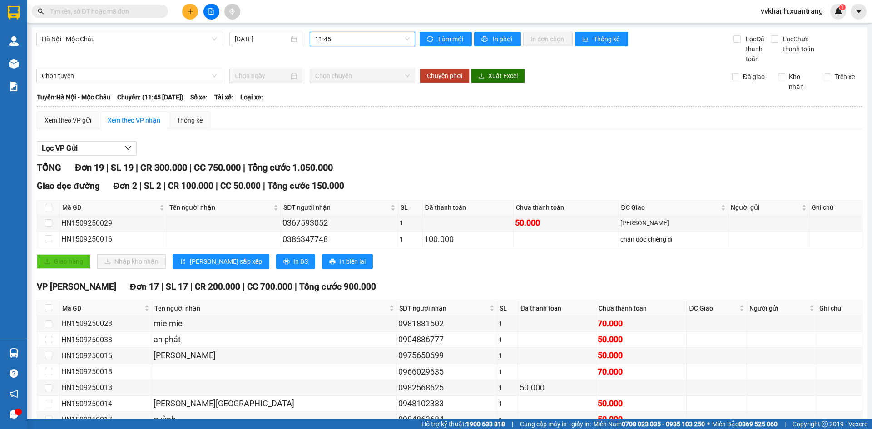
click at [360, 41] on span "11:45" at bounding box center [362, 39] width 94 height 14
click at [339, 115] on div "13:01" at bounding box center [348, 112] width 71 height 10
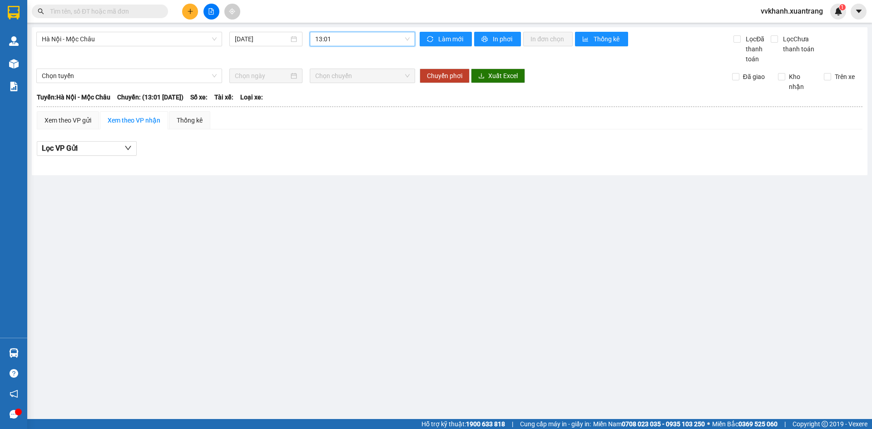
click at [338, 33] on span "13:01" at bounding box center [362, 39] width 94 height 14
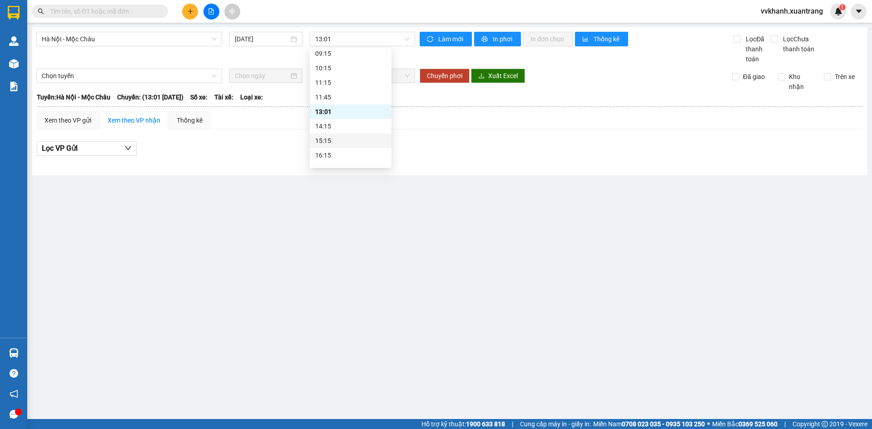
click at [504, 175] on main "Hà Nội - Mộc Châu 15/09/2025 13:01 Làm mới In phơi In đơn chọn Thống kê Lọc Đã …" at bounding box center [436, 209] width 872 height 419
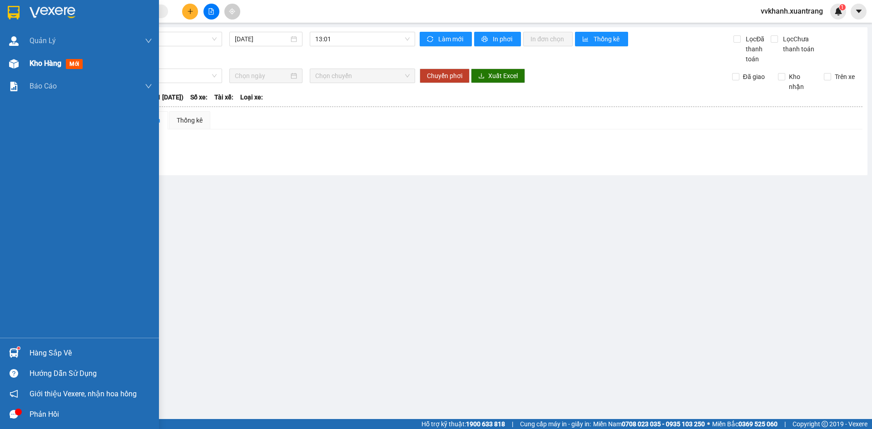
click at [21, 65] on div at bounding box center [14, 64] width 16 height 16
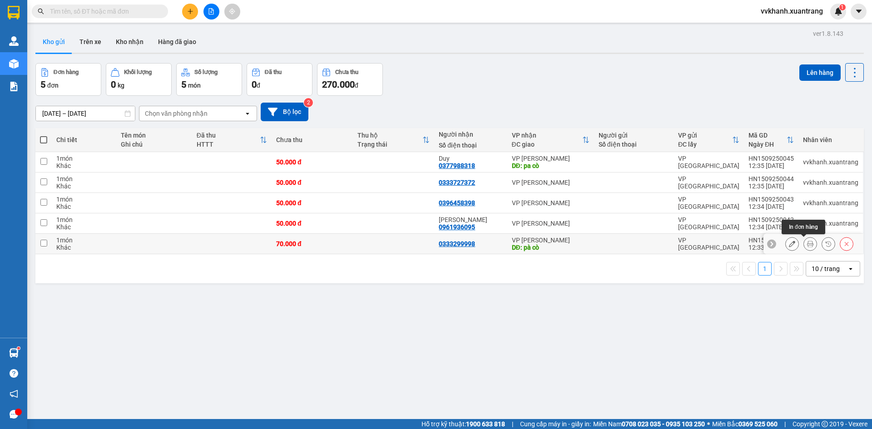
click at [807, 245] on icon at bounding box center [810, 244] width 6 height 6
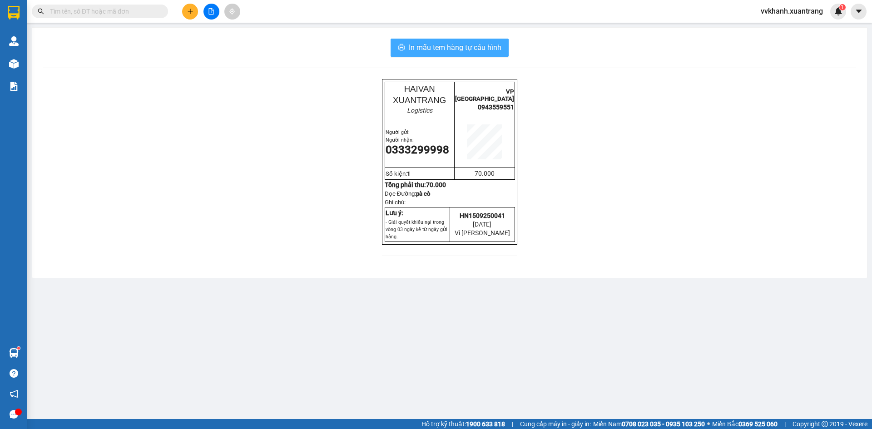
click at [443, 50] on span "In mẫu tem hàng tự cấu hình" at bounding box center [455, 47] width 93 height 11
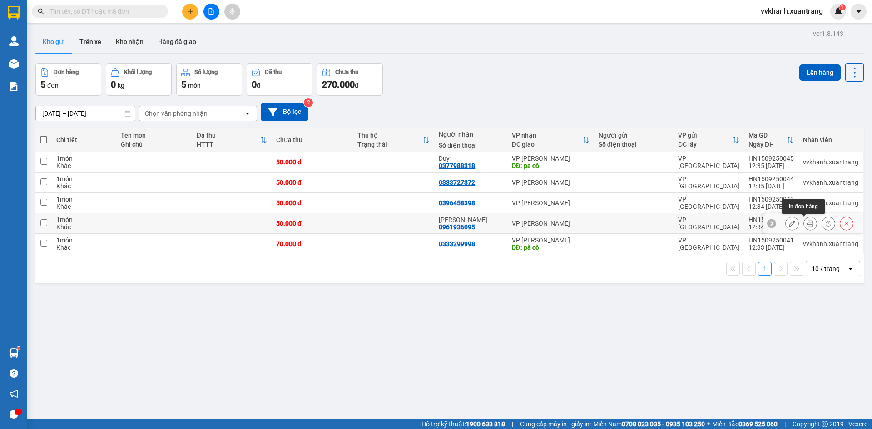
click at [807, 227] on icon at bounding box center [810, 223] width 6 height 6
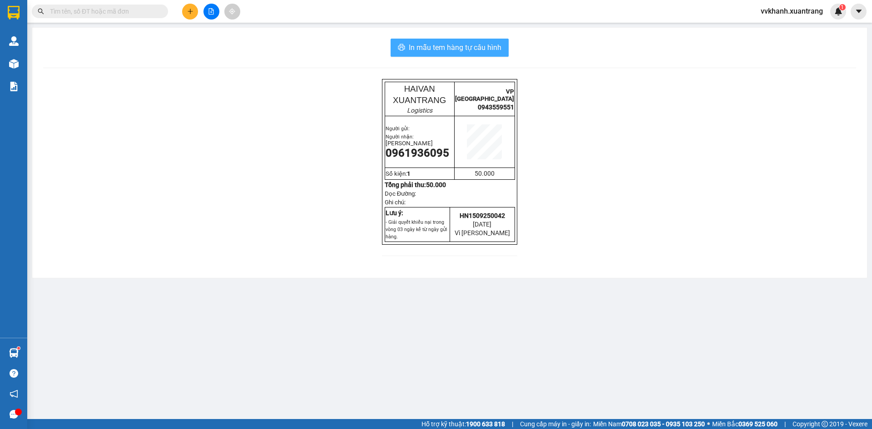
click at [494, 49] on span "In mẫu tem hàng tự cấu hình" at bounding box center [455, 47] width 93 height 11
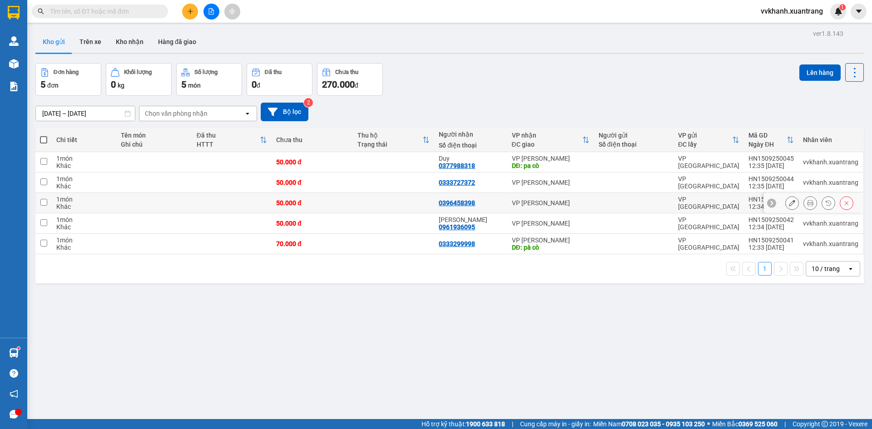
click at [807, 202] on icon at bounding box center [810, 203] width 6 height 6
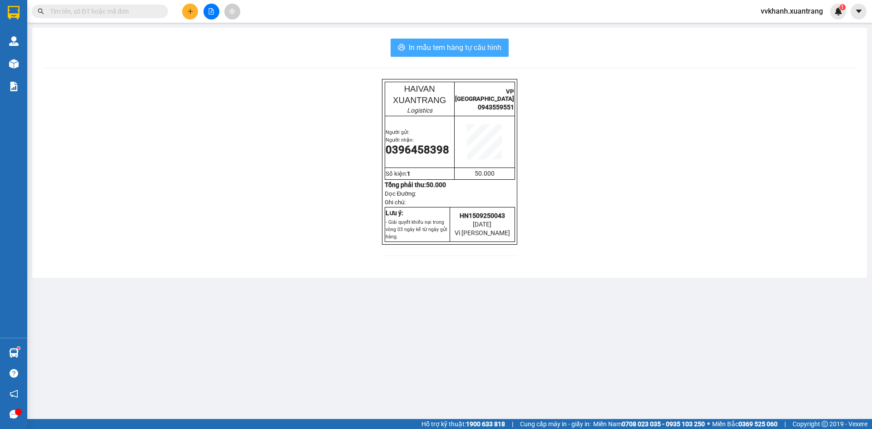
click at [475, 52] on span "In mẫu tem hàng tự cấu hình" at bounding box center [455, 47] width 93 height 11
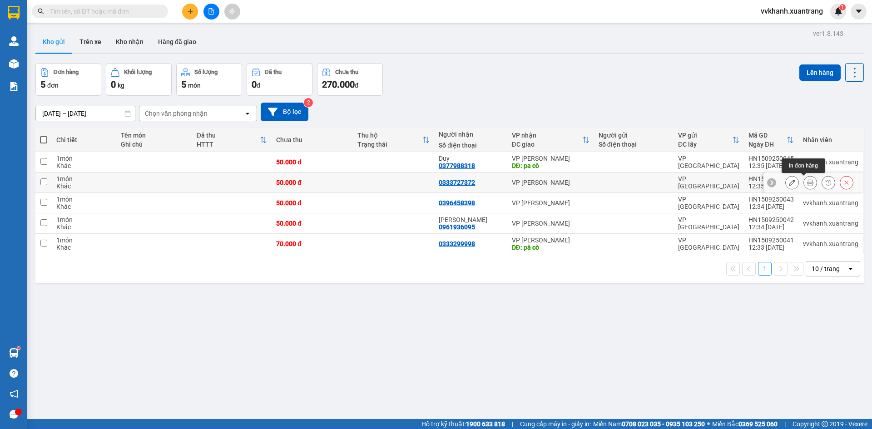
click at [807, 183] on icon at bounding box center [810, 182] width 6 height 6
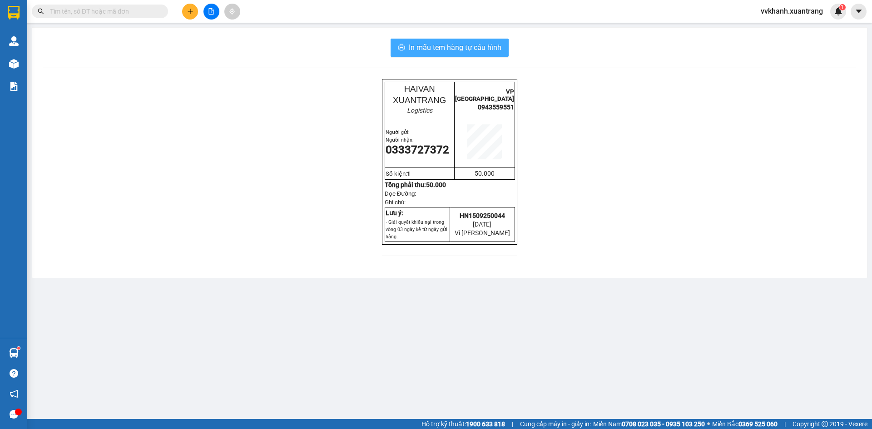
click at [490, 51] on span "In mẫu tem hàng tự cấu hình" at bounding box center [455, 47] width 93 height 11
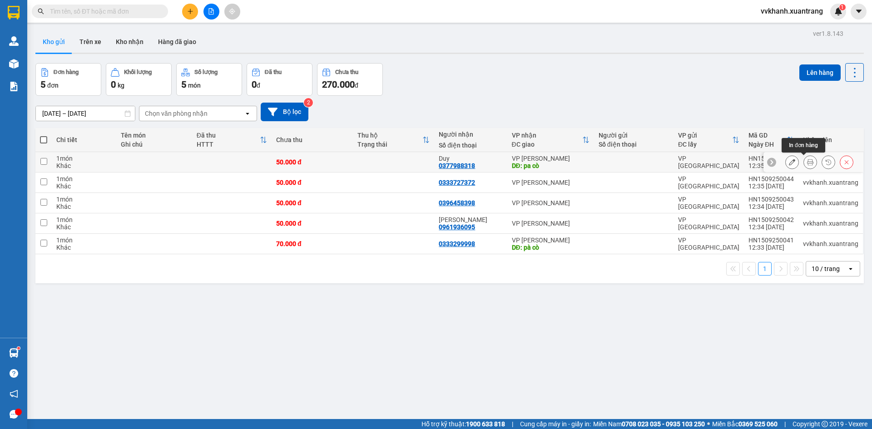
click at [807, 161] on icon at bounding box center [810, 162] width 6 height 6
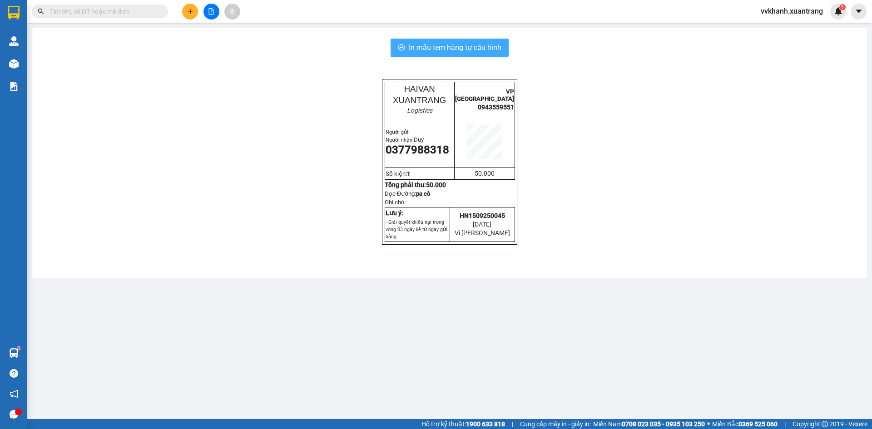
click at [502, 55] on button "In mẫu tem hàng tự cấu hình" at bounding box center [450, 48] width 118 height 18
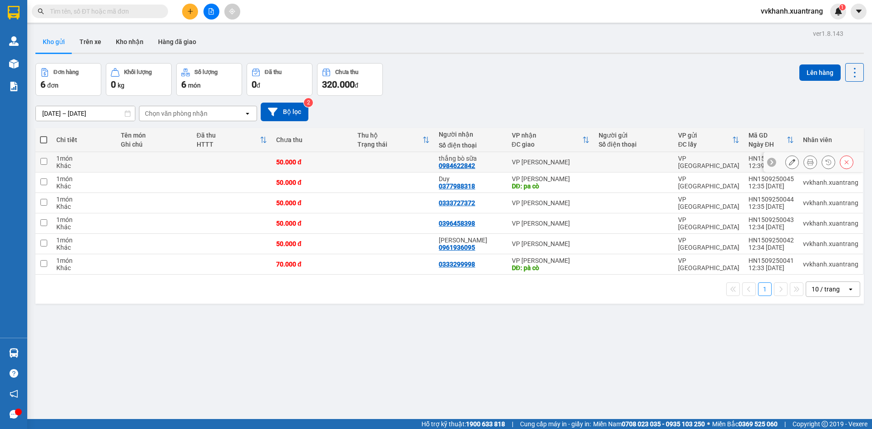
click at [807, 161] on icon at bounding box center [810, 162] width 6 height 6
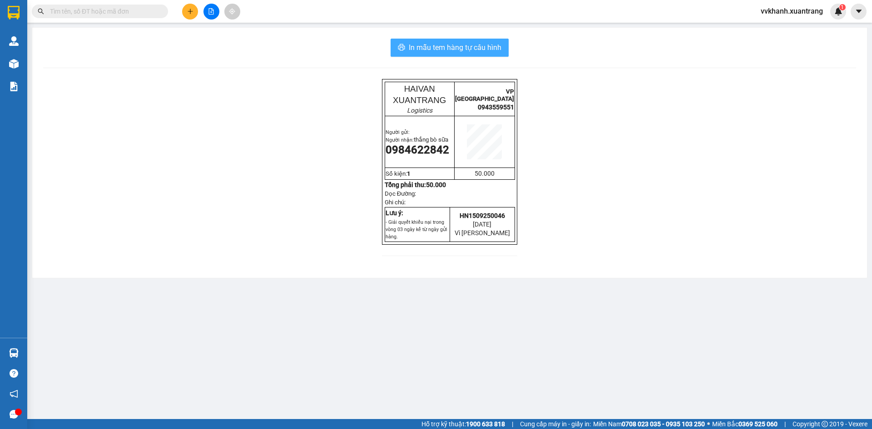
click at [497, 49] on span "In mẫu tem hàng tự cấu hình" at bounding box center [455, 47] width 93 height 11
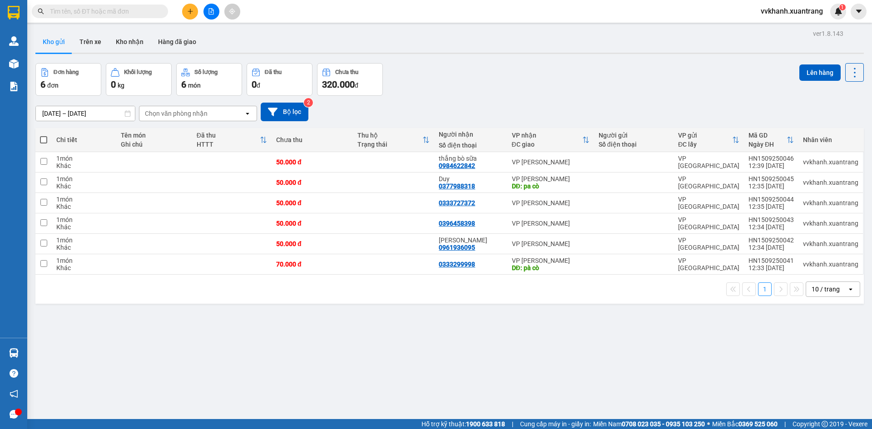
click at [722, 349] on div "ver 1.8.143 Kho gửi Trên xe Kho nhận Hàng đã giao Đơn hàng 6 đơn Khối lượng 0 k…" at bounding box center [450, 241] width 836 height 429
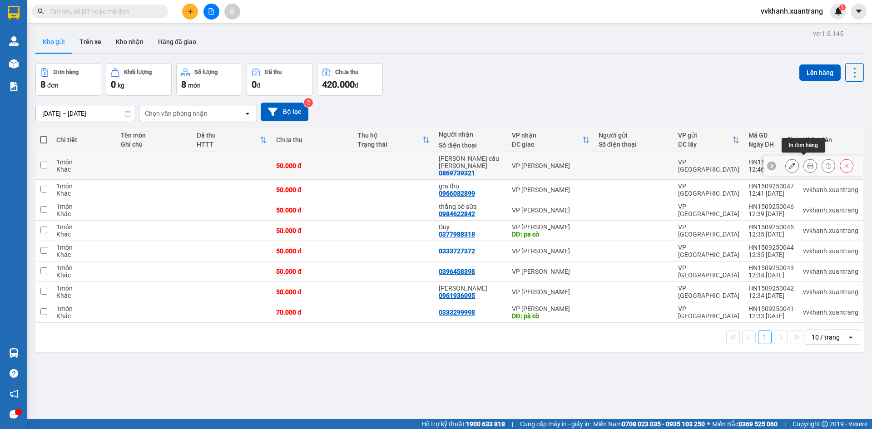
click at [807, 164] on button at bounding box center [810, 166] width 13 height 16
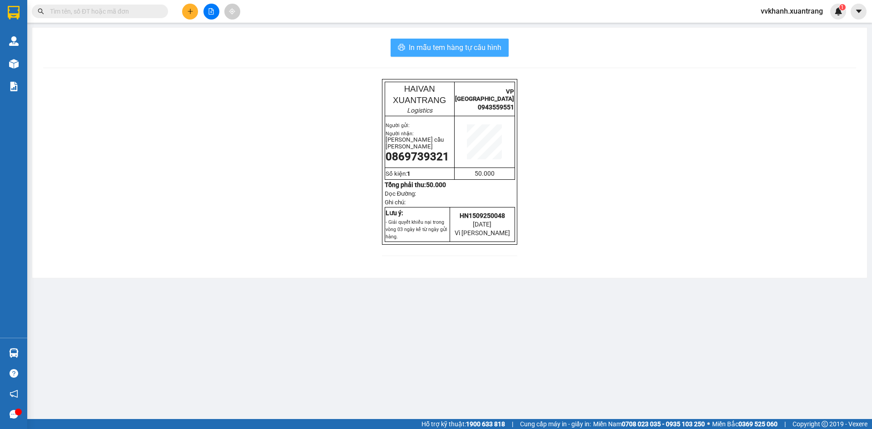
click at [458, 49] on span "In mẫu tem hàng tự cấu hình" at bounding box center [455, 47] width 93 height 11
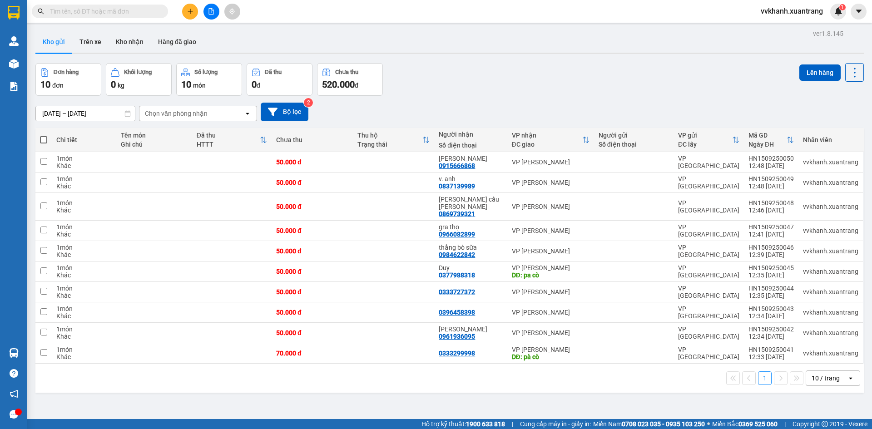
click at [495, 113] on div "[DATE] – [DATE] Press the down arrow key to interact with the calendar and sele…" at bounding box center [449, 112] width 829 height 19
click at [807, 181] on icon at bounding box center [810, 182] width 6 height 6
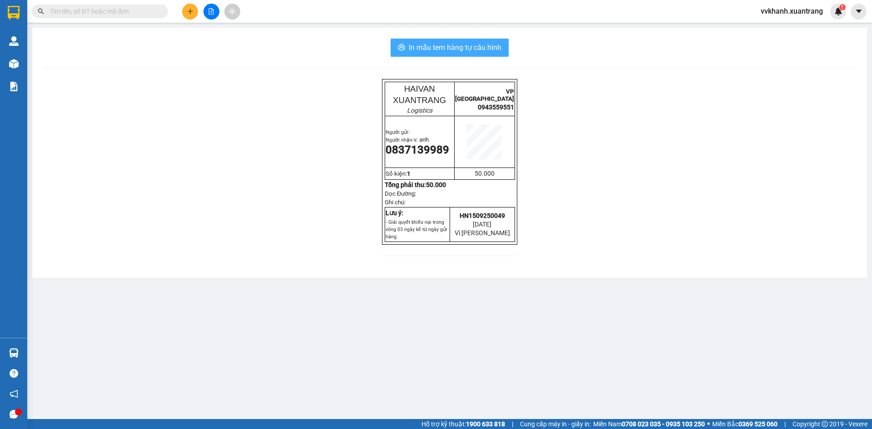
click at [493, 53] on span "In mẫu tem hàng tự cấu hình" at bounding box center [455, 47] width 93 height 11
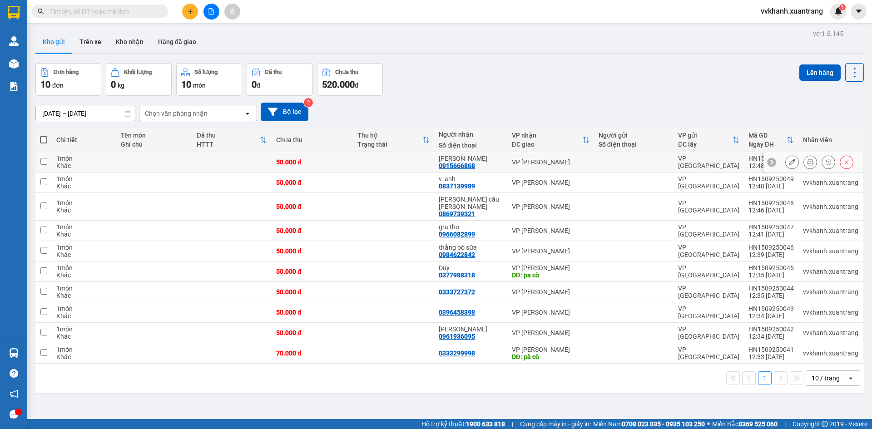
click at [807, 163] on icon at bounding box center [810, 162] width 6 height 6
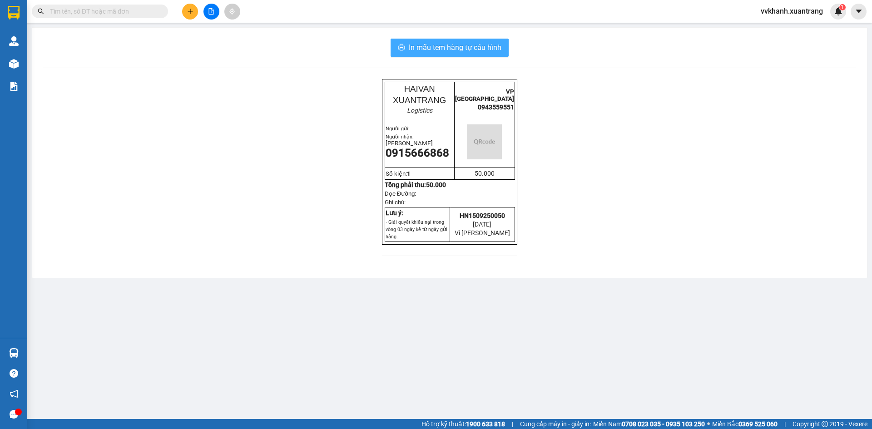
click at [492, 55] on button "In mẫu tem hàng tự cấu hình" at bounding box center [450, 48] width 118 height 18
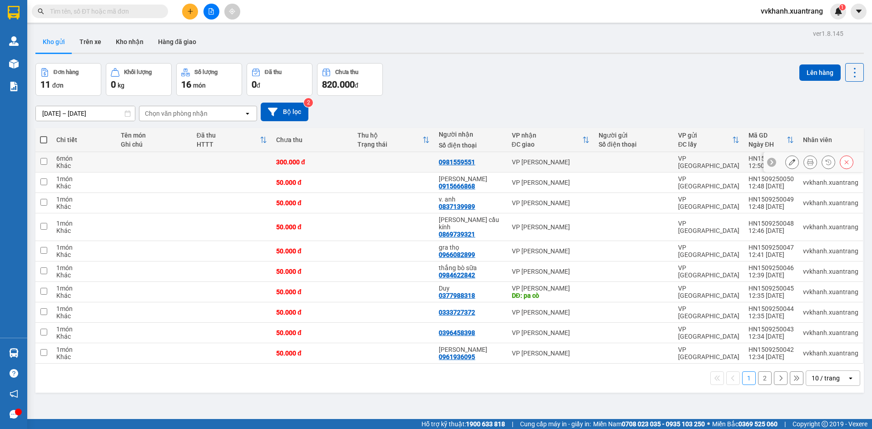
click at [789, 163] on icon at bounding box center [792, 162] width 6 height 6
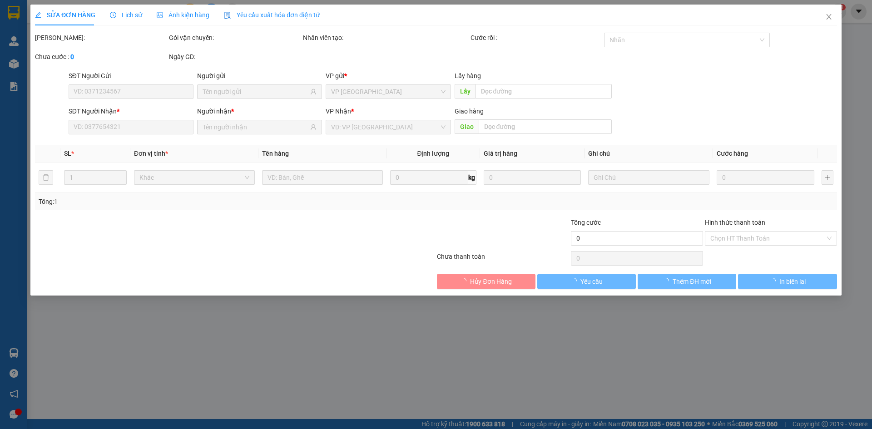
type input "0981559551"
type input "300.000"
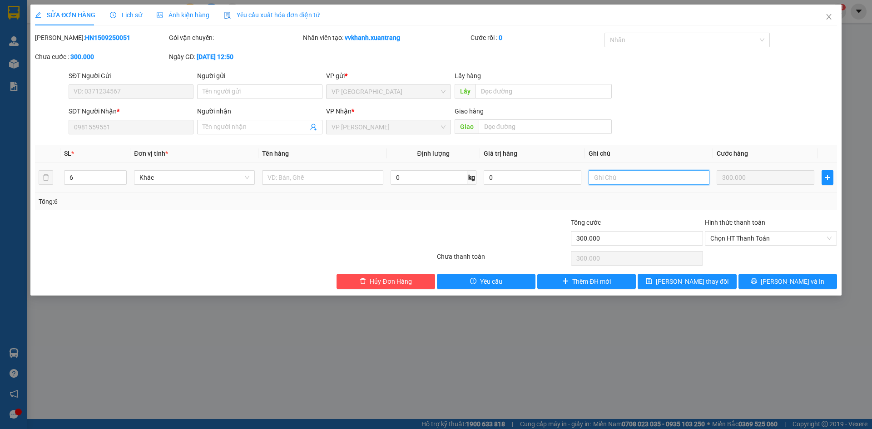
click at [626, 174] on input "text" at bounding box center [649, 177] width 121 height 15
type input "d"
type input "đi sau 5k"
click at [716, 276] on button "[PERSON_NAME] thay đổi" at bounding box center [687, 281] width 99 height 15
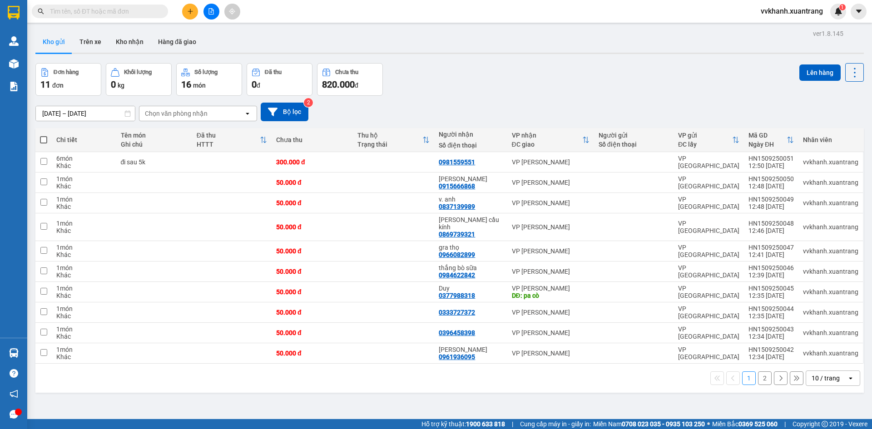
click at [489, 93] on div "Đơn hàng 11 đơn Khối lượng 0 kg Số lượng 16 món Đã thu 0 đ Chưa thu 820.000 đ L…" at bounding box center [449, 79] width 829 height 33
click at [760, 374] on button "2" at bounding box center [765, 379] width 14 height 14
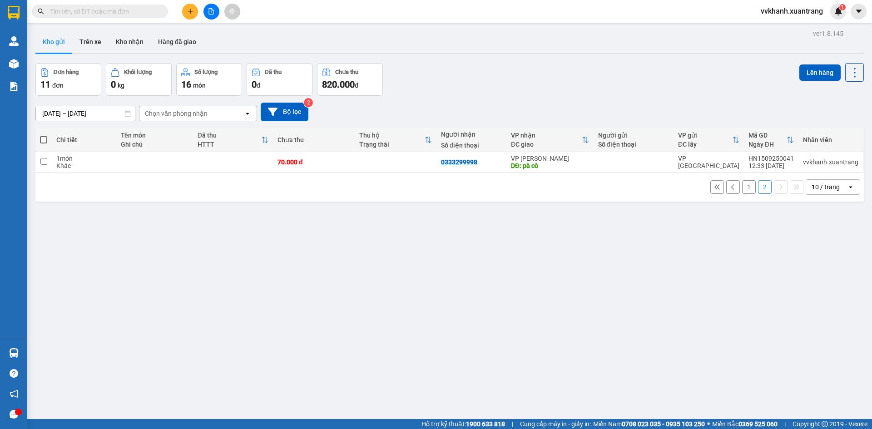
click at [742, 187] on button "1" at bounding box center [749, 187] width 14 height 14
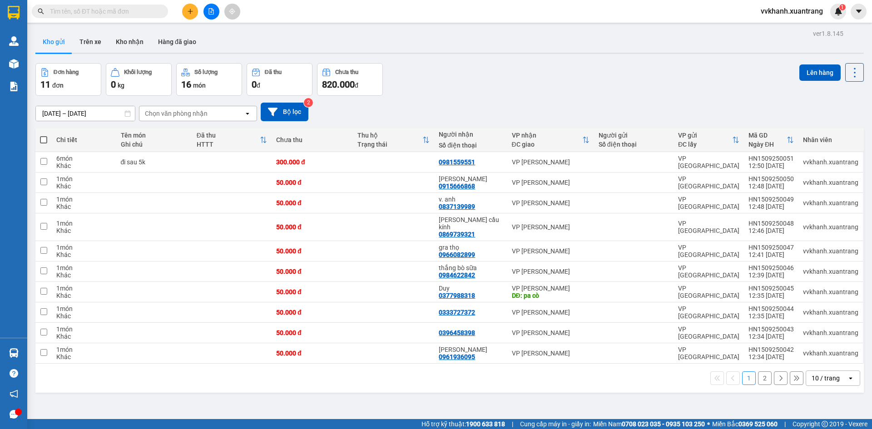
click at [758, 378] on button "2" at bounding box center [765, 379] width 14 height 14
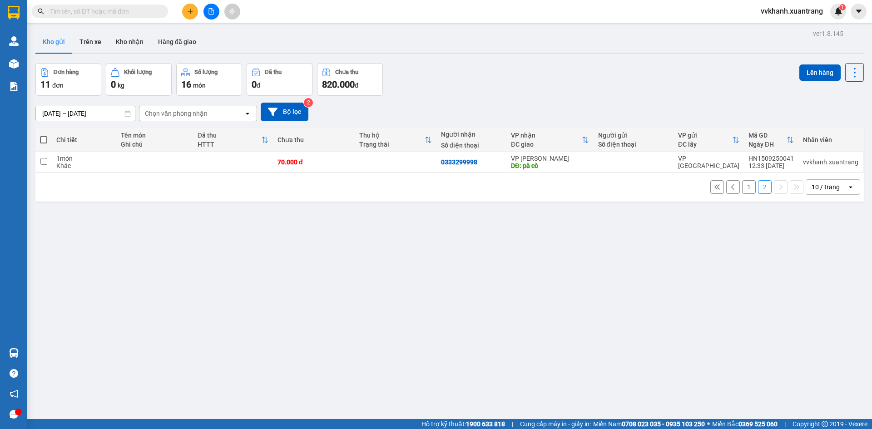
click at [742, 189] on button "1" at bounding box center [749, 187] width 14 height 14
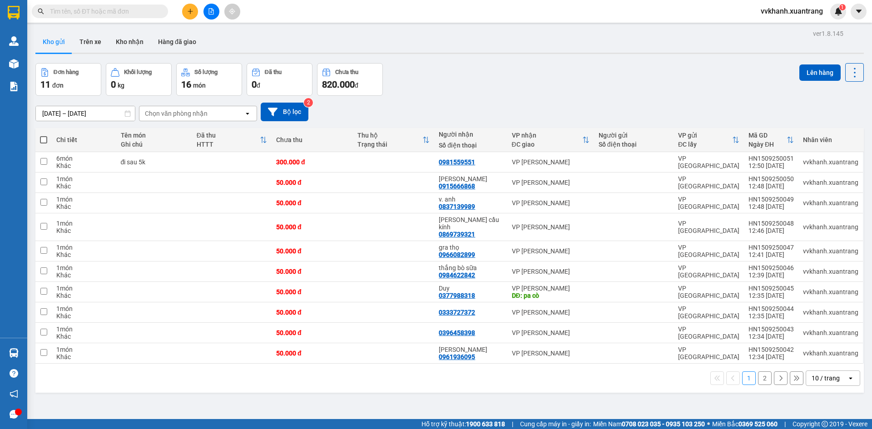
click at [758, 374] on button "2" at bounding box center [765, 379] width 14 height 14
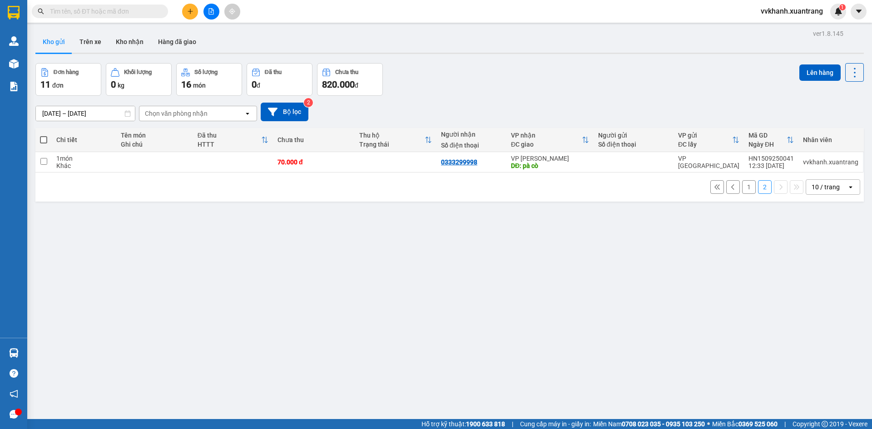
click at [743, 188] on button "1" at bounding box center [749, 187] width 14 height 14
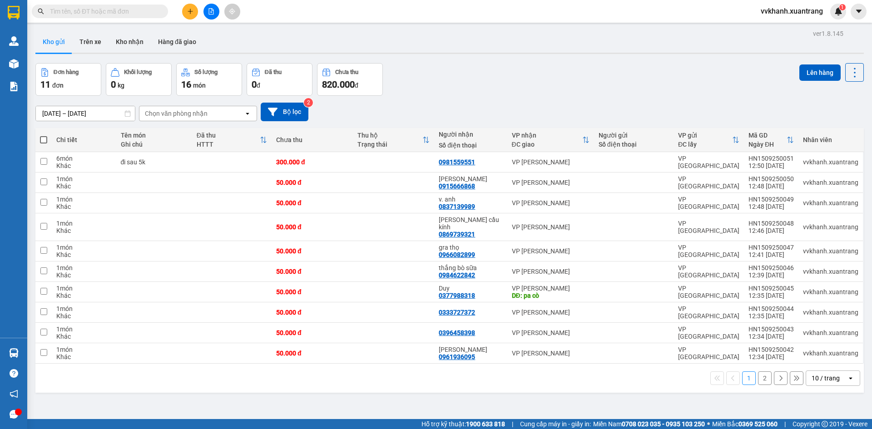
click at [146, 10] on input "text" at bounding box center [103, 11] width 107 height 10
click at [208, 6] on button at bounding box center [212, 12] width 16 height 16
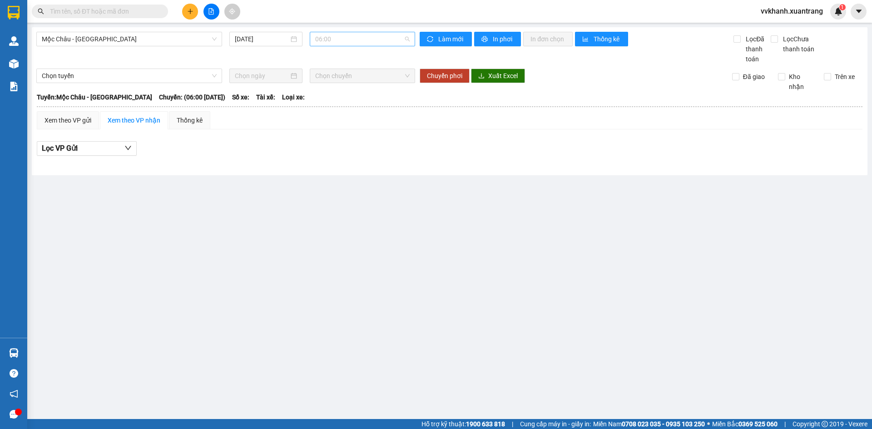
click at [319, 41] on span "06:00" at bounding box center [362, 39] width 94 height 14
drag, startPoint x: 189, startPoint y: 43, endPoint x: 189, endPoint y: 88, distance: 44.5
click at [189, 44] on span "Mộc Châu - [GEOGRAPHIC_DATA]" at bounding box center [129, 39] width 175 height 14
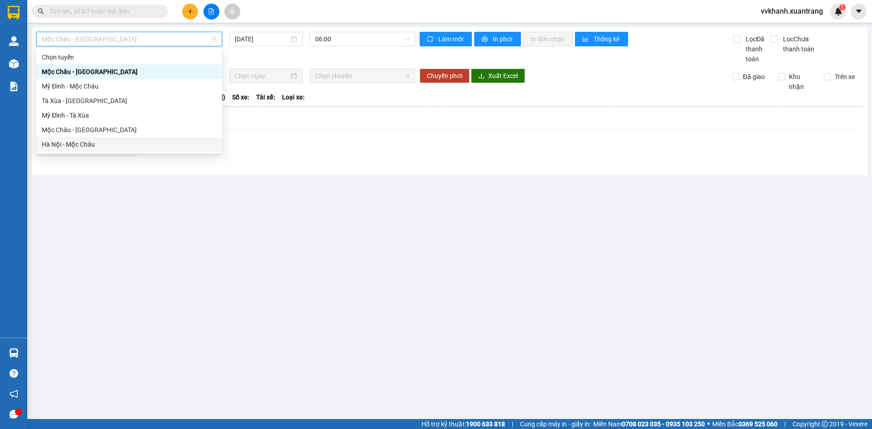
click at [118, 145] on div "Hà Nội - Mộc Châu" at bounding box center [129, 144] width 175 height 10
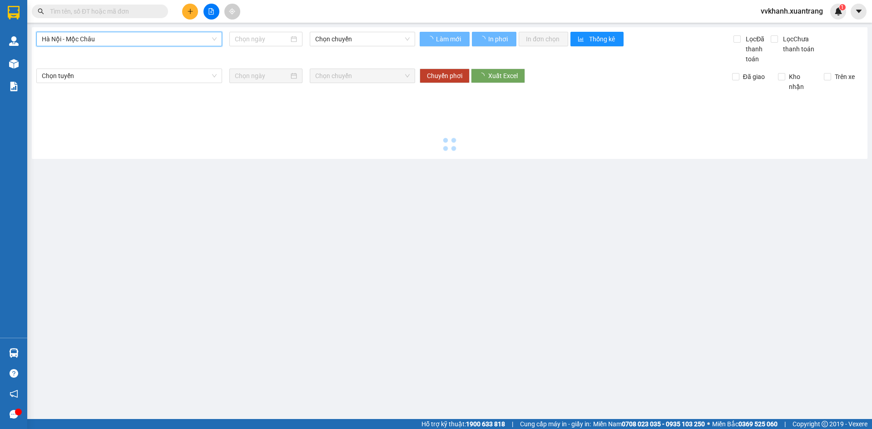
type input "[DATE]"
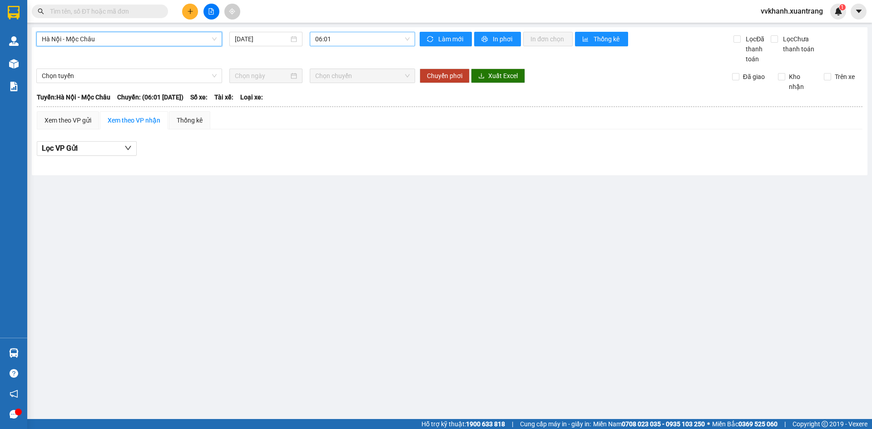
click at [328, 43] on span "06:01" at bounding box center [362, 39] width 94 height 14
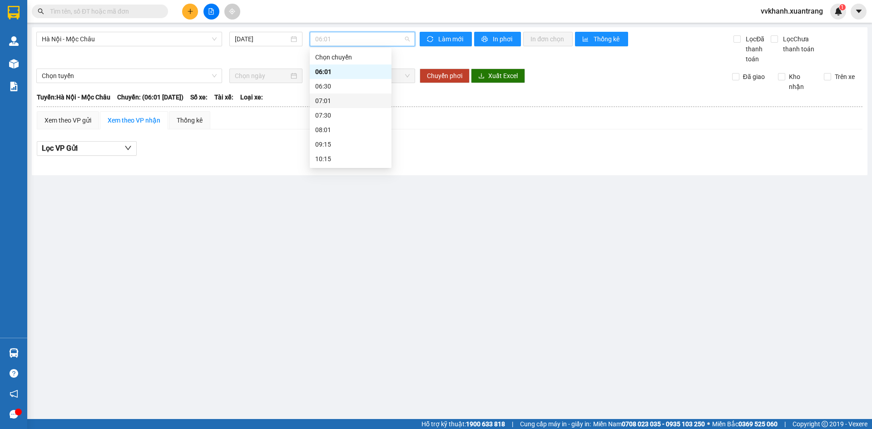
scroll to position [45, 0]
click at [342, 141] on div "11:45" at bounding box center [350, 143] width 71 height 10
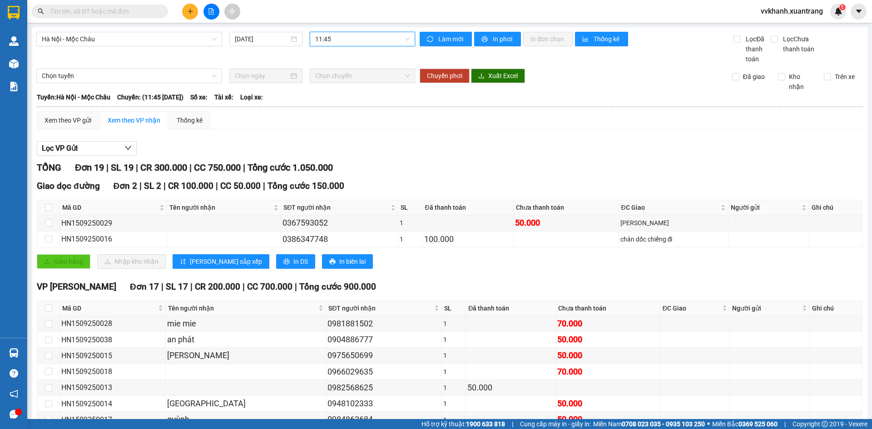
click at [343, 41] on span "11:45" at bounding box center [362, 39] width 94 height 14
click at [446, 145] on div "Lọc VP Gửi" at bounding box center [450, 148] width 826 height 15
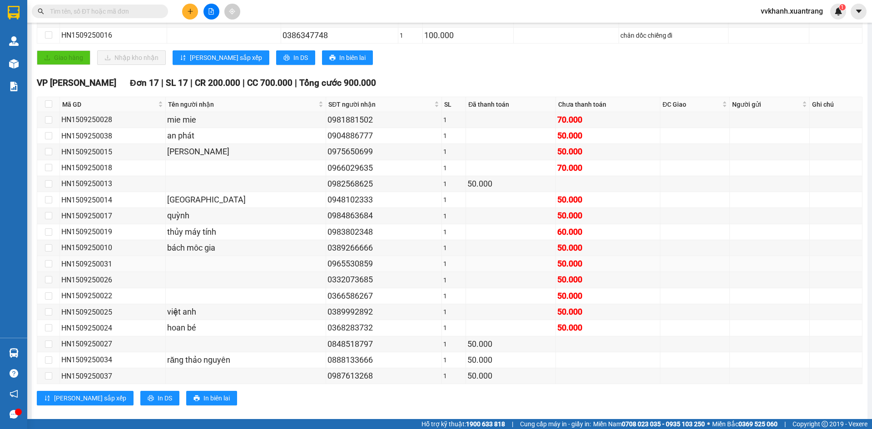
scroll to position [216, 0]
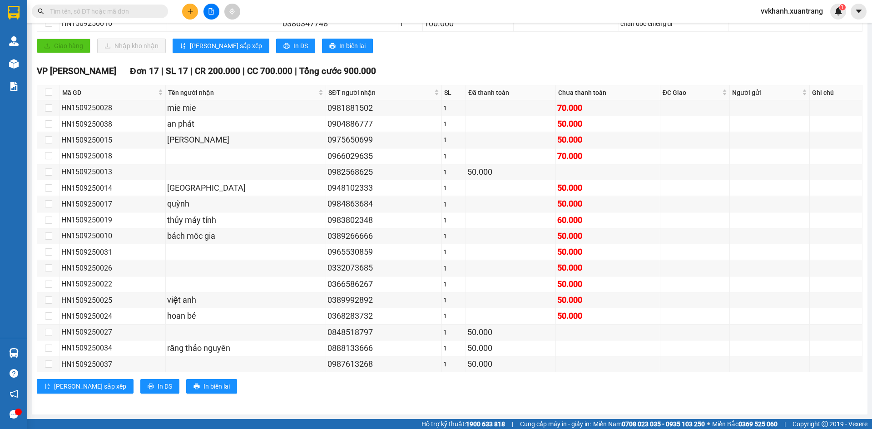
click at [523, 50] on div "Giao hàng Nhập kho nhận Lưu sắp xếp In DS In biên lai" at bounding box center [450, 46] width 826 height 15
click at [423, 62] on div "TỔNG Đơn 19 | SL 19 | CR 300.000 | CC 750.000 | Tổng cước 1.050.000 Giao dọc đư…" at bounding box center [450, 175] width 826 height 460
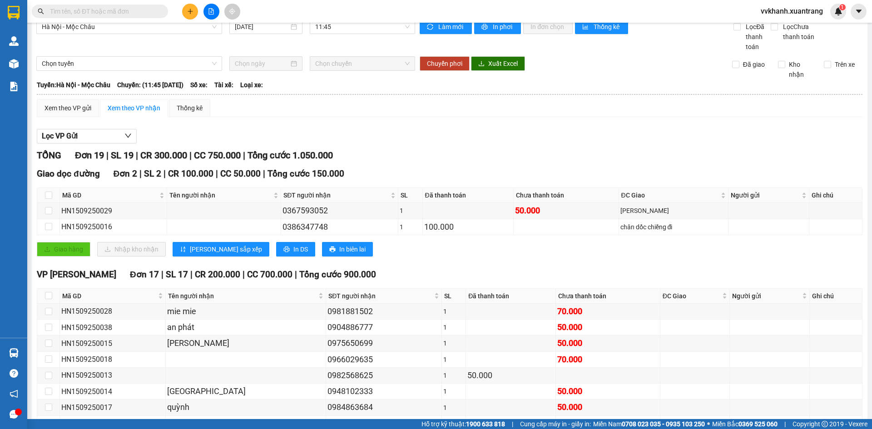
scroll to position [0, 0]
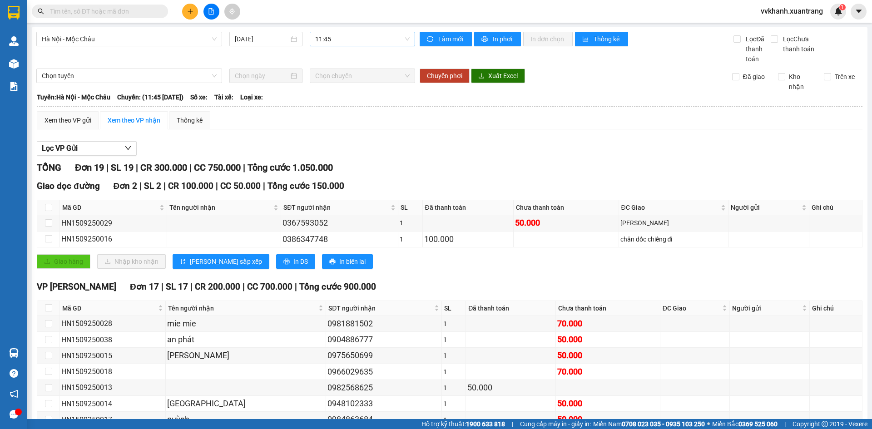
click at [338, 44] on span "11:45" at bounding box center [362, 39] width 94 height 14
click at [338, 154] on div "13:01" at bounding box center [348, 157] width 71 height 10
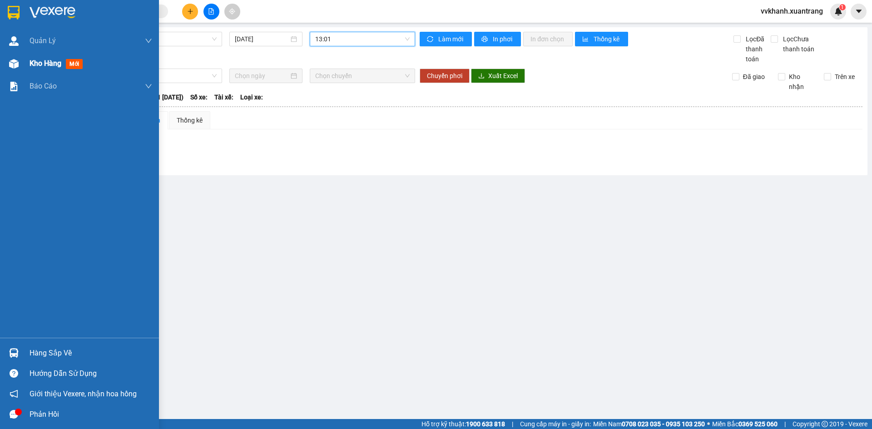
click at [25, 66] on div "Kho hàng mới" at bounding box center [79, 63] width 159 height 23
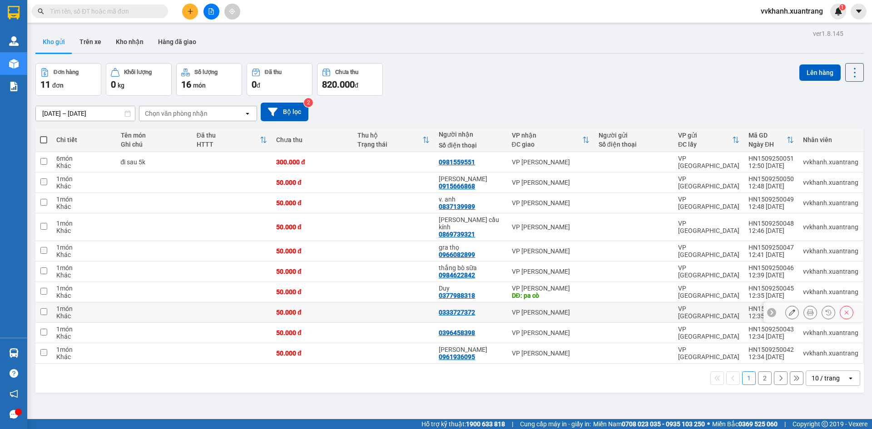
click at [416, 320] on tbody "6 món Khác đi sau 5k 300.000 đ 0981559551 VP MỘC CHÂU VP [GEOGRAPHIC_DATA] HN15…" at bounding box center [449, 258] width 829 height 212
click at [582, 212] on td "VP [PERSON_NAME]" at bounding box center [550, 203] width 87 height 20
checkbox input "true"
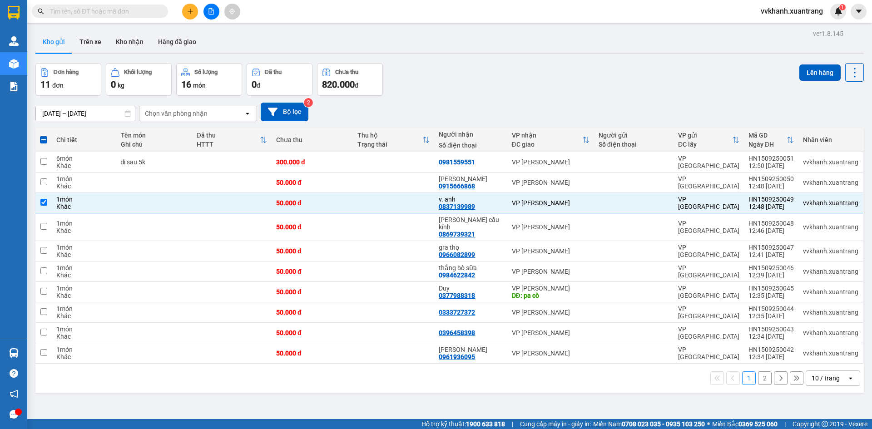
click at [468, 101] on div "[DATE] – [DATE] Press the down arrow key to interact with the calendar and sele…" at bounding box center [449, 112] width 829 height 32
click at [475, 69] on div "Đơn hàng 11 đơn Khối lượng 0 kg Số lượng 16 món Đã thu 0 đ Chưa thu 820.000 đ L…" at bounding box center [449, 79] width 829 height 33
click at [46, 140] on span at bounding box center [43, 139] width 7 height 7
click at [44, 135] on input "checkbox" at bounding box center [44, 135] width 0 height 0
checkbox input "true"
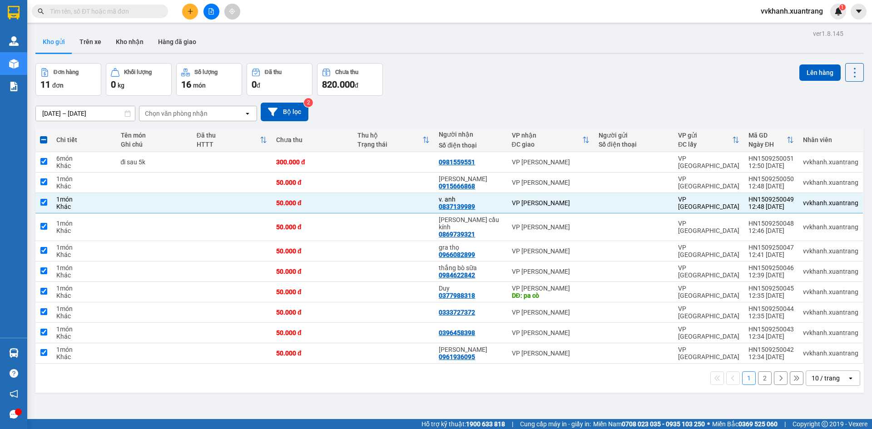
checkbox input "true"
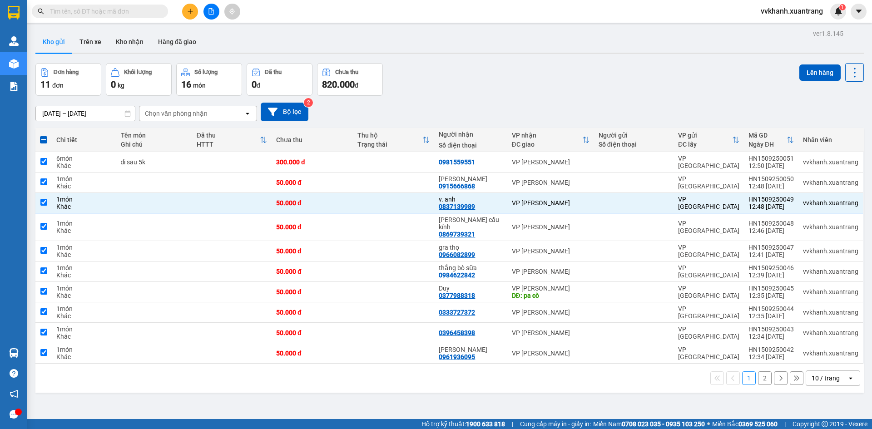
checkbox input "true"
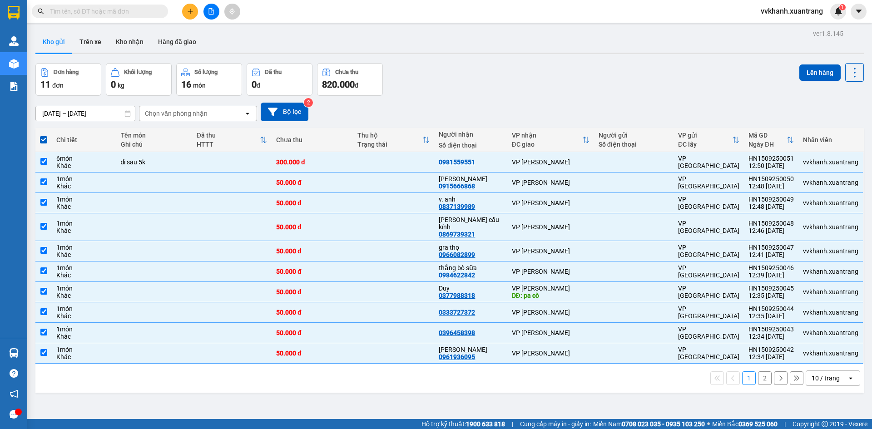
click at [46, 140] on span at bounding box center [43, 139] width 7 height 7
click at [44, 135] on input "checkbox" at bounding box center [44, 135] width 0 height 0
checkbox input "false"
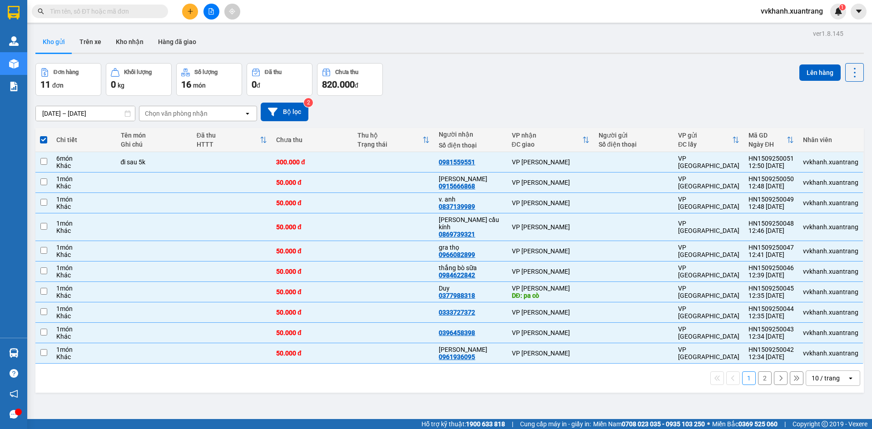
checkbox input "false"
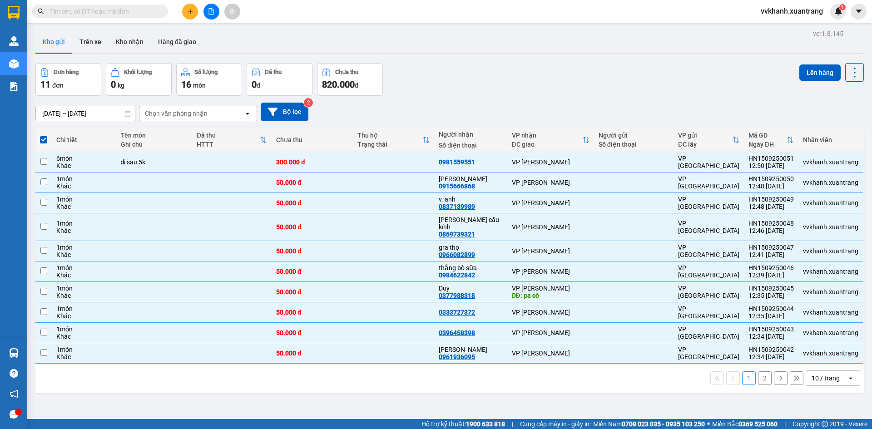
checkbox input "false"
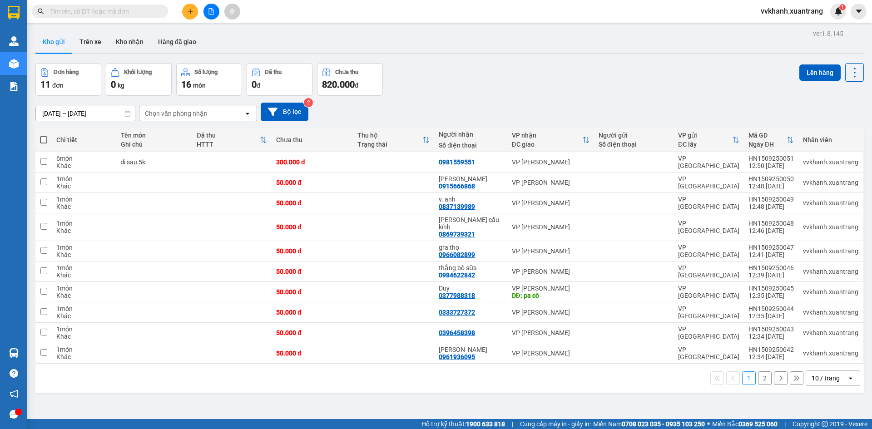
click at [760, 374] on button "2" at bounding box center [765, 379] width 14 height 14
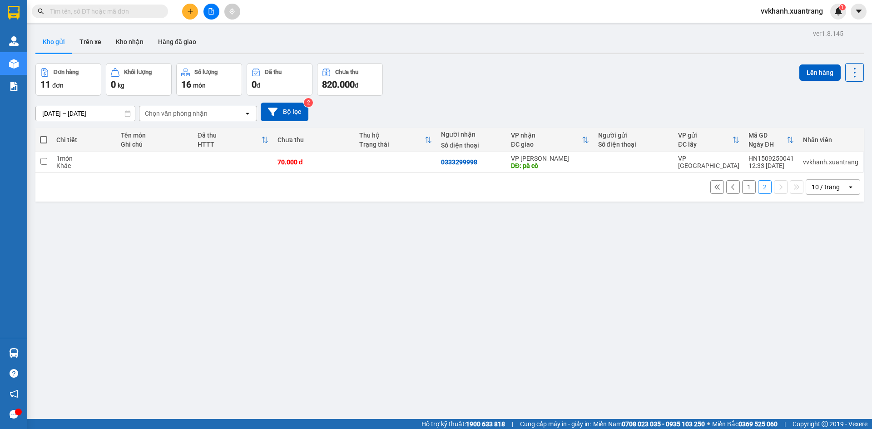
click at [743, 188] on button "1" at bounding box center [749, 187] width 14 height 14
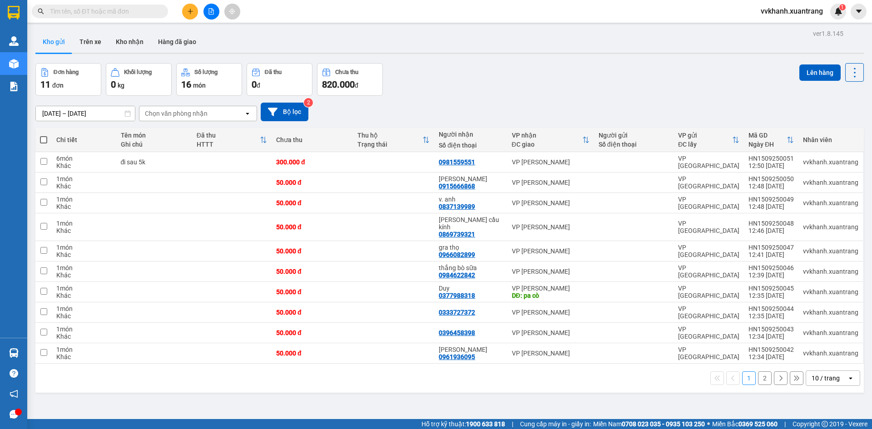
click at [40, 141] on span at bounding box center [43, 139] width 7 height 7
click at [44, 135] on input "checkbox" at bounding box center [44, 135] width 0 height 0
checkbox input "true"
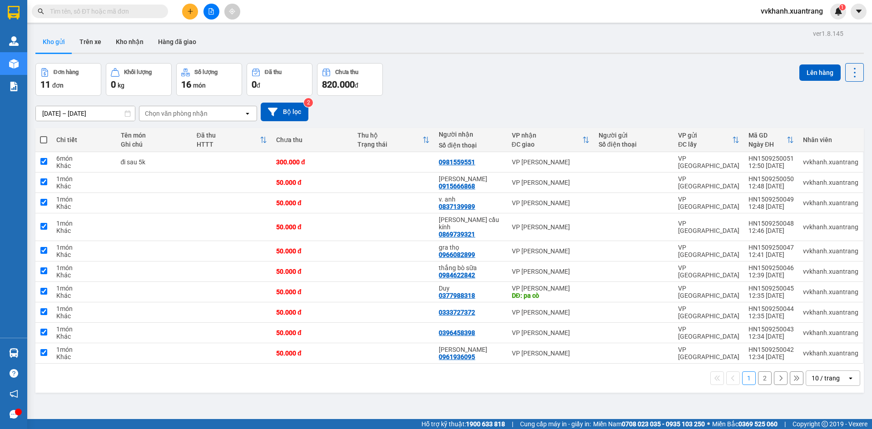
checkbox input "true"
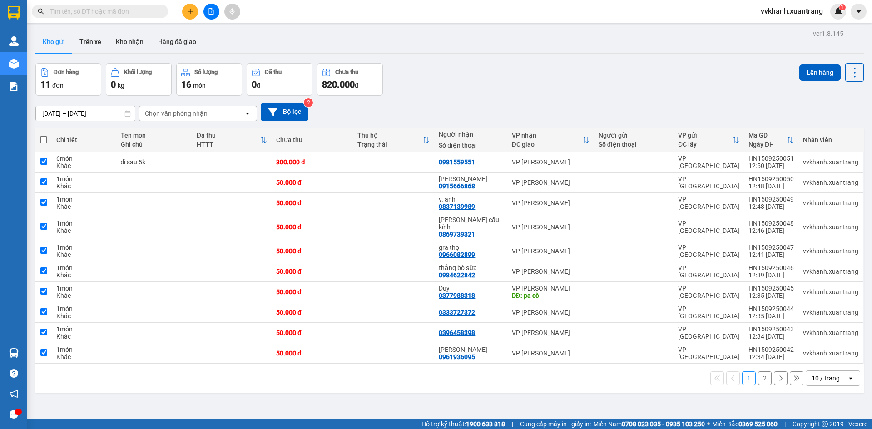
checkbox input "true"
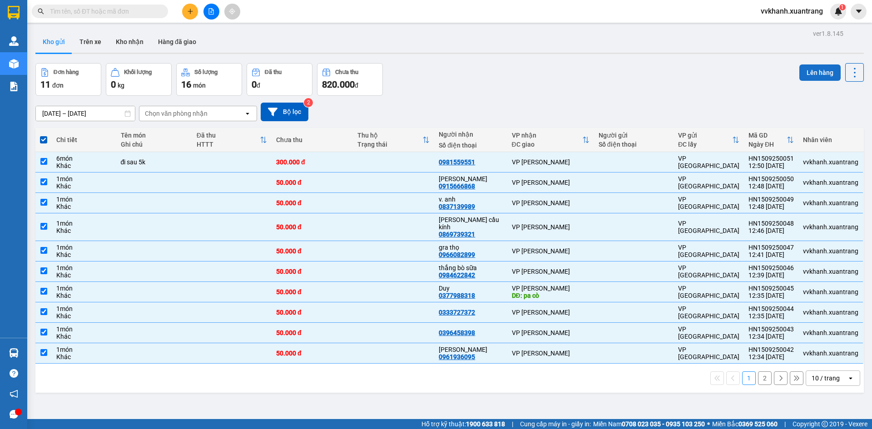
click at [811, 78] on button "Lên hàng" at bounding box center [820, 73] width 41 height 16
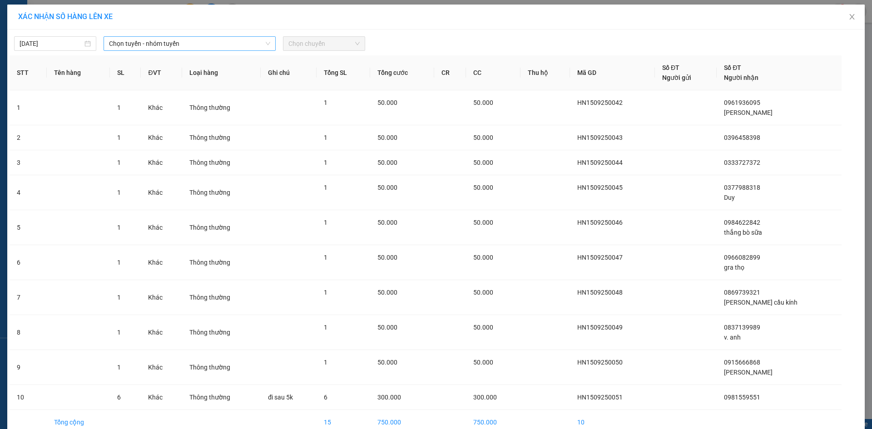
click at [139, 48] on span "Chọn tuyến - nhóm tuyến" at bounding box center [189, 44] width 161 height 14
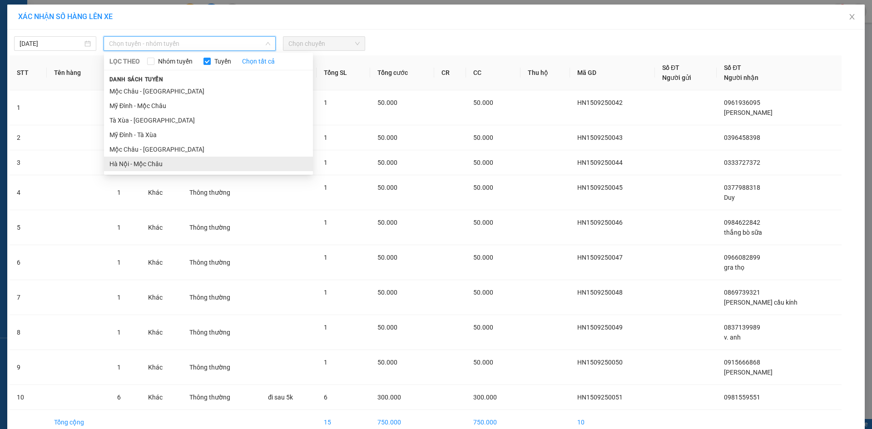
click at [155, 157] on li "Hà Nội - Mộc Châu" at bounding box center [208, 164] width 209 height 15
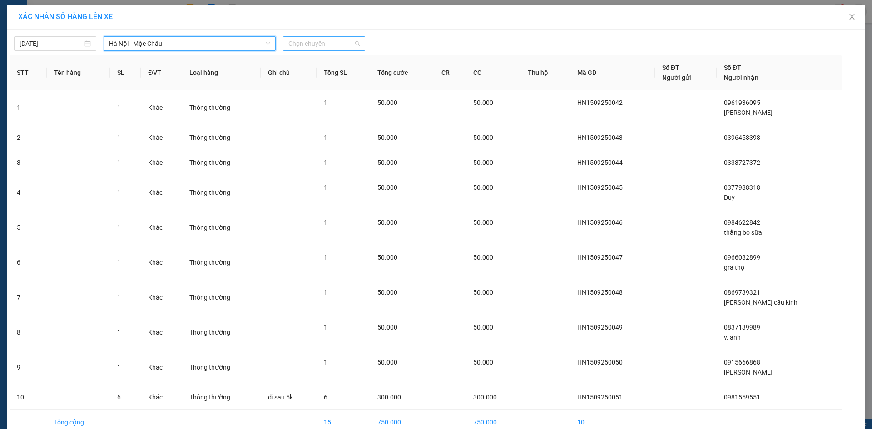
click at [320, 42] on span "Chọn chuyến" at bounding box center [323, 44] width 71 height 14
click at [313, 121] on div "13:01" at bounding box center [321, 116] width 82 height 15
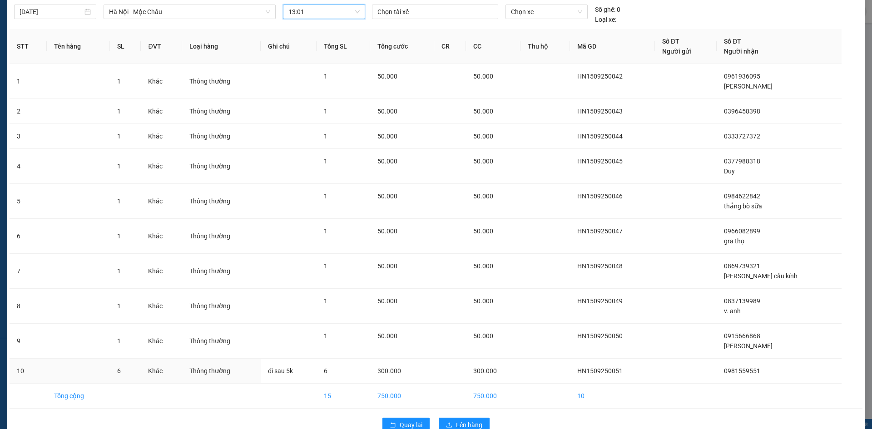
scroll to position [53, 0]
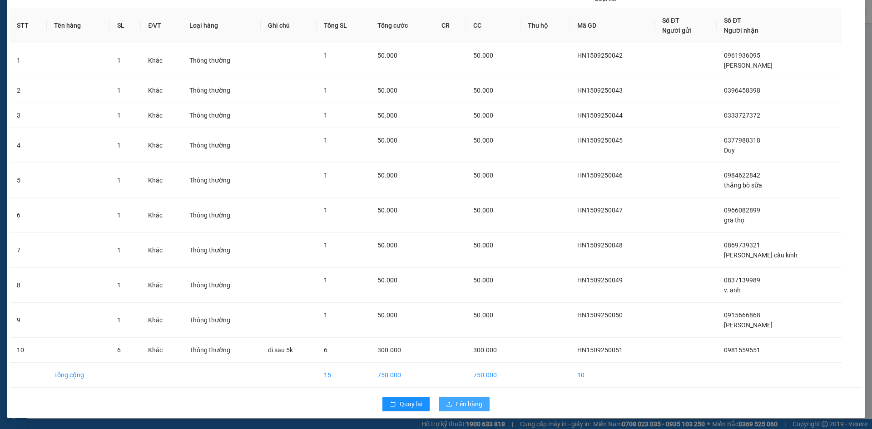
click at [466, 400] on span "Lên hàng" at bounding box center [469, 404] width 26 height 10
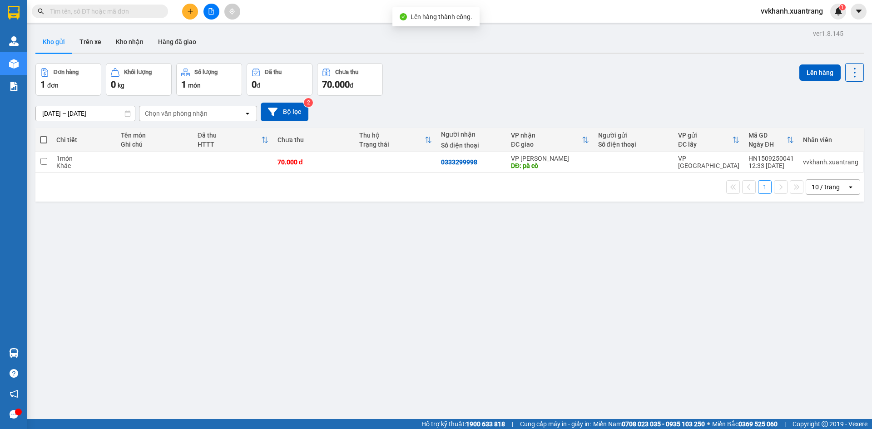
click at [43, 136] on span at bounding box center [43, 139] width 7 height 7
click at [44, 135] on input "checkbox" at bounding box center [44, 135] width 0 height 0
checkbox input "true"
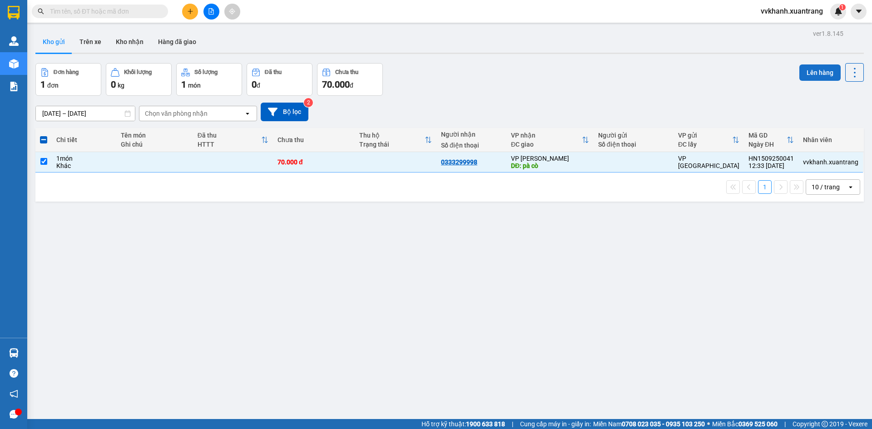
click at [800, 76] on button "Lên hàng" at bounding box center [820, 73] width 41 height 16
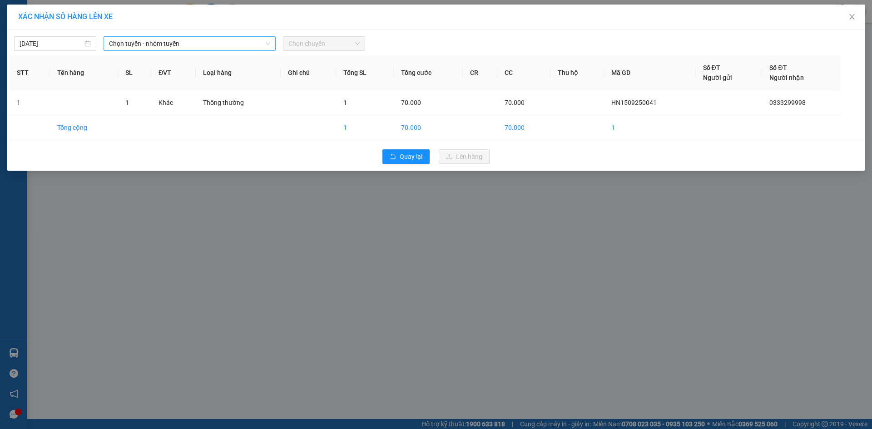
click at [154, 46] on span "Chọn tuyến - nhóm tuyến" at bounding box center [189, 44] width 161 height 14
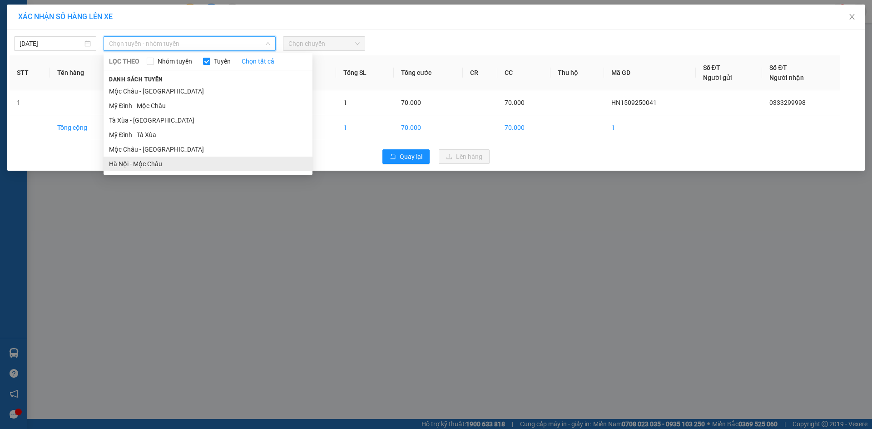
click at [167, 161] on li "Hà Nội - Mộc Châu" at bounding box center [208, 164] width 209 height 15
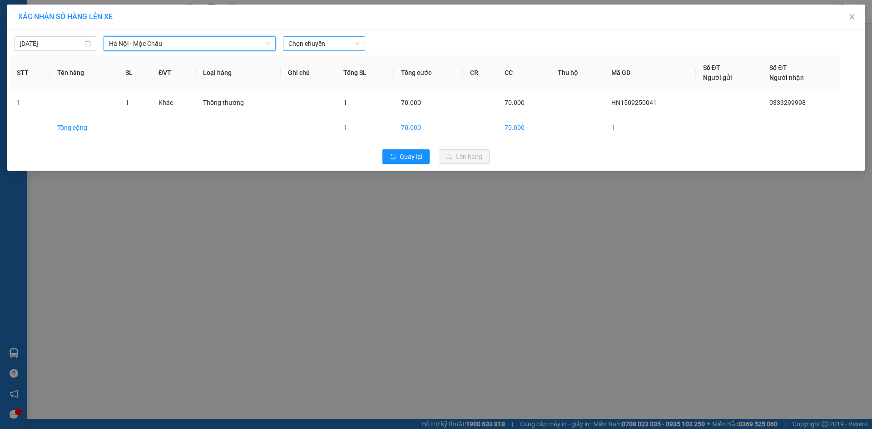
click at [306, 50] on span "Chọn chuyến" at bounding box center [323, 44] width 71 height 14
click at [320, 79] on div "13:01" at bounding box center [323, 76] width 71 height 10
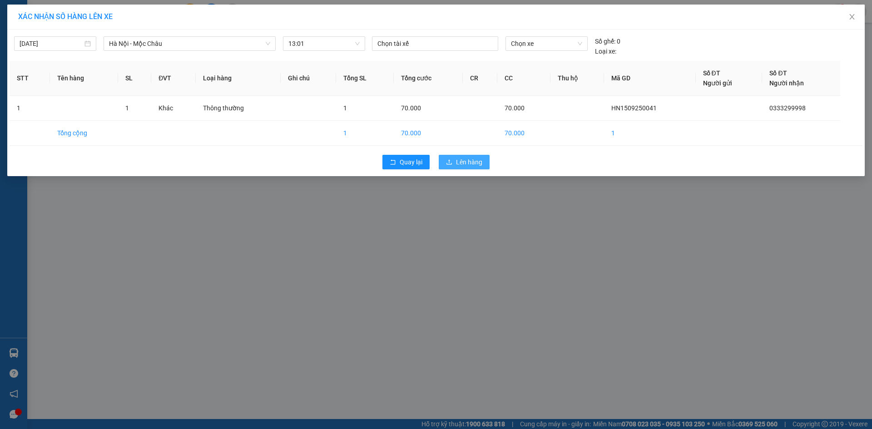
click at [464, 160] on span "Lên hàng" at bounding box center [469, 162] width 26 height 10
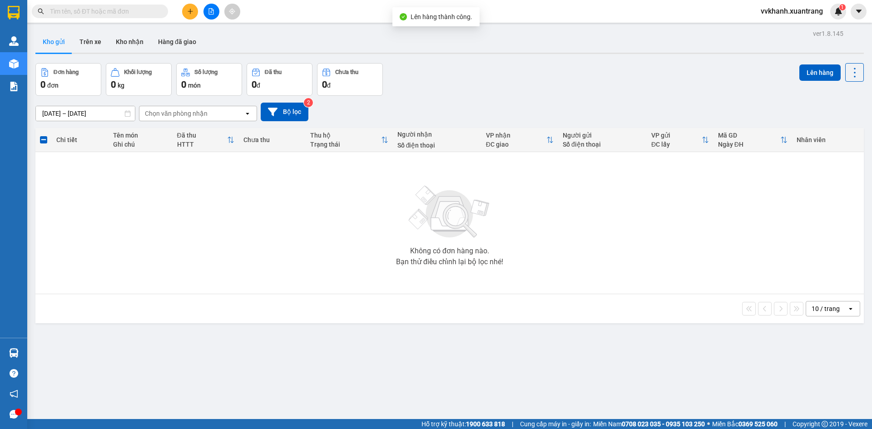
click at [214, 13] on button at bounding box center [212, 12] width 16 height 16
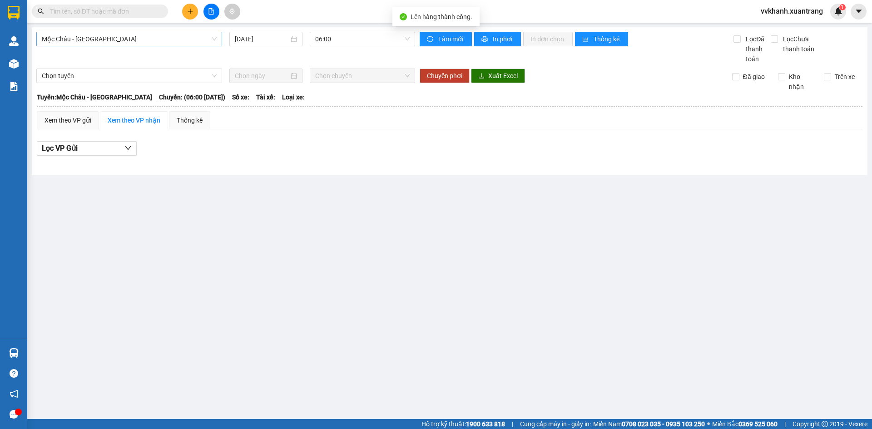
click at [141, 44] on span "Mộc Châu - [GEOGRAPHIC_DATA]" at bounding box center [129, 39] width 175 height 14
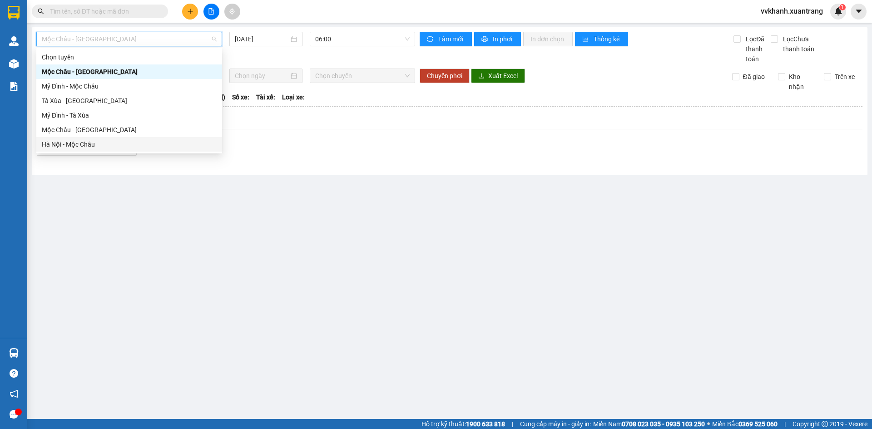
click at [110, 141] on div "Hà Nội - Mộc Châu" at bounding box center [129, 144] width 175 height 10
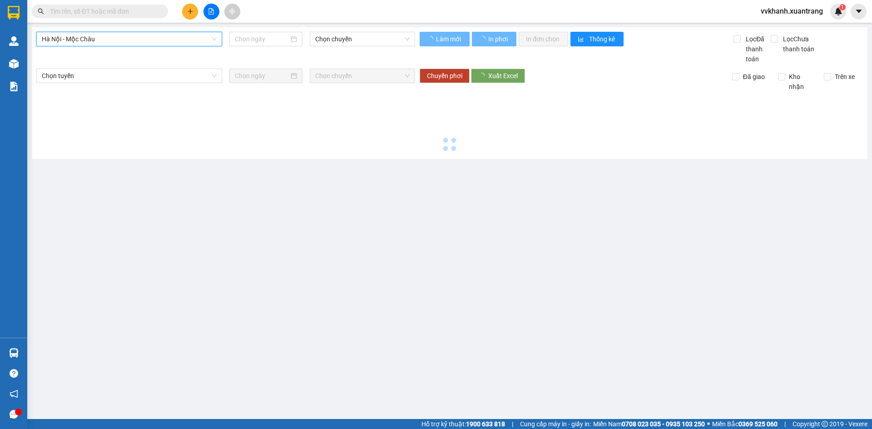
type input "[DATE]"
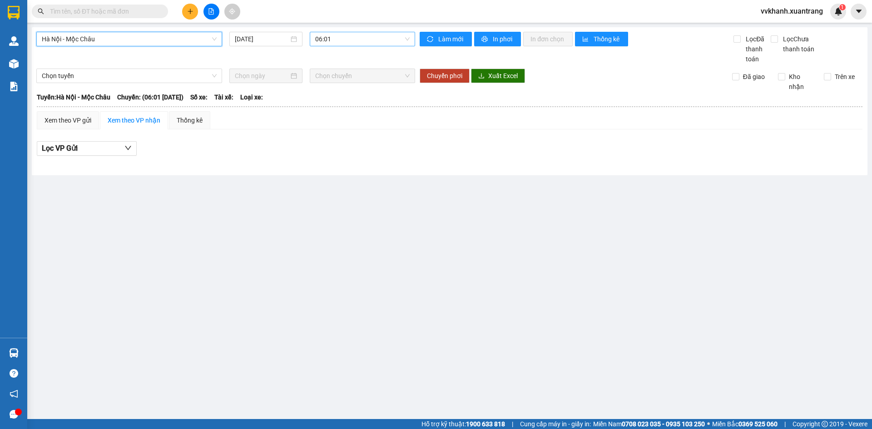
click at [360, 40] on span "06:01" at bounding box center [362, 39] width 94 height 14
